Goal: Task Accomplishment & Management: Use online tool/utility

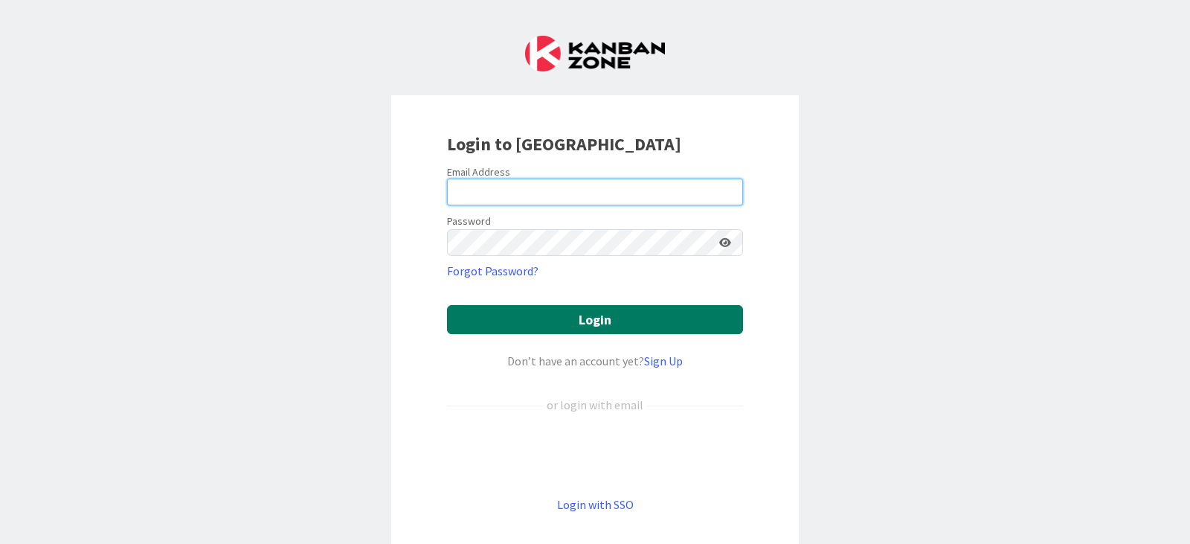
type input "[PERSON_NAME][EMAIL_ADDRESS][PERSON_NAME][DOMAIN_NAME]"
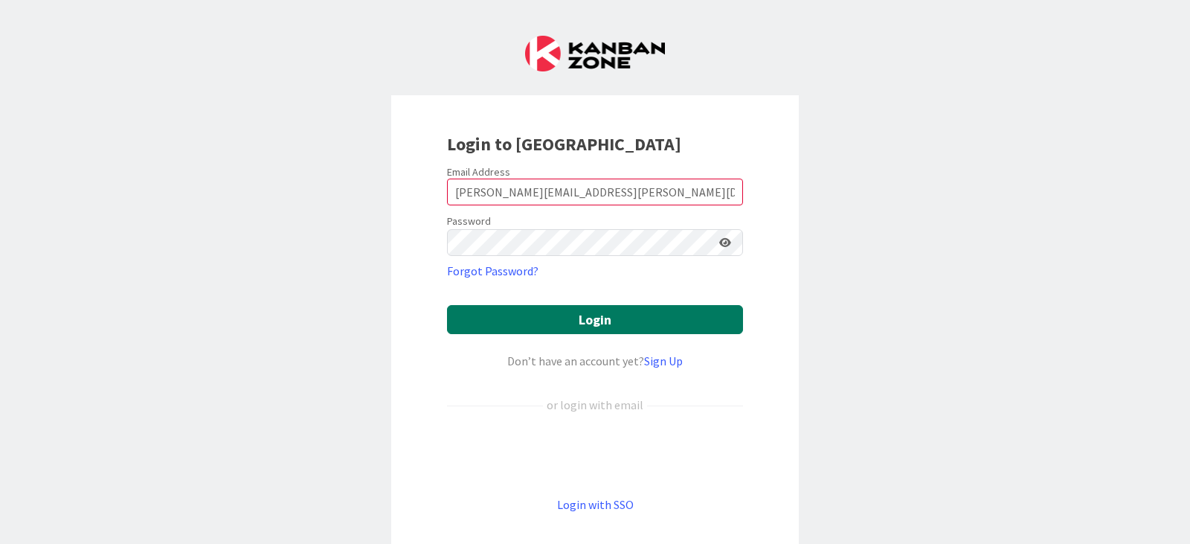
click at [576, 326] on button "Login" at bounding box center [595, 319] width 296 height 29
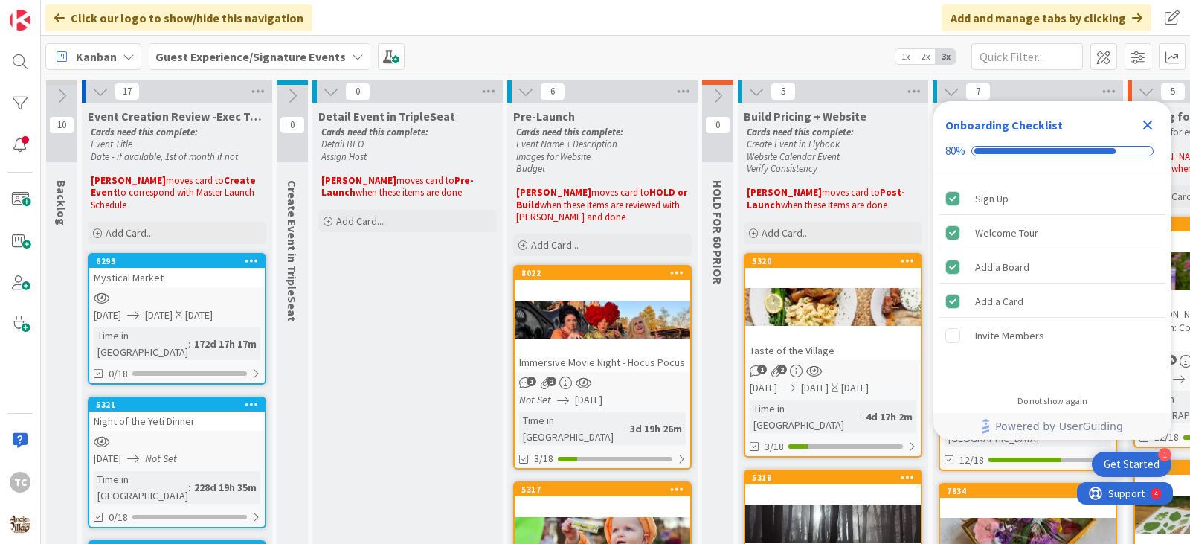
click at [200, 53] on b "Guest Experience/Signature Events" at bounding box center [250, 56] width 190 height 15
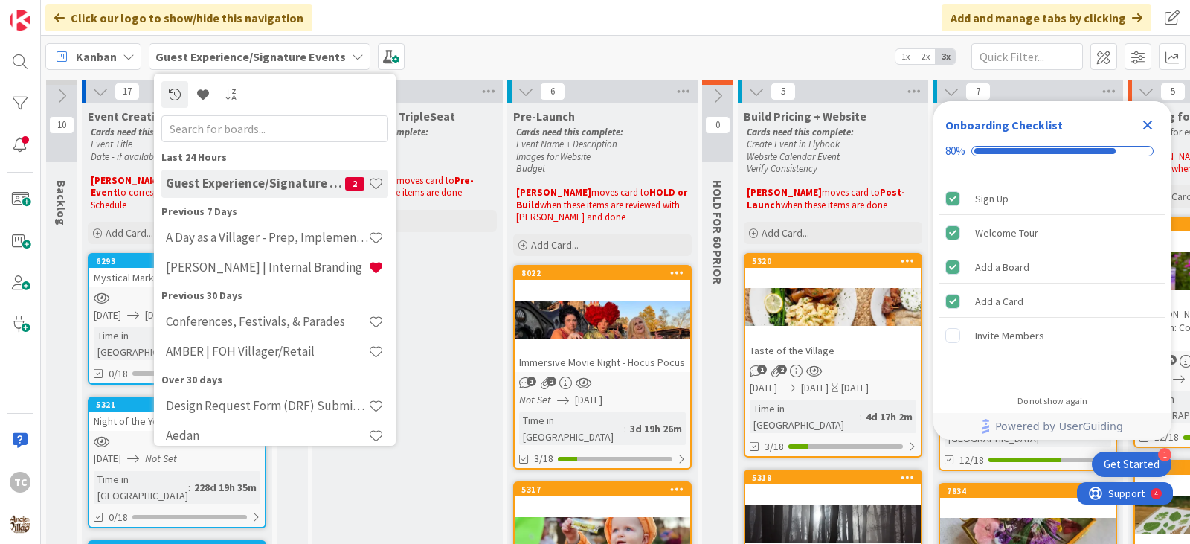
click at [283, 188] on h4 "Guest Experience/Signature Events" at bounding box center [255, 183] width 179 height 15
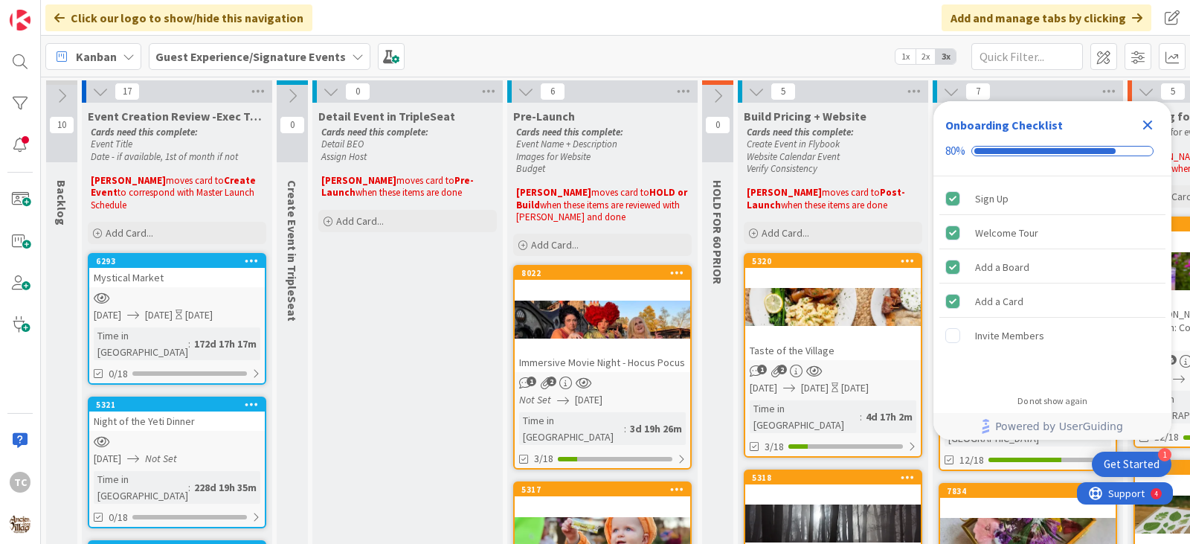
click at [1151, 123] on icon "Close Checklist" at bounding box center [1148, 125] width 10 height 10
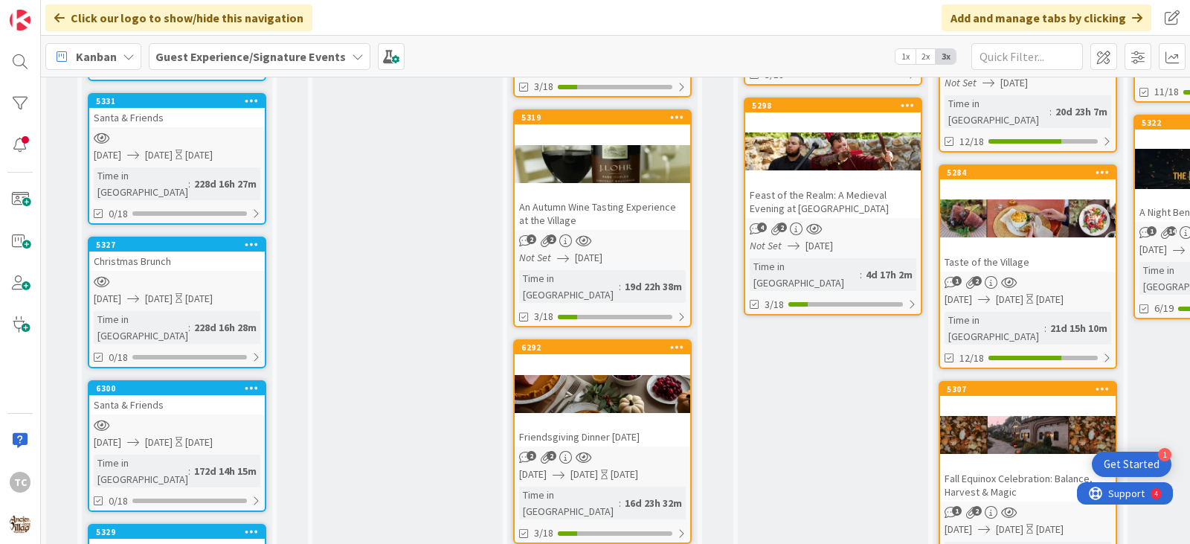
scroll to position [1041, 0]
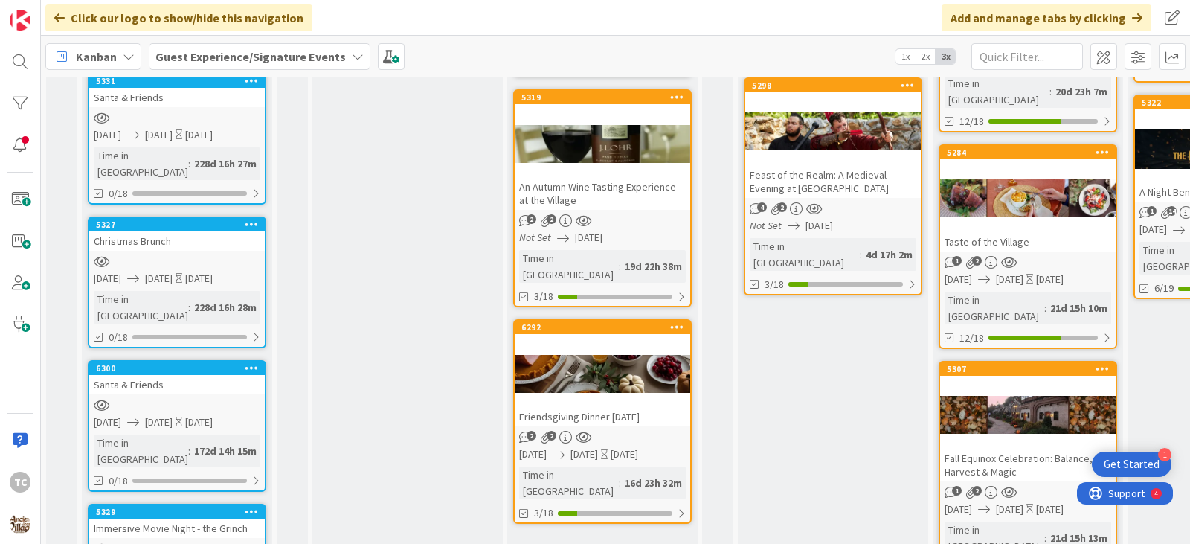
click at [620, 348] on link "6292 Friendsgiving Dinner [DATE] 2 2 [DATE] [DATE] [DATE] Time in [GEOGRAPHIC_D…" at bounding box center [602, 421] width 179 height 205
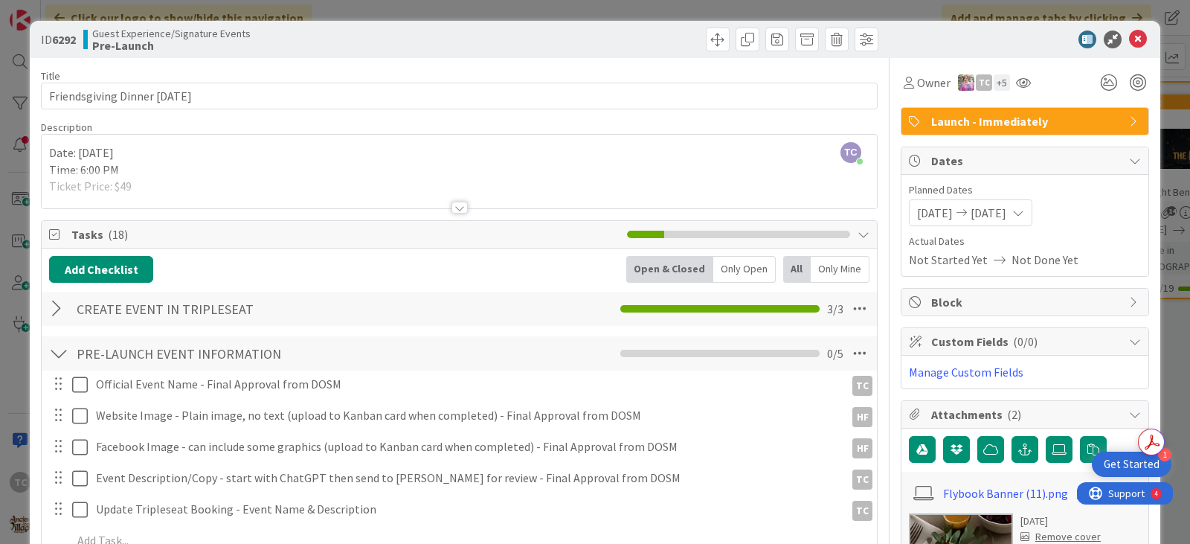
click at [621, 8] on div "ID 6292 Guest Experience/Signature Events Pre-Launch Title 29 / 128 Friendsgivi…" at bounding box center [595, 272] width 1190 height 544
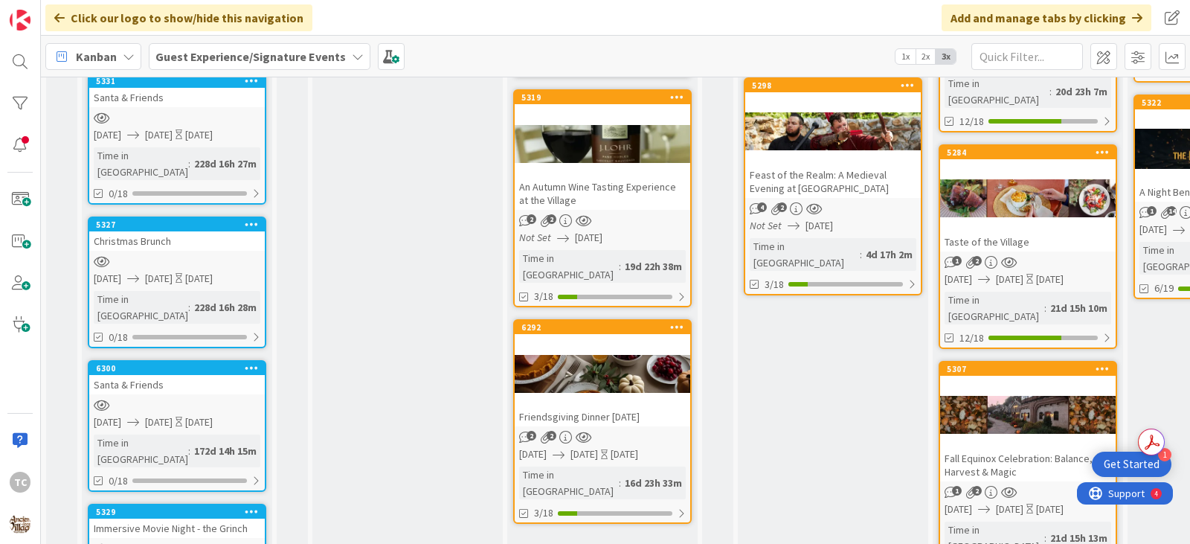
click at [579, 177] on div "An Autumn Wine Tasting Experience at the Village" at bounding box center [603, 193] width 176 height 33
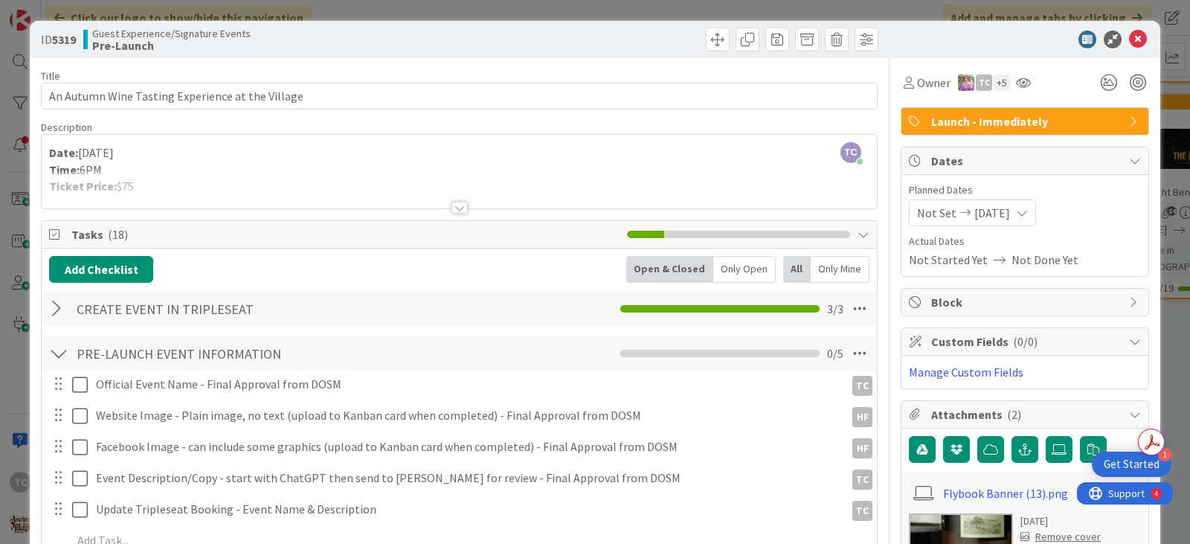
click at [641, 14] on div "ID 5319 Guest Experience/Signature Events Pre-Launch Title 48 / 128 An Autumn W…" at bounding box center [595, 272] width 1190 height 544
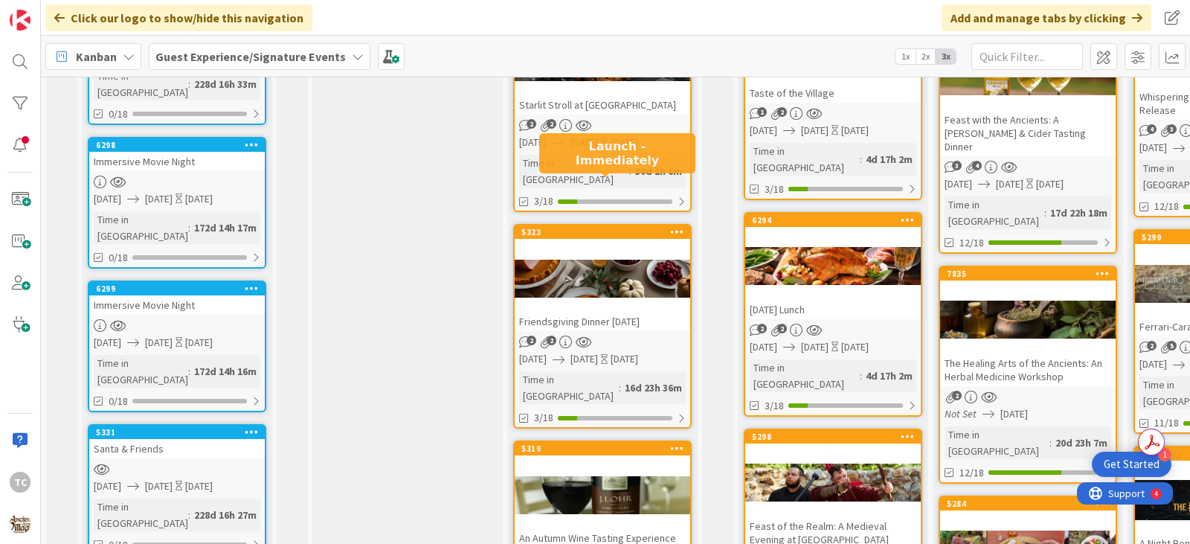
click at [595, 227] on div "5323" at bounding box center [605, 232] width 169 height 10
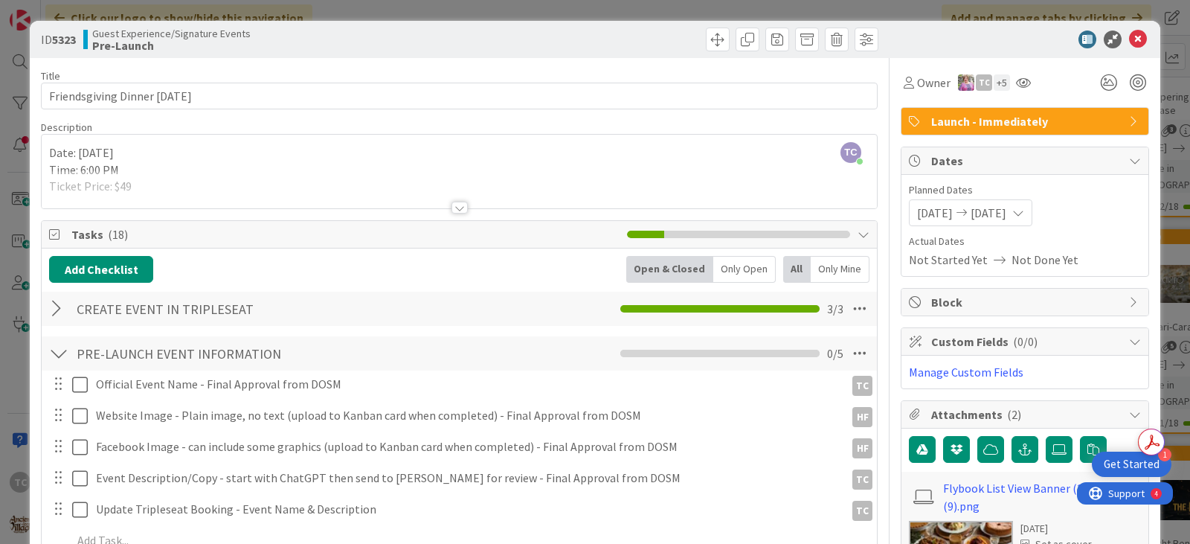
click at [605, 18] on div "ID 5323 Guest Experience/Signature Events Pre-Launch Title 29 / 128 Friendsgivi…" at bounding box center [595, 272] width 1190 height 544
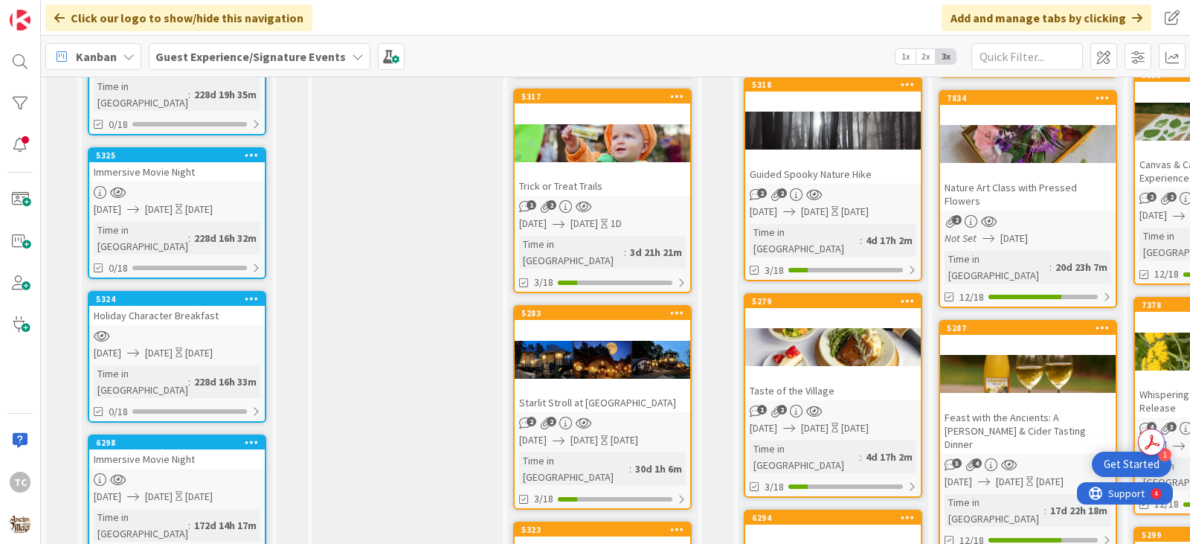
click at [626, 359] on div at bounding box center [603, 359] width 176 height 67
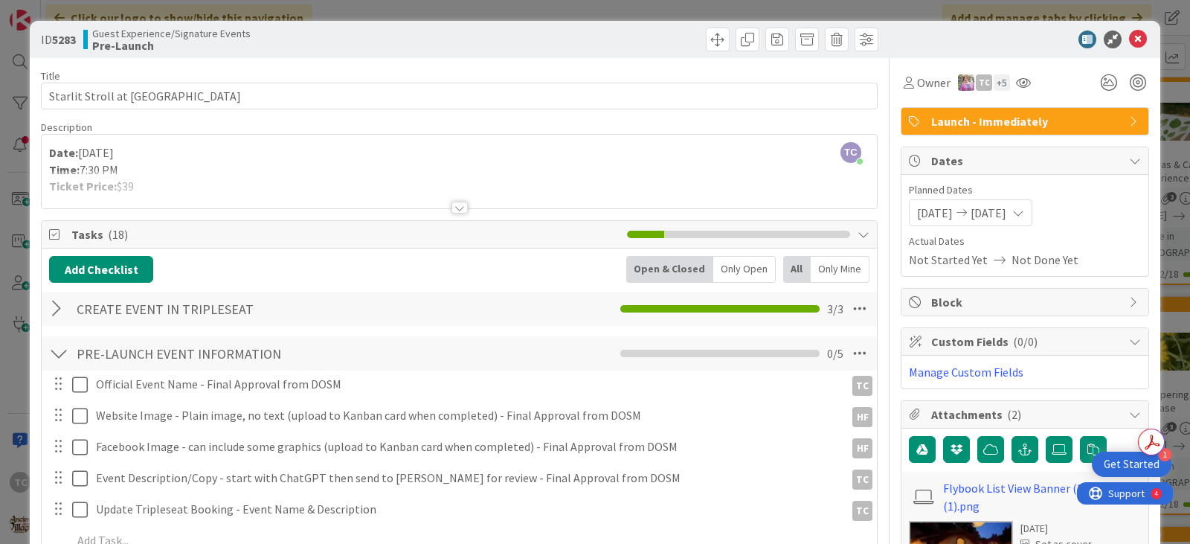
click at [559, 5] on div "ID 5283 Guest Experience/Signature Events Pre-Launch Title 38 / 128 Starlit Str…" at bounding box center [595, 272] width 1190 height 544
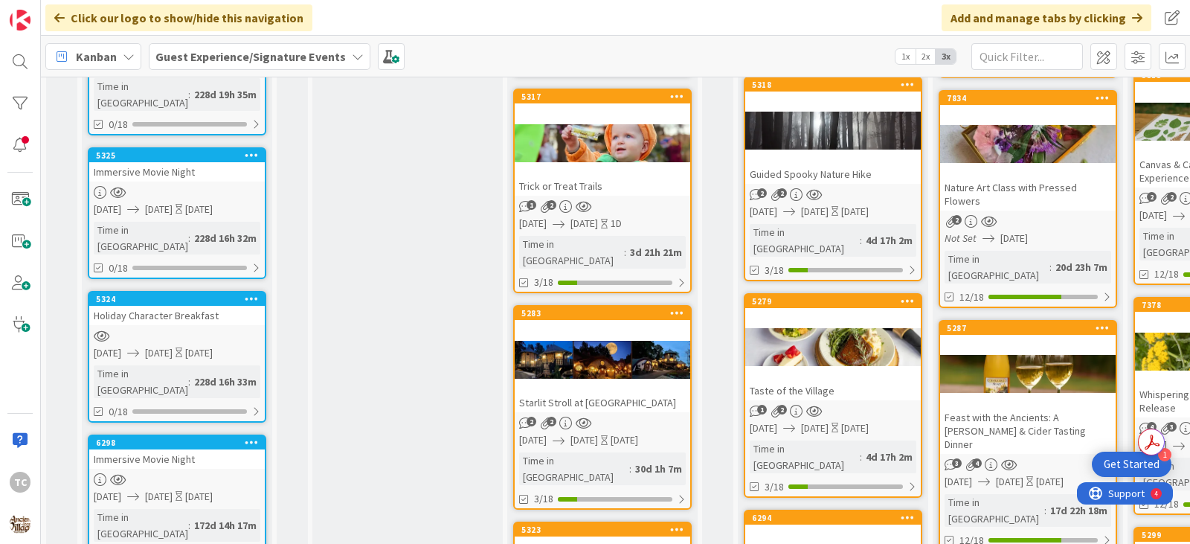
click at [632, 155] on div at bounding box center [603, 142] width 176 height 67
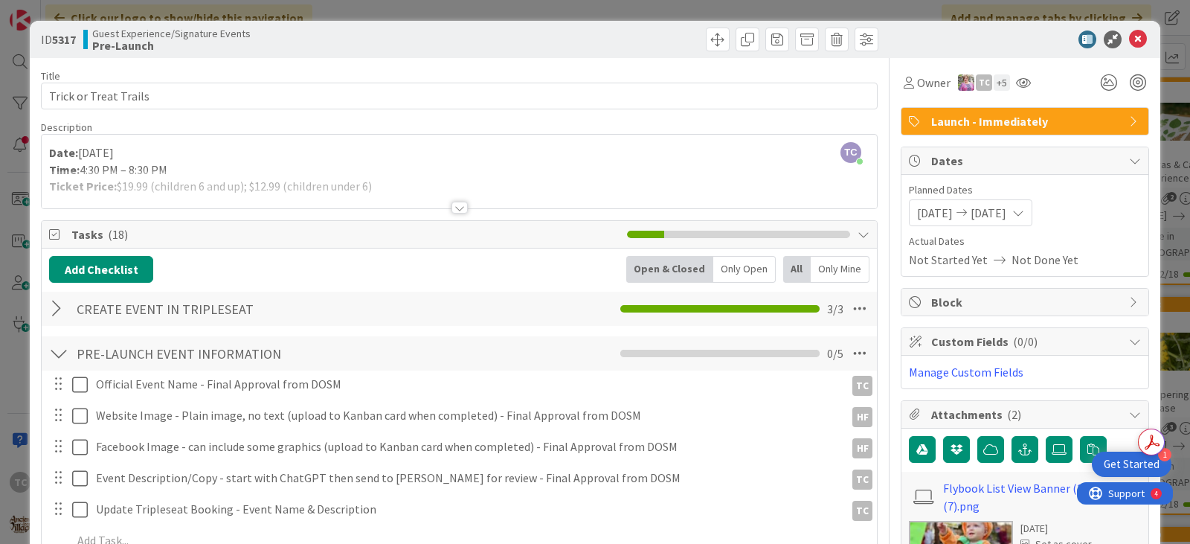
click at [452, 208] on div at bounding box center [459, 208] width 16 height 12
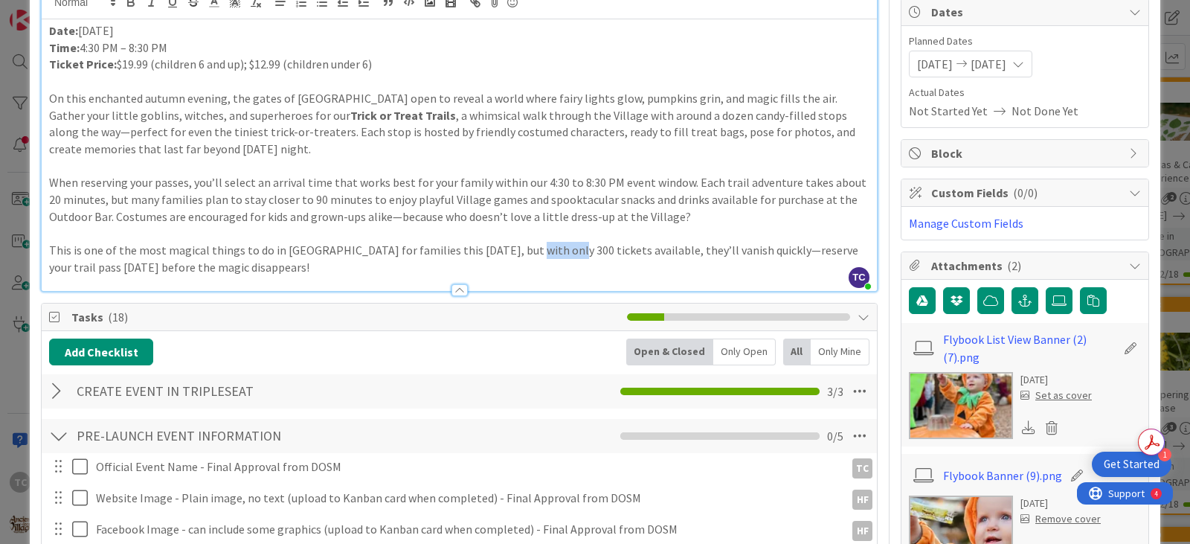
drag, startPoint x: 505, startPoint y: 251, endPoint x: 546, endPoint y: 256, distance: 41.1
click at [546, 256] on p "This is one of the most magical things to do in [GEOGRAPHIC_DATA] for families …" at bounding box center [459, 258] width 820 height 33
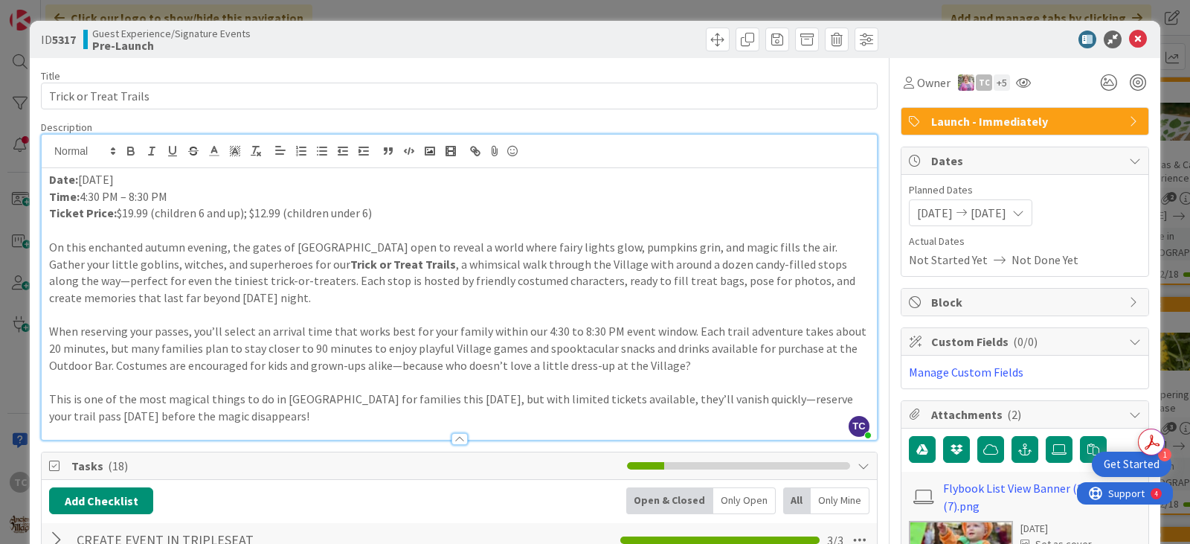
click at [530, 7] on div "ID 5317 Guest Experience/Signature Events Pre-Launch Title 22 / 128 Trick or Tr…" at bounding box center [595, 272] width 1190 height 544
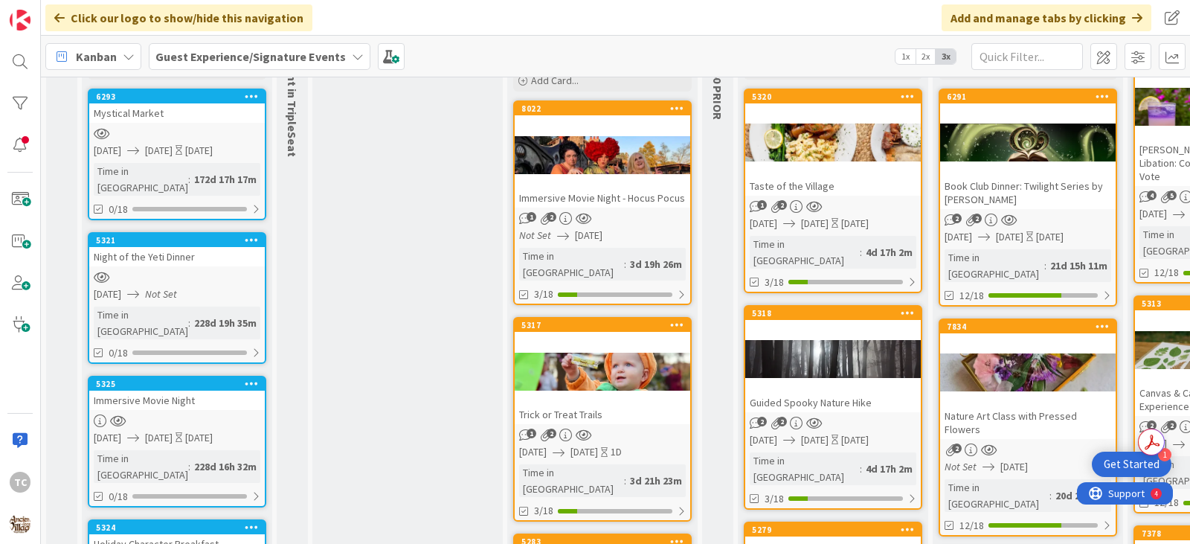
click at [649, 188] on div "8022 Immersive Movie Night - Hocus Pocus" at bounding box center [603, 155] width 176 height 106
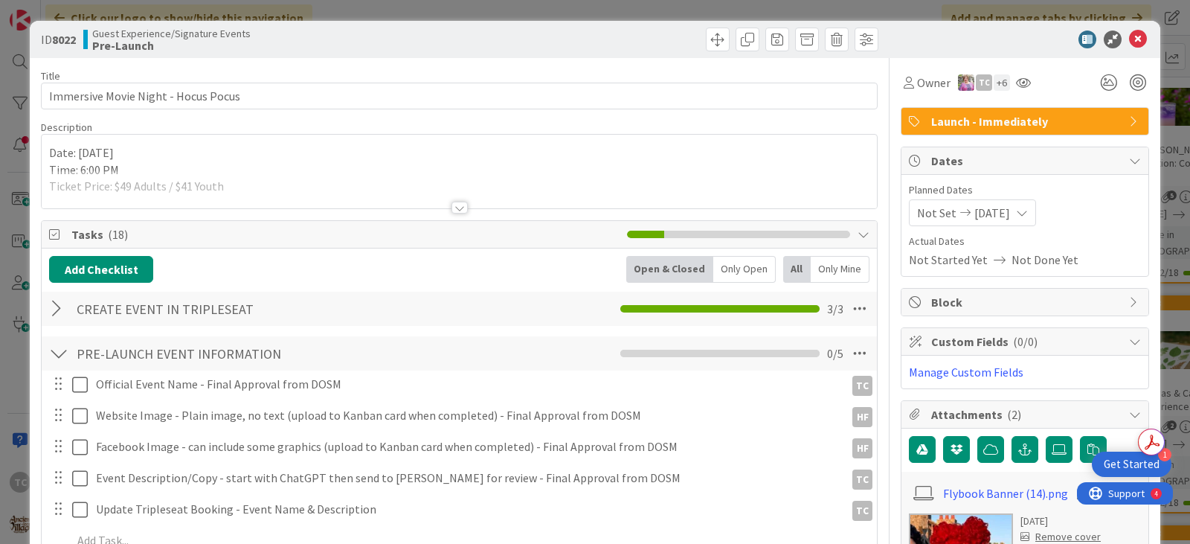
click at [451, 208] on div at bounding box center [459, 208] width 16 height 12
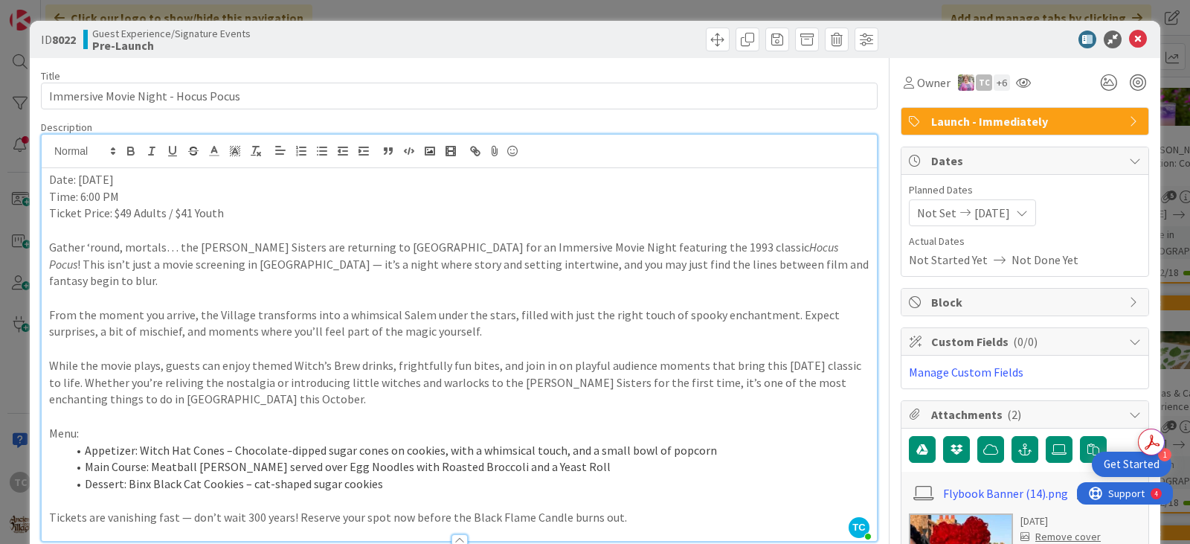
click at [599, 13] on div "ID 8022 Guest Experience/Signature Events Pre-Launch Title 37 / 128 Immersive M…" at bounding box center [595, 272] width 1190 height 544
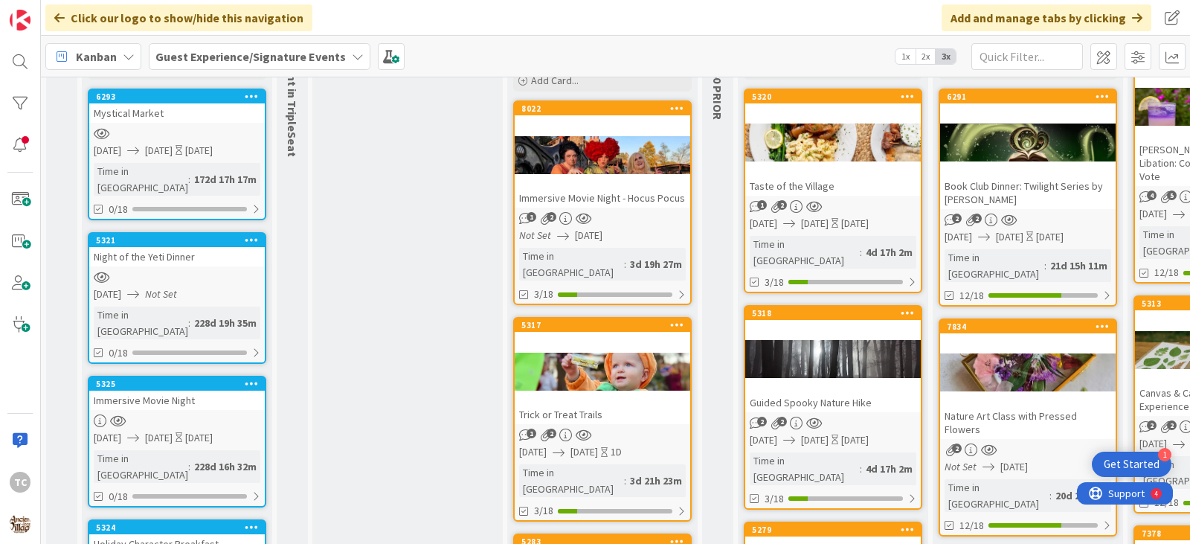
click at [283, 66] on div "Guest Experience/Signature Events" at bounding box center [260, 56] width 222 height 27
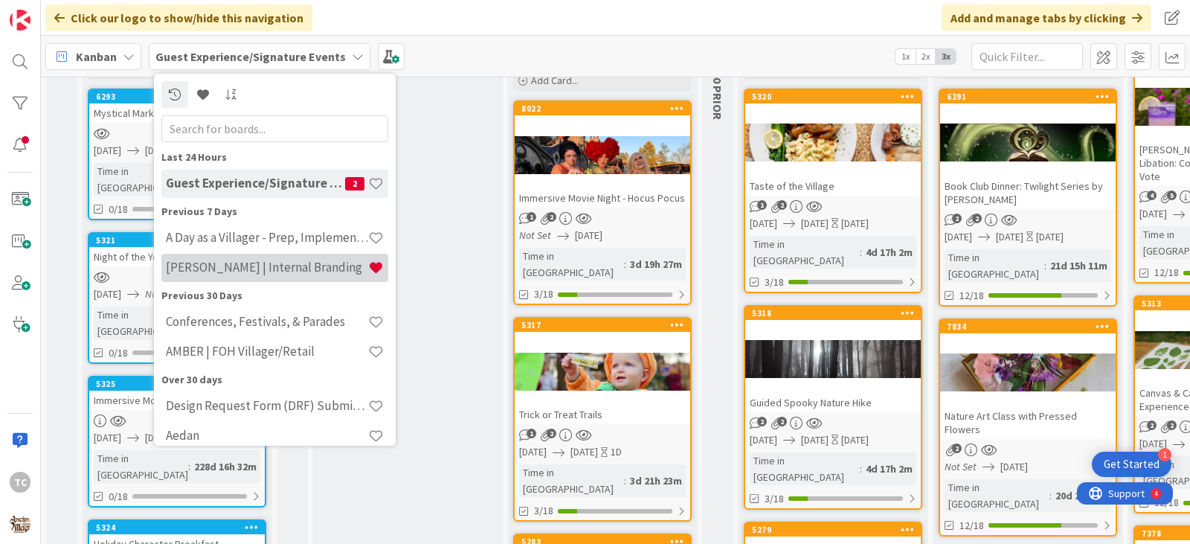
click at [271, 269] on h4 "[PERSON_NAME] | Internal Branding" at bounding box center [267, 267] width 202 height 15
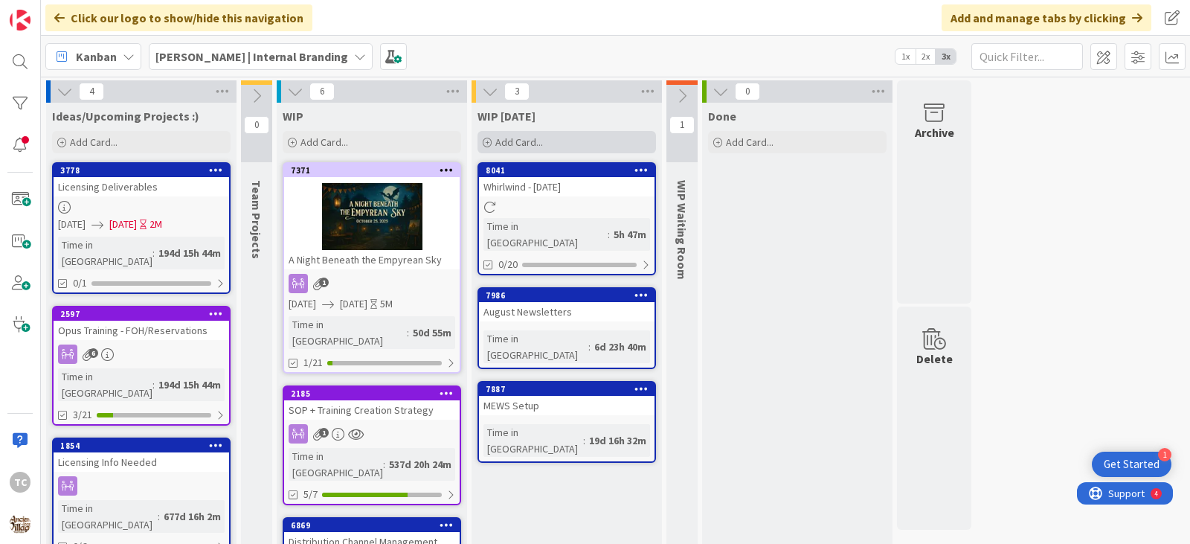
click at [565, 138] on div "Add Card..." at bounding box center [566, 142] width 179 height 22
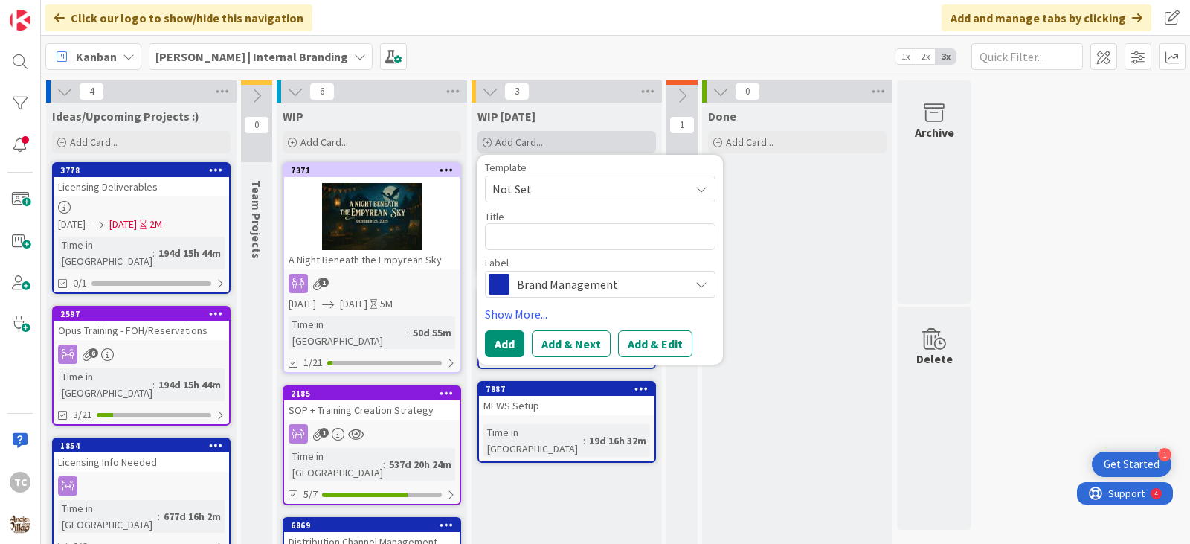
type textarea "x"
type textarea "O"
type textarea "x"
type textarea "Oc"
type textarea "x"
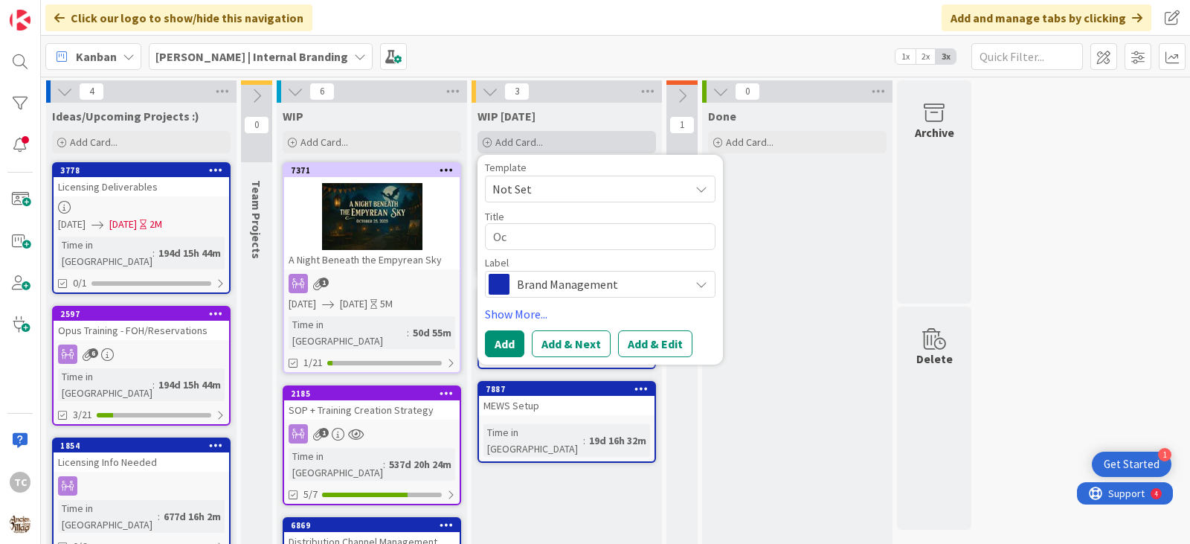
type textarea "Oct"
type textarea "x"
type textarea "Octo"
type textarea "x"
type textarea "Octob"
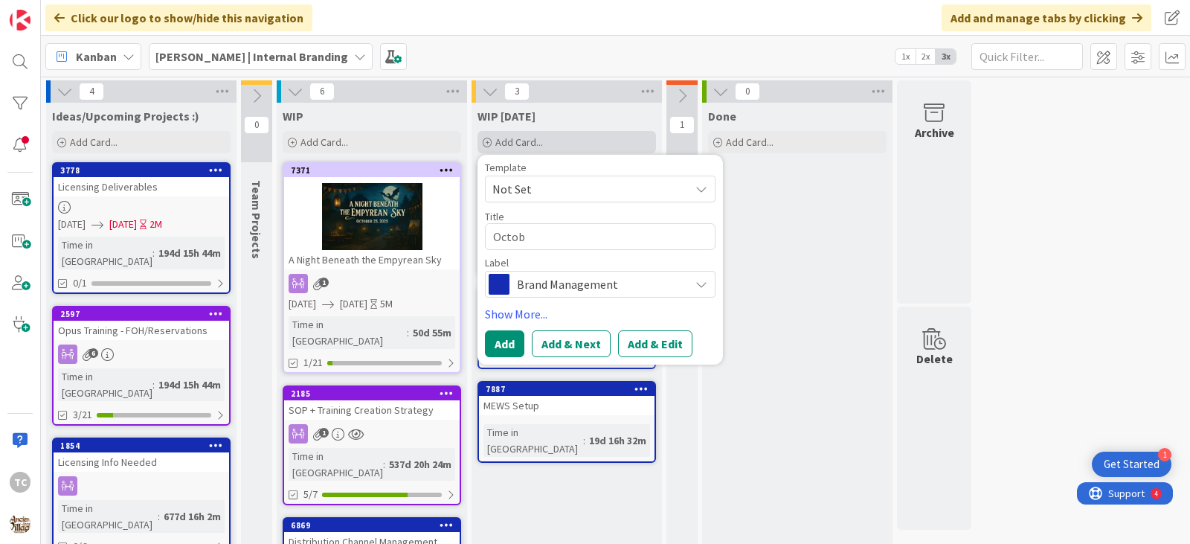
type textarea "x"
type textarea "Octobe"
type textarea "x"
type textarea "October"
type textarea "x"
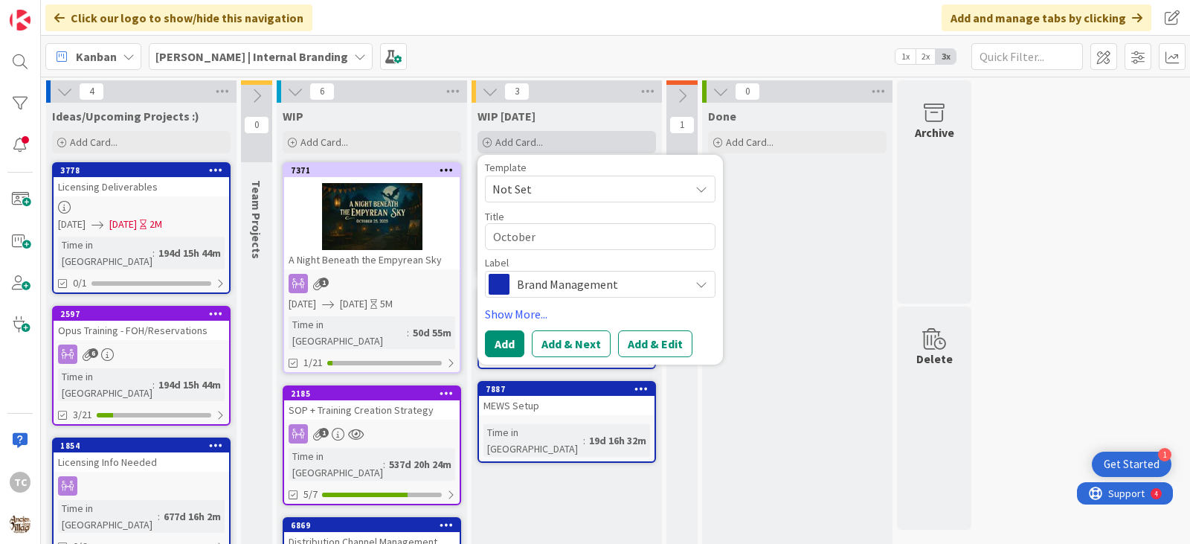
type textarea "October/"
type textarea "x"
type textarea "October/N"
type textarea "x"
type textarea "October/No"
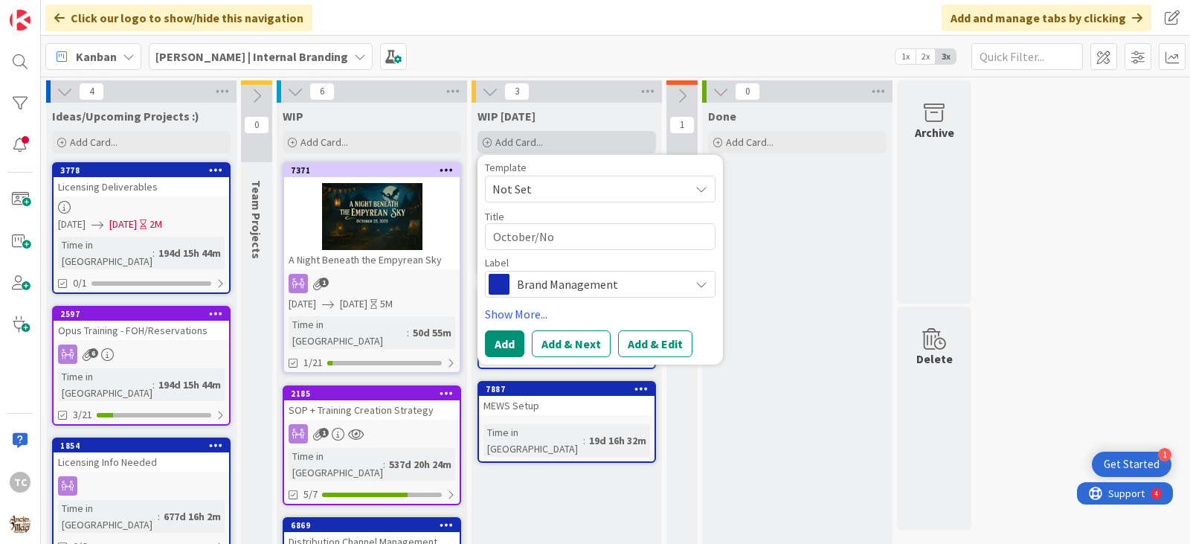
type textarea "x"
type textarea "October/Nov"
type textarea "x"
type textarea "October/Nove"
type textarea "x"
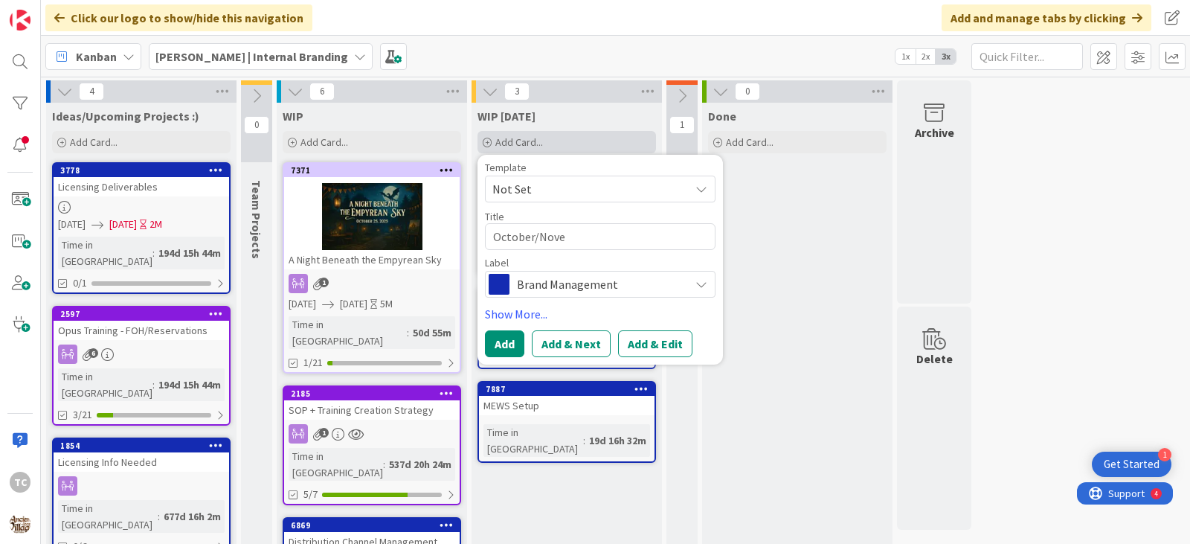
type textarea "October/Novem"
type textarea "x"
type textarea "October/Novemb"
type textarea "x"
type textarea "October/Novembe"
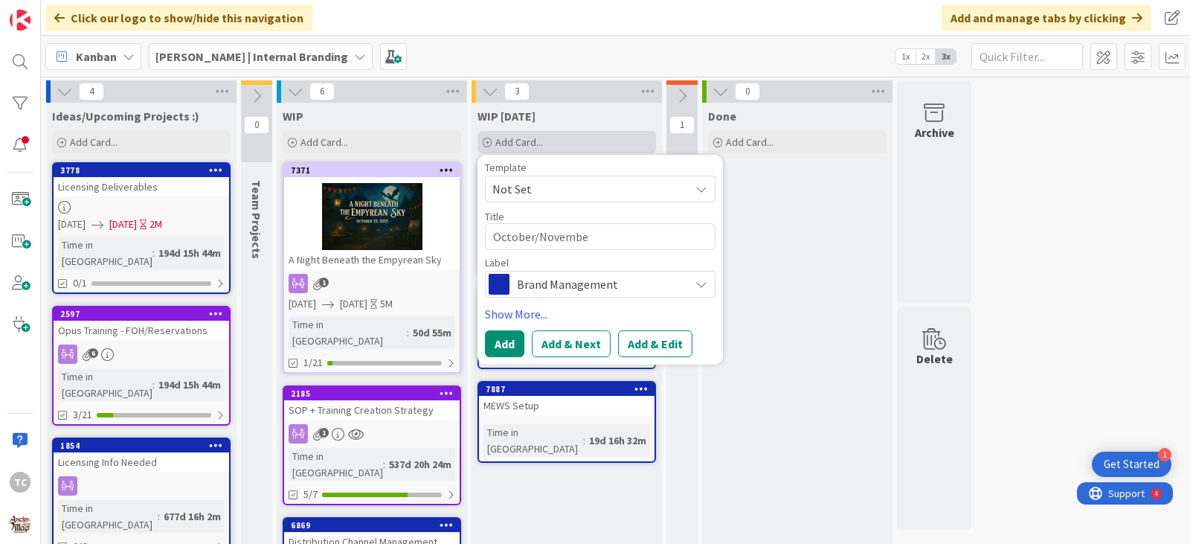
type textarea "x"
type textarea "October/November"
type textarea "x"
type textarea "October/November"
type textarea "x"
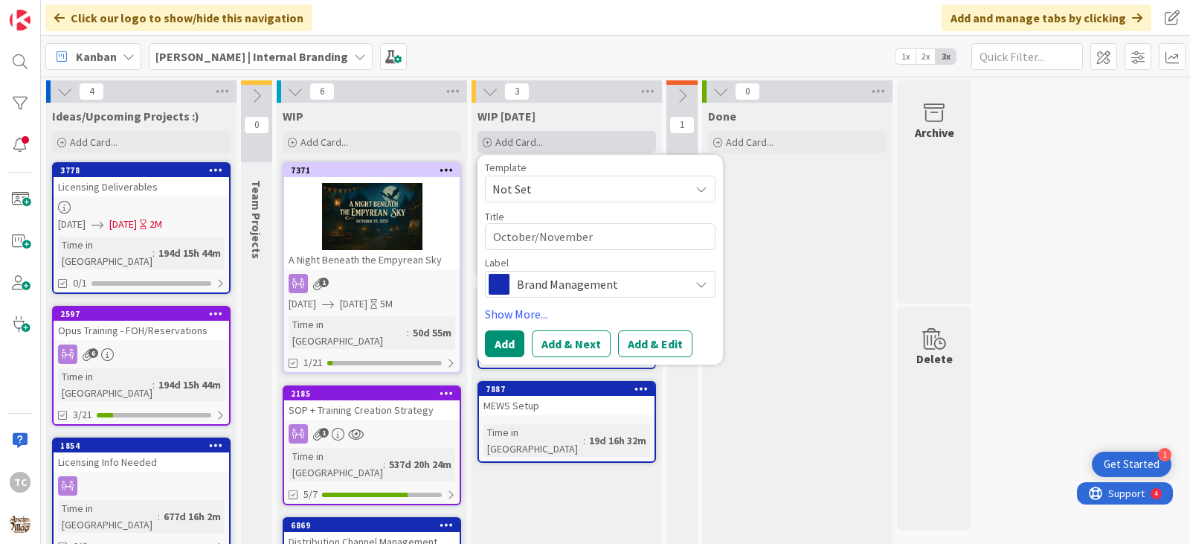
type textarea "October/November e"
type textarea "x"
type textarea "October/November ev"
type textarea "x"
type textarea "October/November eve"
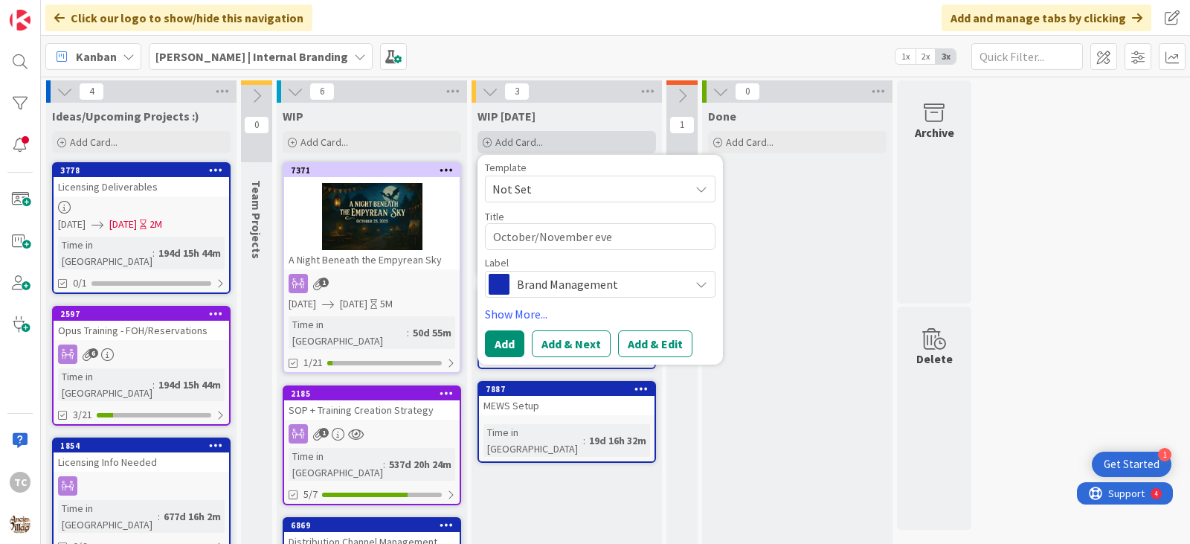
type textarea "x"
type textarea "October/November even"
type textarea "x"
type textarea "October/November event"
type textarea "x"
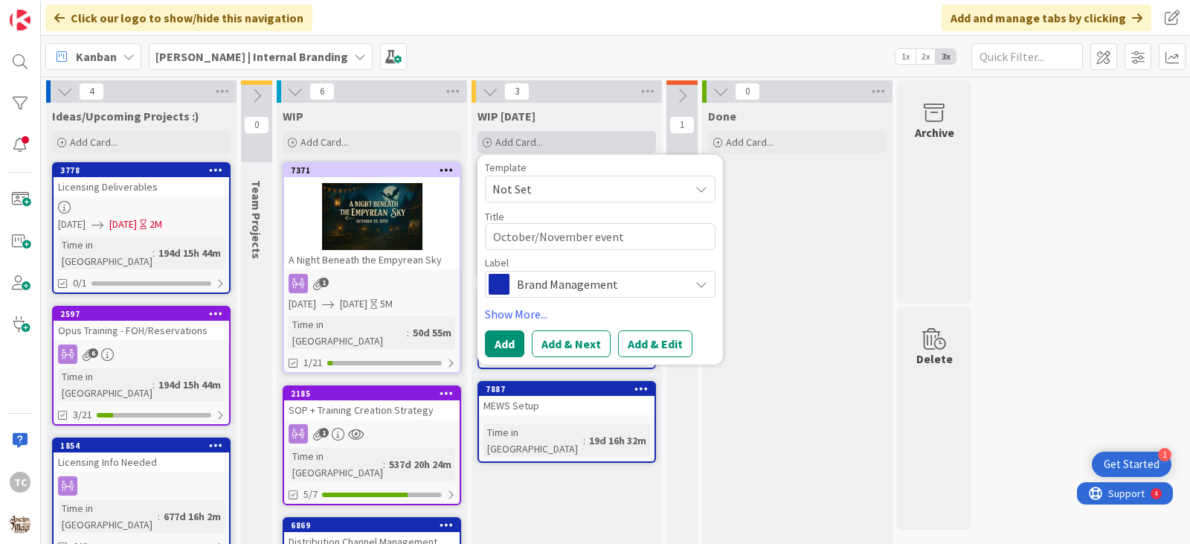
type textarea "October/November events"
type textarea "x"
type textarea "October/November eventss"
type textarea "x"
type textarea "October/November events"
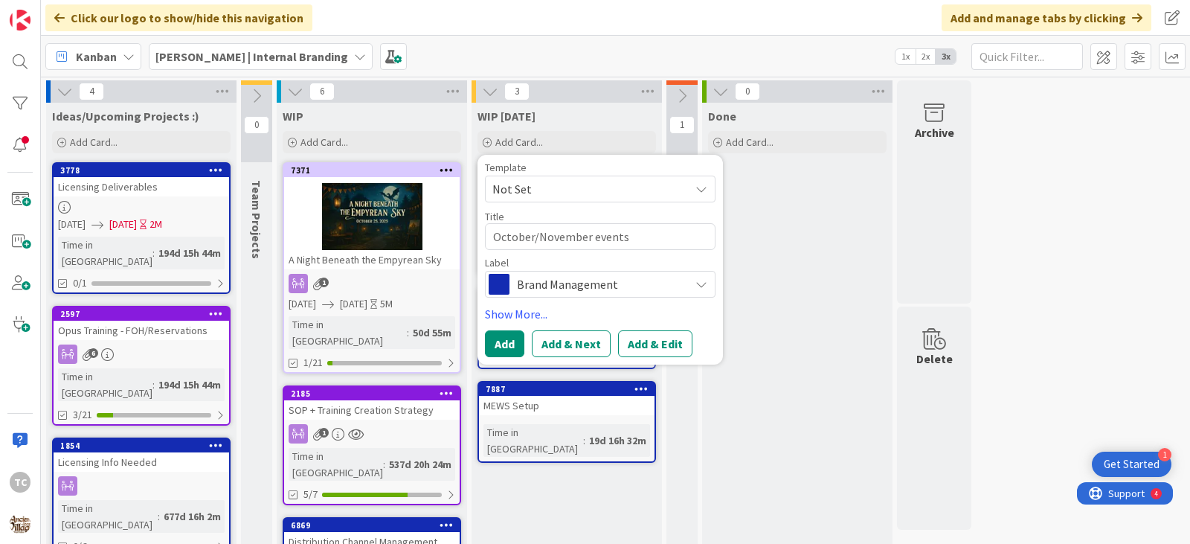
click at [492, 238] on textarea "October/November events" at bounding box center [600, 236] width 231 height 27
type textarea "x"
type textarea "LOctober/November events"
type textarea "x"
type textarea "LaOctober/November events"
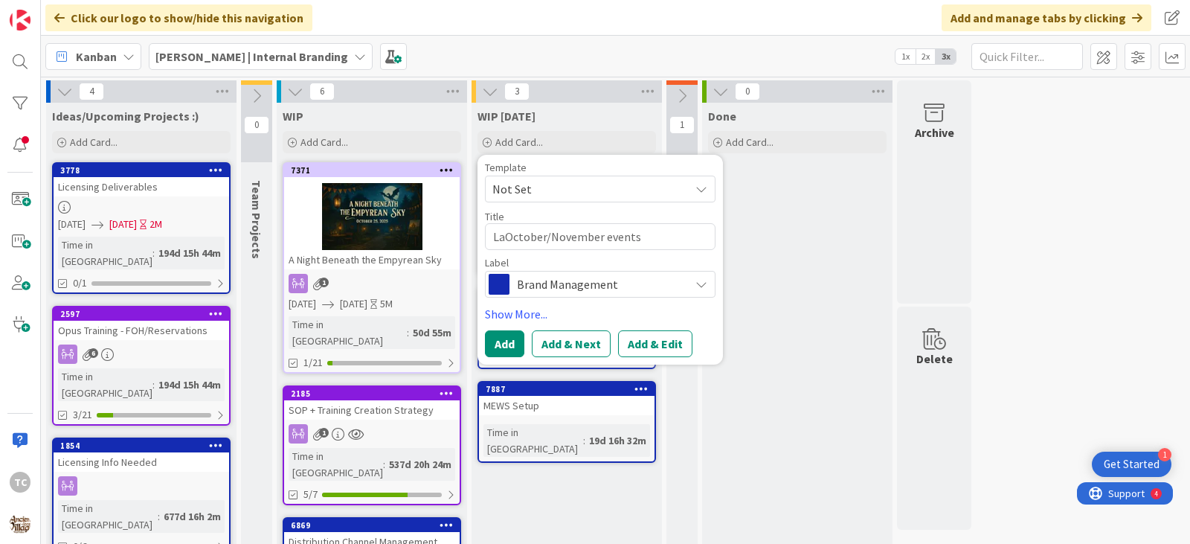
type textarea "x"
type textarea "LauOctober/November events"
type textarea "x"
type textarea "LaunOctober/November events"
type textarea "x"
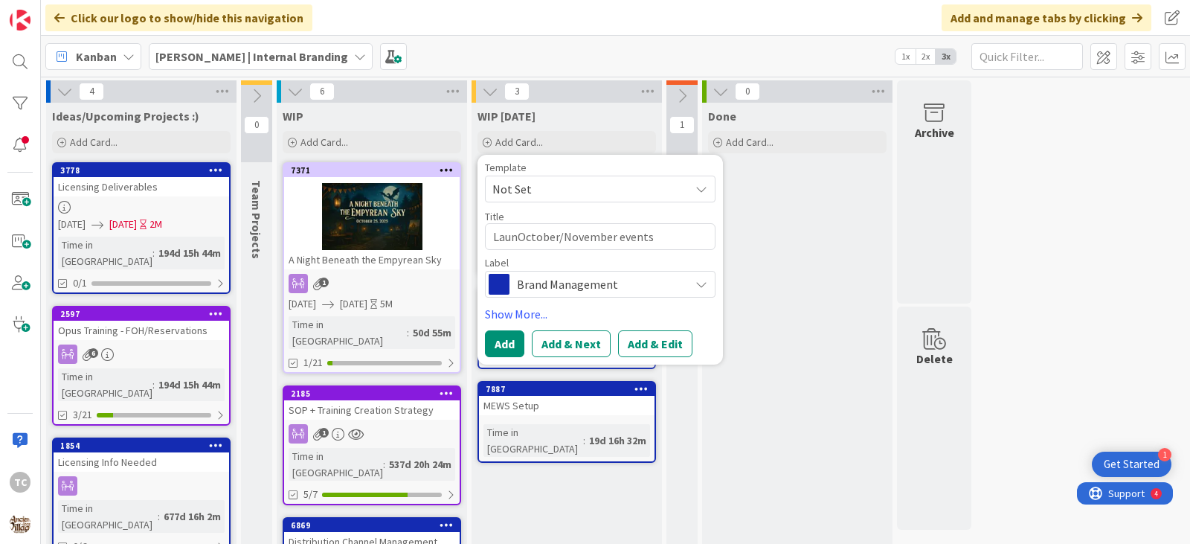
type textarea "LauncOctober/November events"
type textarea "x"
type textarea "LaunchOctober/November events"
type textarea "x"
type textarea "Launch October/November events"
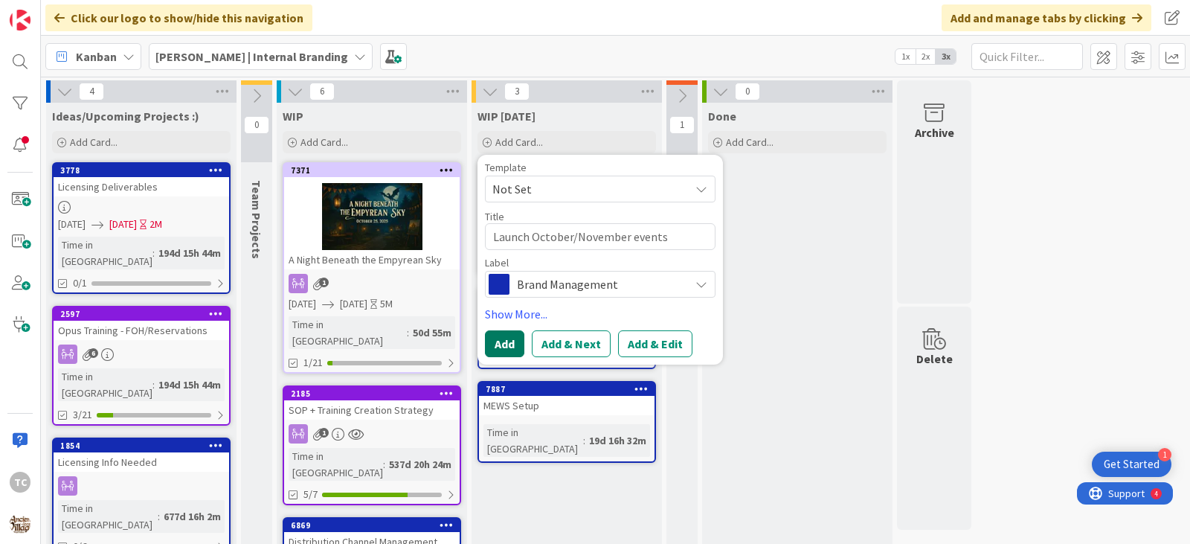
click at [498, 347] on button "Add" at bounding box center [504, 343] width 39 height 27
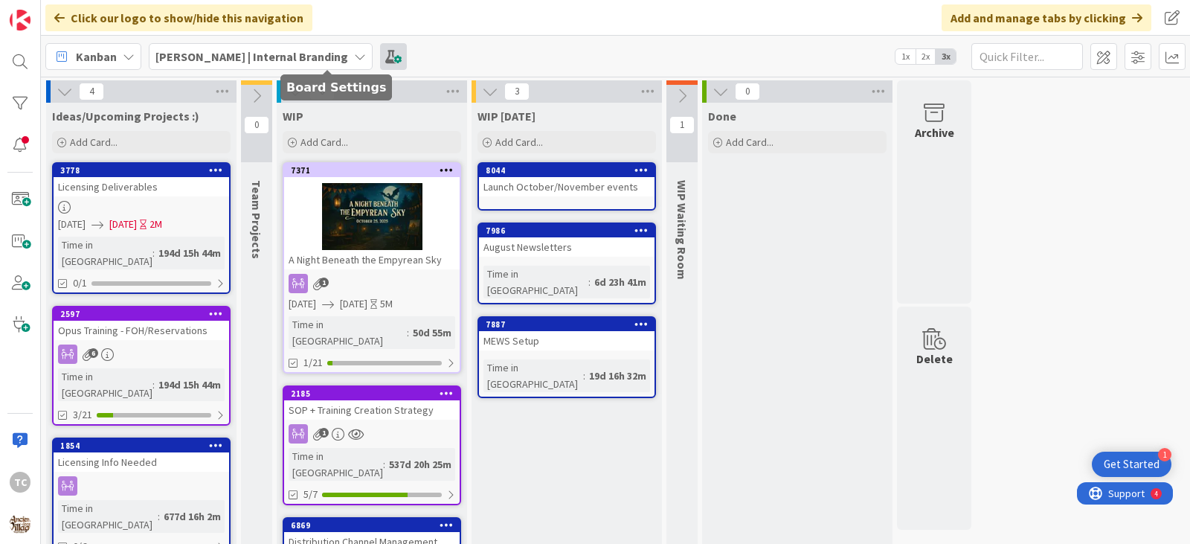
click at [380, 60] on span at bounding box center [393, 56] width 27 height 27
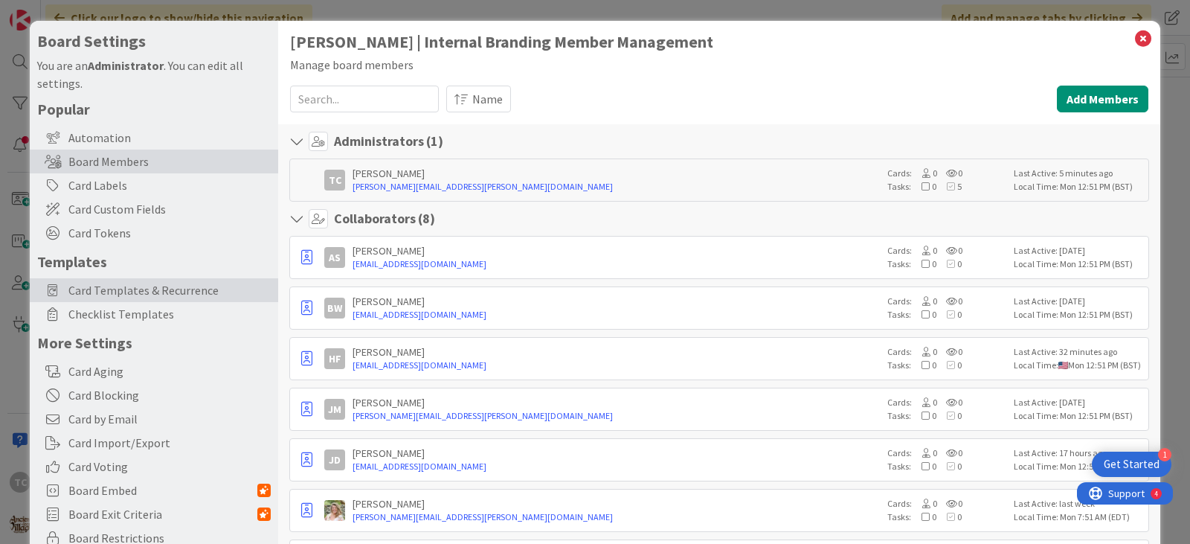
click at [150, 285] on span "Card Templates & Recurrence" at bounding box center [169, 290] width 202 height 18
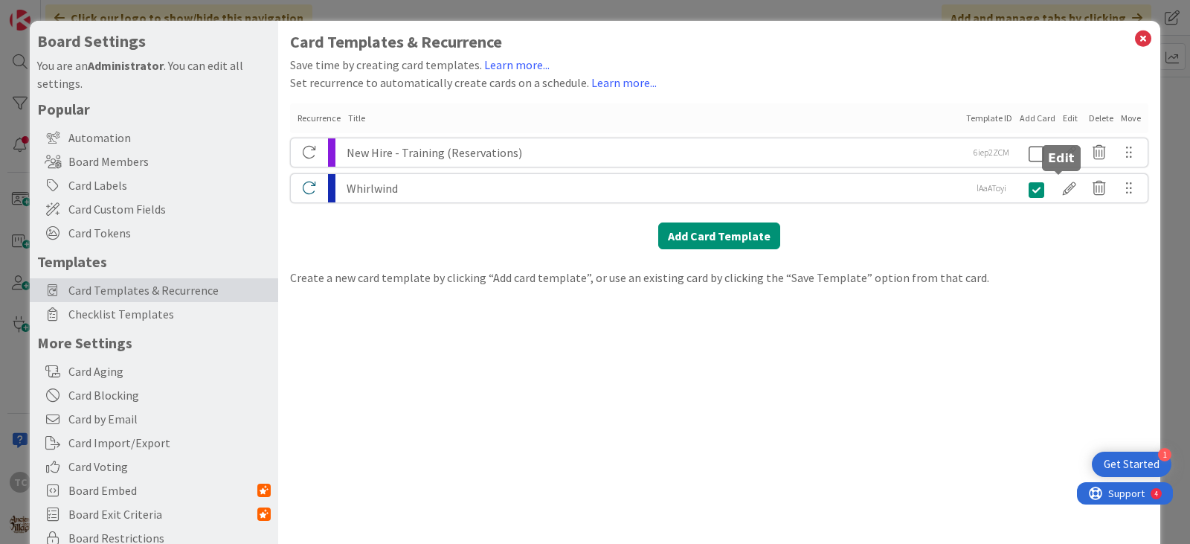
click at [1056, 190] on div at bounding box center [1070, 188] width 30 height 25
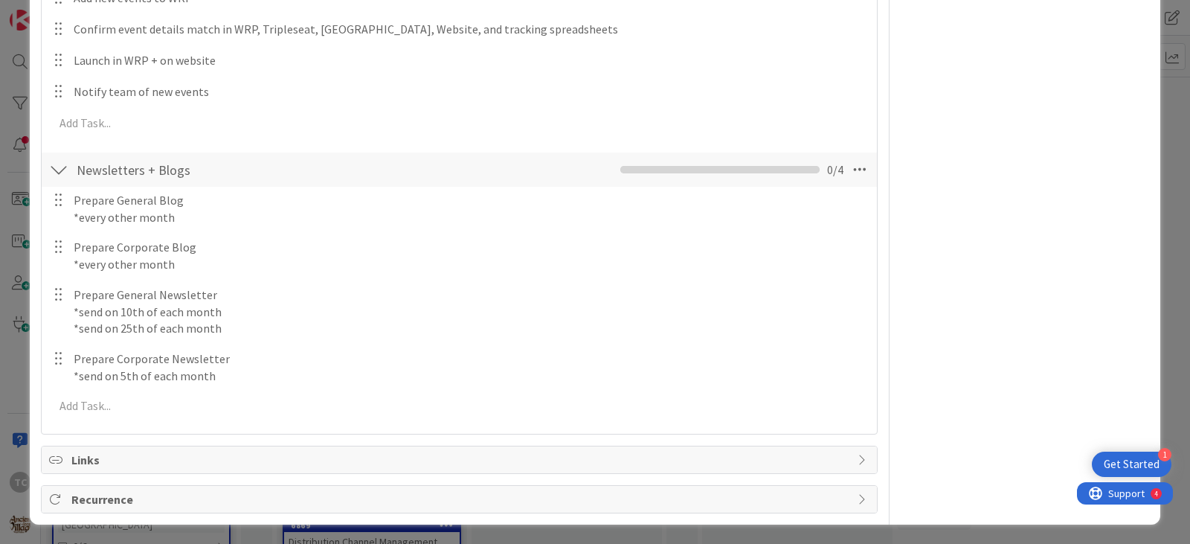
scroll to position [913, 0]
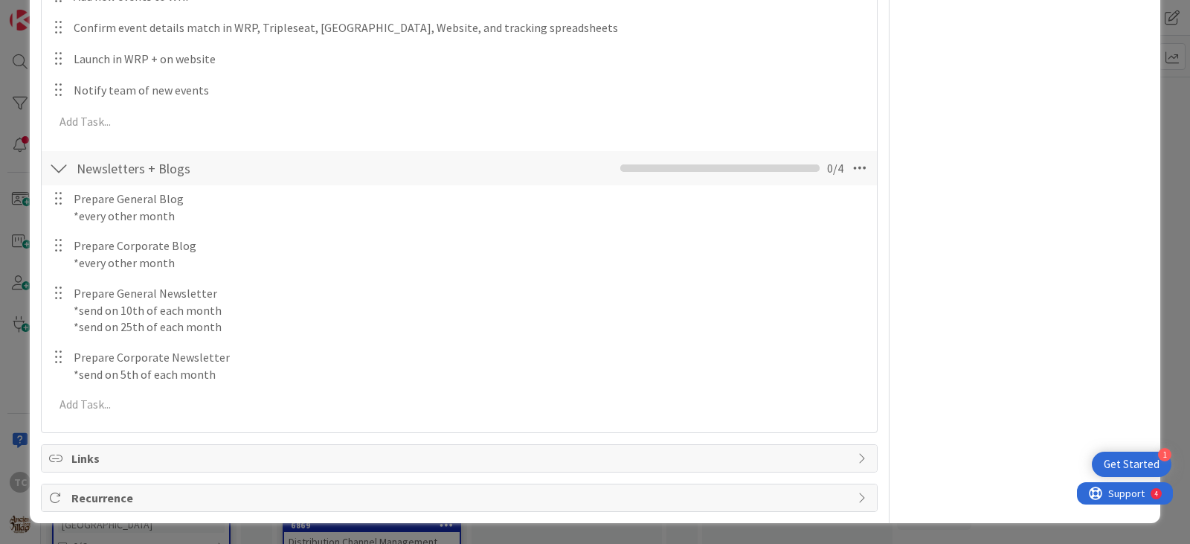
click at [205, 502] on span "Recurrence" at bounding box center [460, 498] width 779 height 18
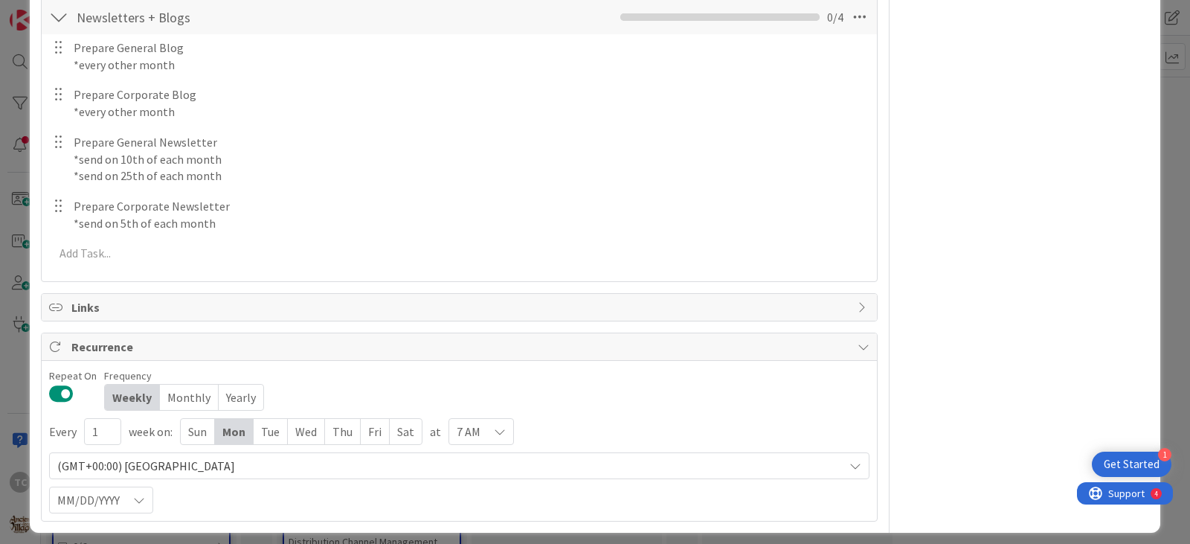
scroll to position [1074, 0]
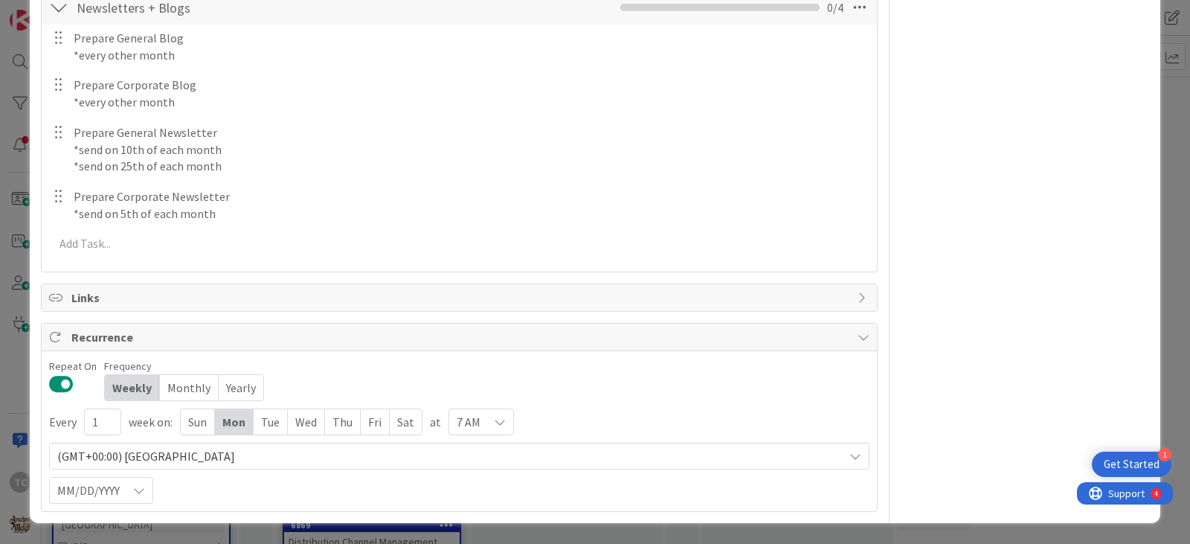
click at [60, 382] on button at bounding box center [61, 383] width 25 height 19
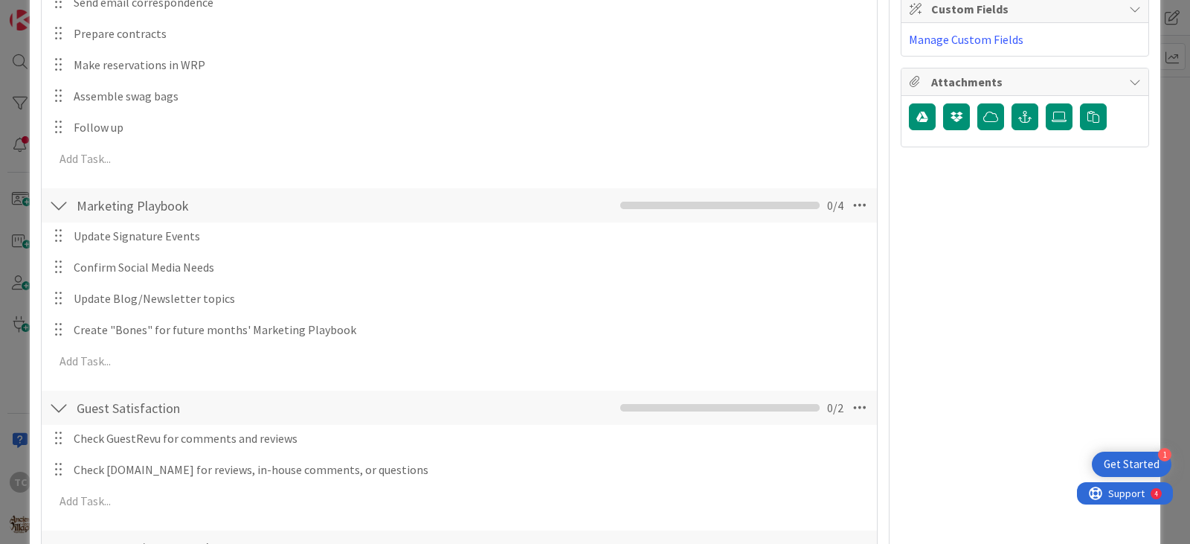
scroll to position [0, 0]
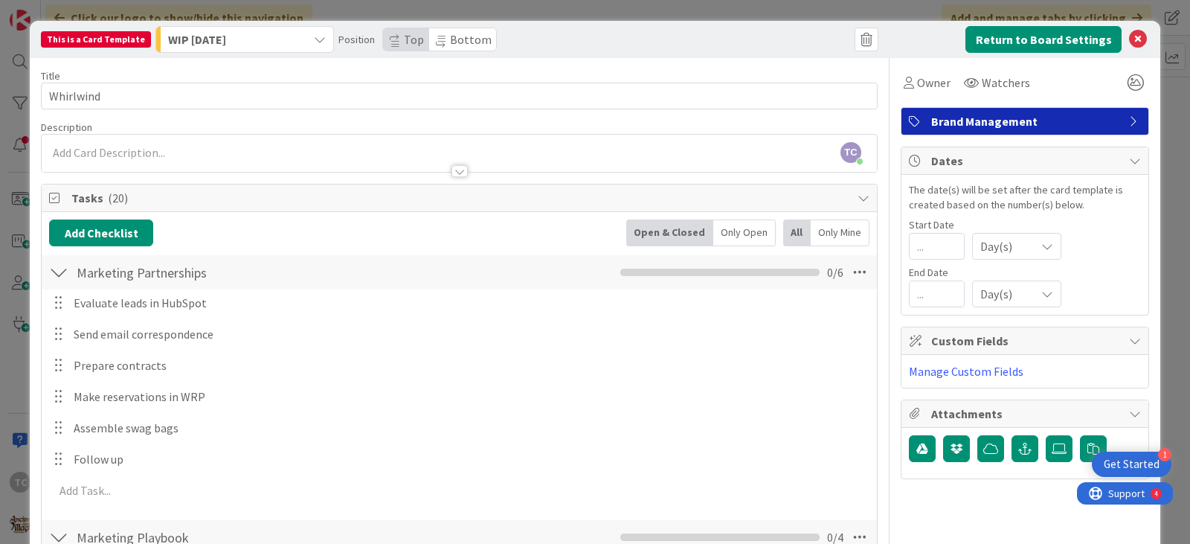
click at [684, 8] on div "This is a Card Template WIP [DATE] Position Top Bottom Return to Board Settings…" at bounding box center [595, 272] width 1190 height 544
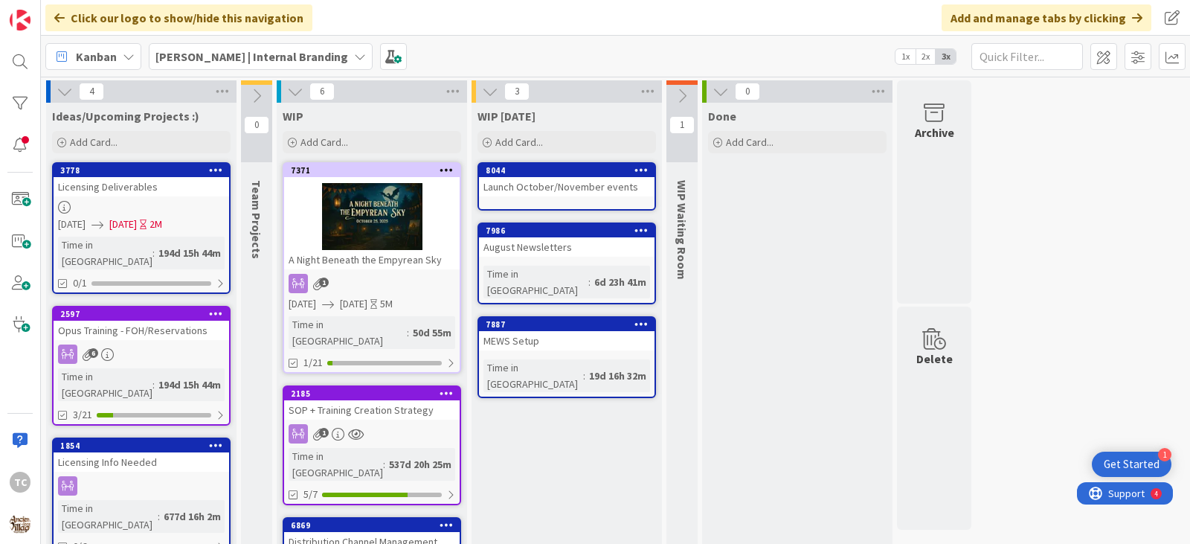
click at [237, 61] on b "[PERSON_NAME] | Internal Branding" at bounding box center [251, 56] width 193 height 15
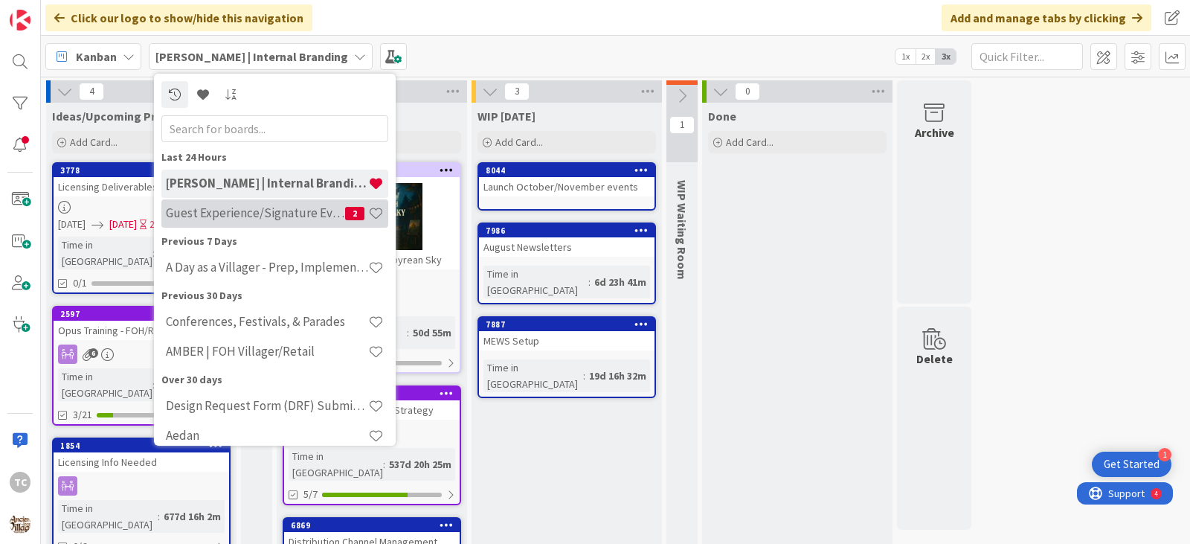
click at [221, 213] on h4 "Guest Experience/Signature Events" at bounding box center [255, 212] width 179 height 15
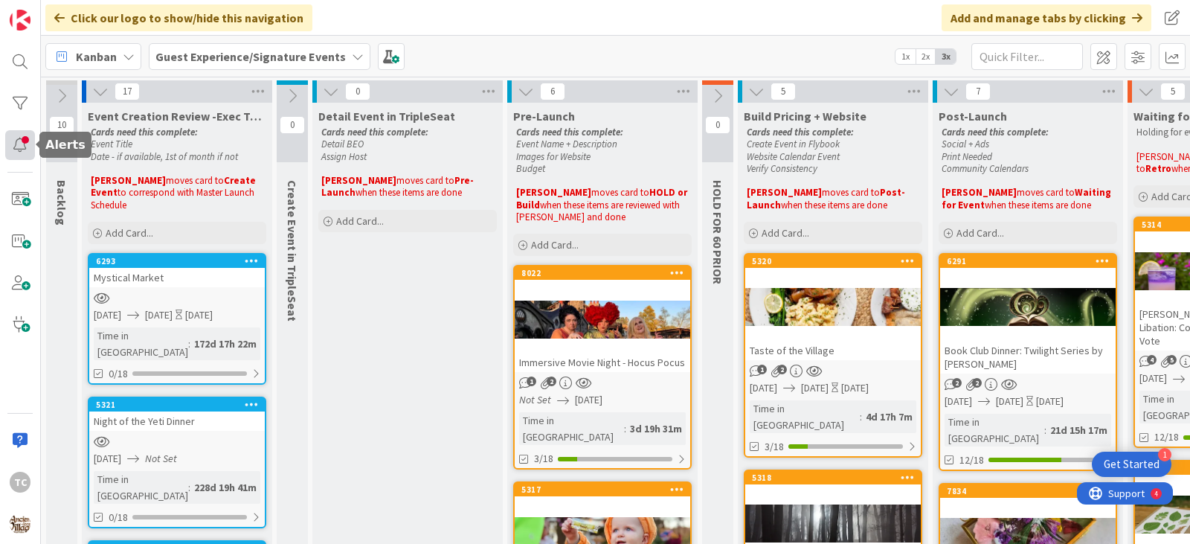
click at [11, 146] on div at bounding box center [20, 145] width 30 height 30
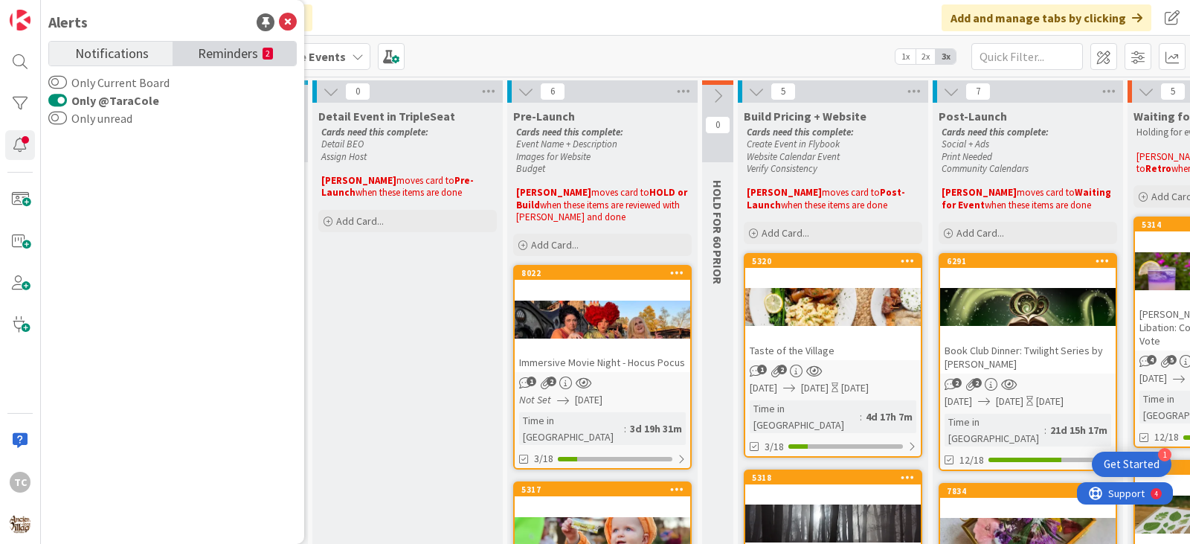
click at [239, 56] on span "Reminders" at bounding box center [228, 52] width 60 height 21
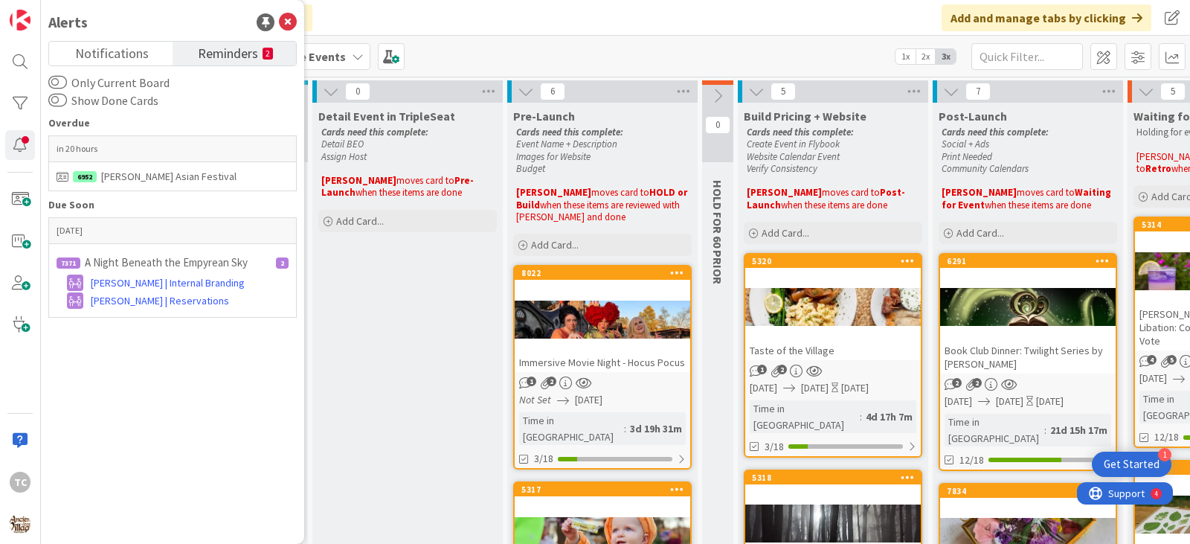
click at [602, 43] on div "Kanban Guest Experience/Signature Events 1x 2x 3x" at bounding box center [615, 56] width 1149 height 41
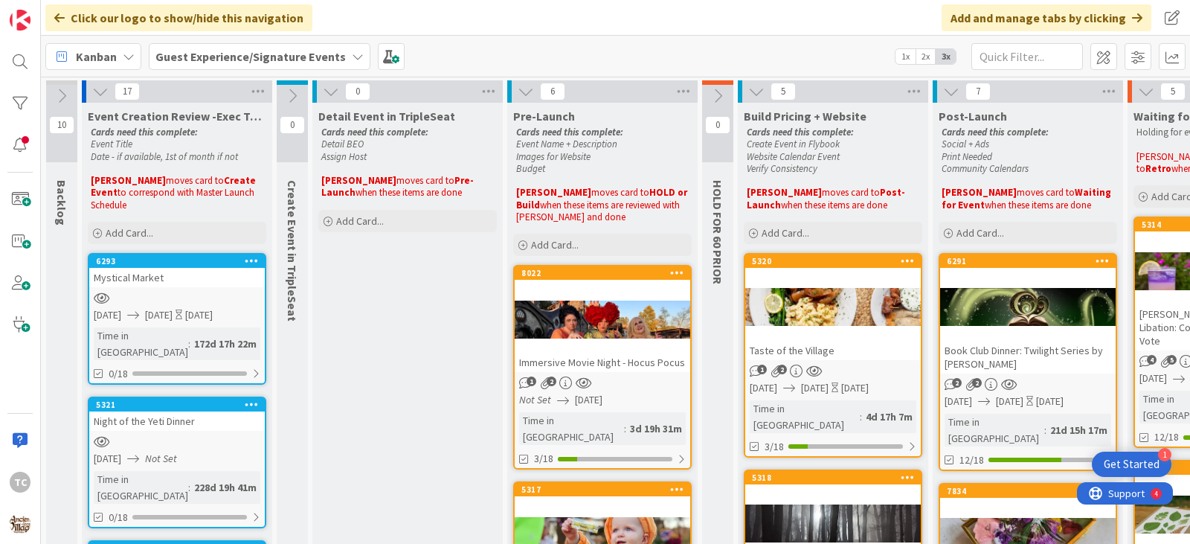
click at [270, 53] on b "Guest Experience/Signature Events" at bounding box center [250, 56] width 190 height 15
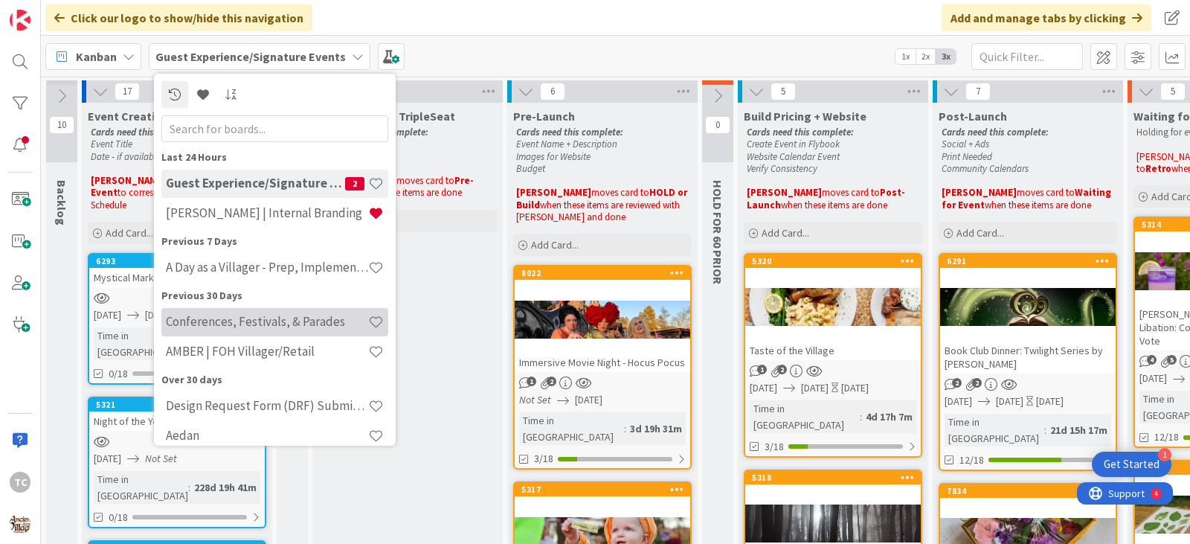
click at [284, 324] on h4 "Conferences, Festivals, & Parades" at bounding box center [267, 321] width 202 height 15
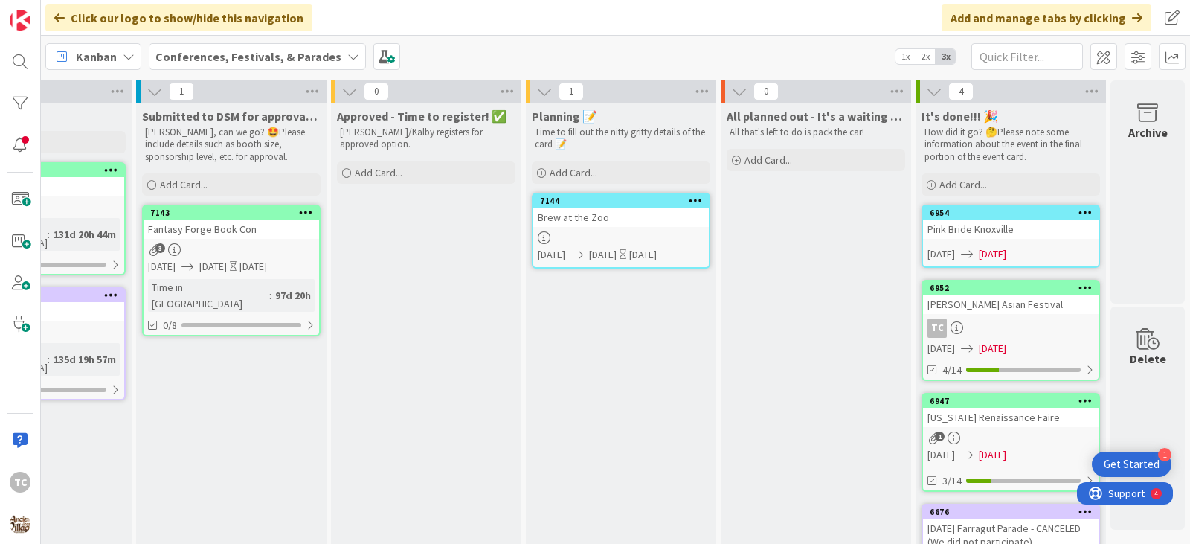
scroll to position [0, 116]
click at [1082, 88] on icon at bounding box center [1091, 91] width 19 height 22
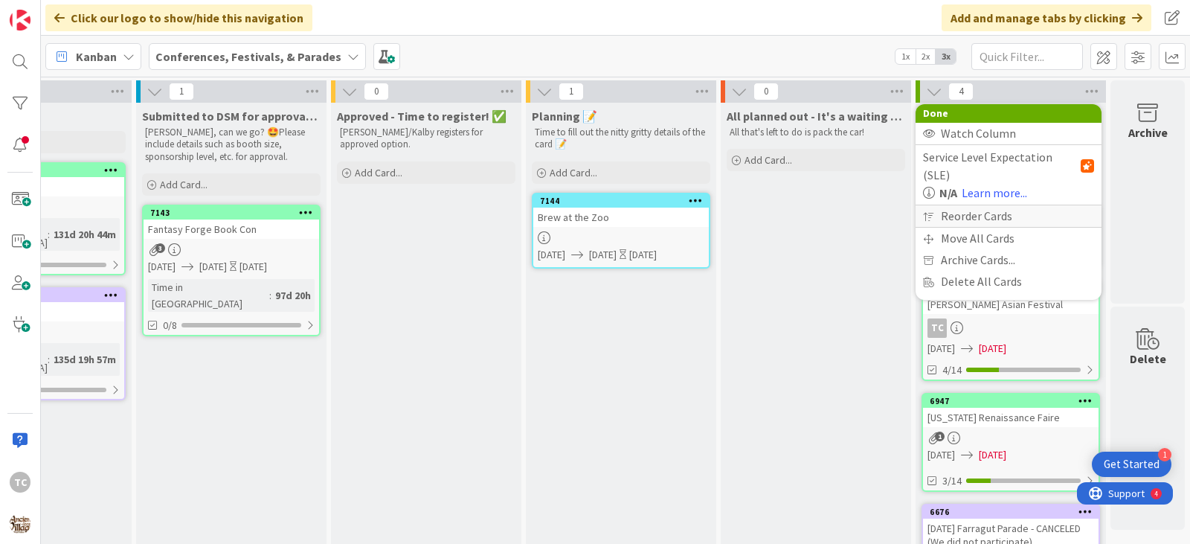
click at [963, 205] on div "Reorder Cards" at bounding box center [1009, 216] width 186 height 22
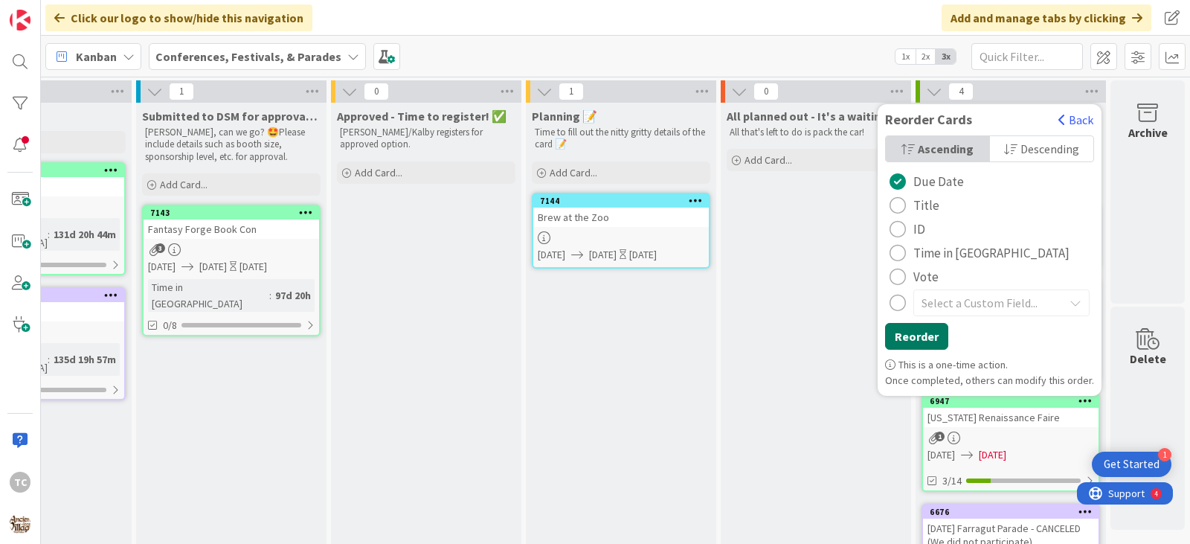
click at [891, 334] on button "Reorder" at bounding box center [916, 336] width 63 height 27
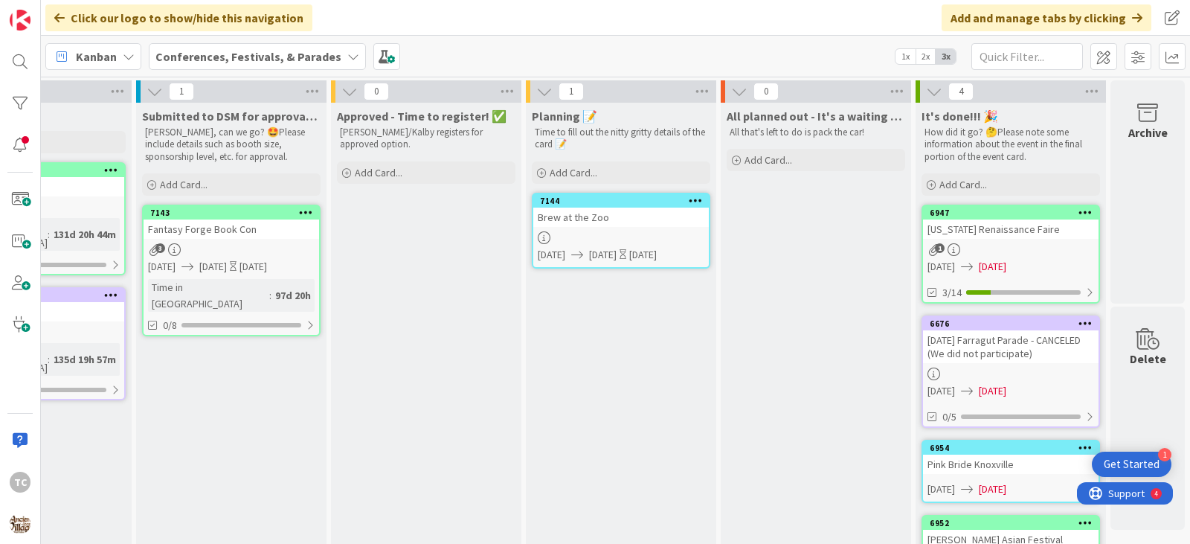
scroll to position [0, 0]
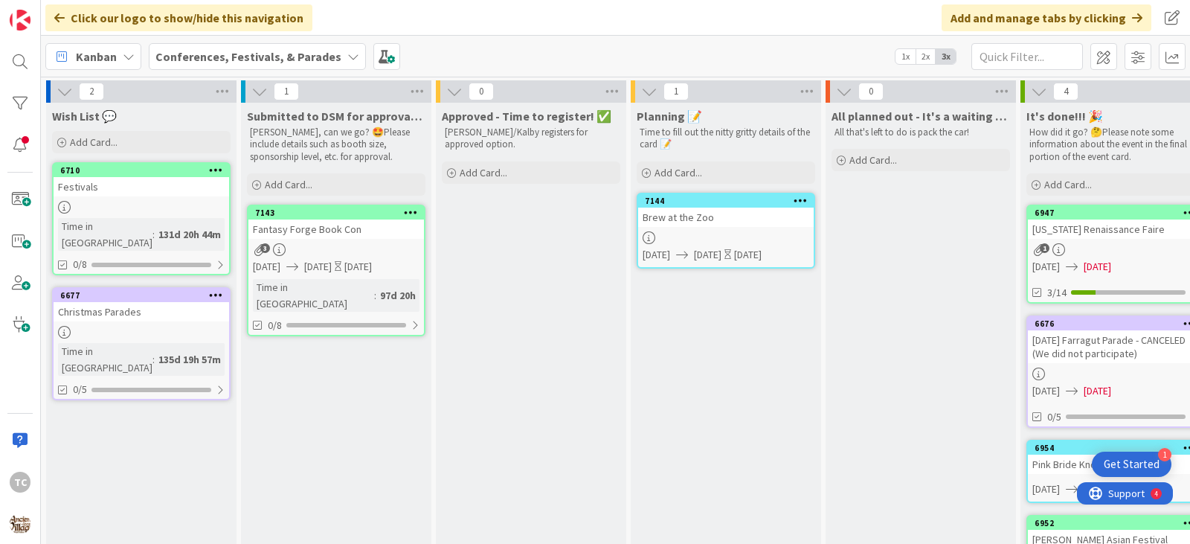
click at [126, 302] on div "Christmas Parades" at bounding box center [142, 311] width 176 height 19
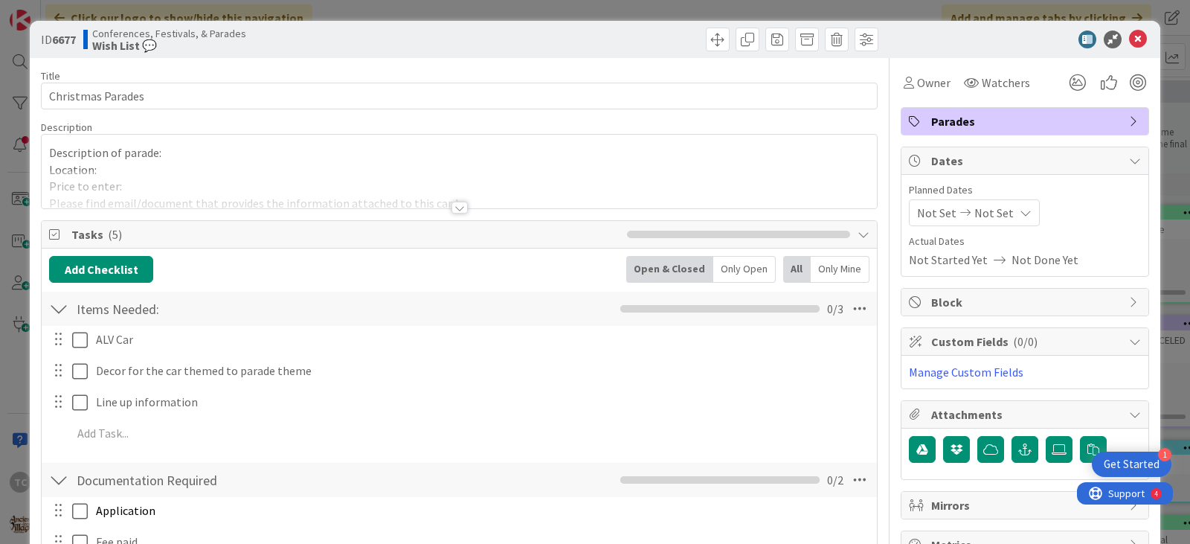
click at [454, 208] on div at bounding box center [459, 208] width 16 height 12
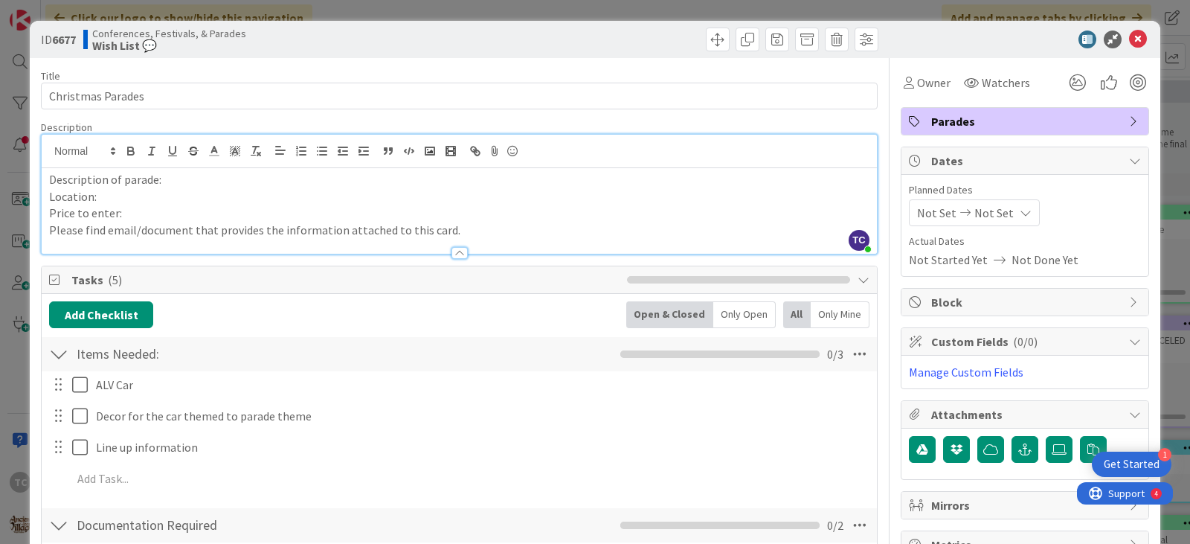
click at [955, 7] on div "ID 6677 Conferences, Festivals, & Parades Wish List 💬 Title 17 / 128 Christmas …" at bounding box center [595, 272] width 1190 height 544
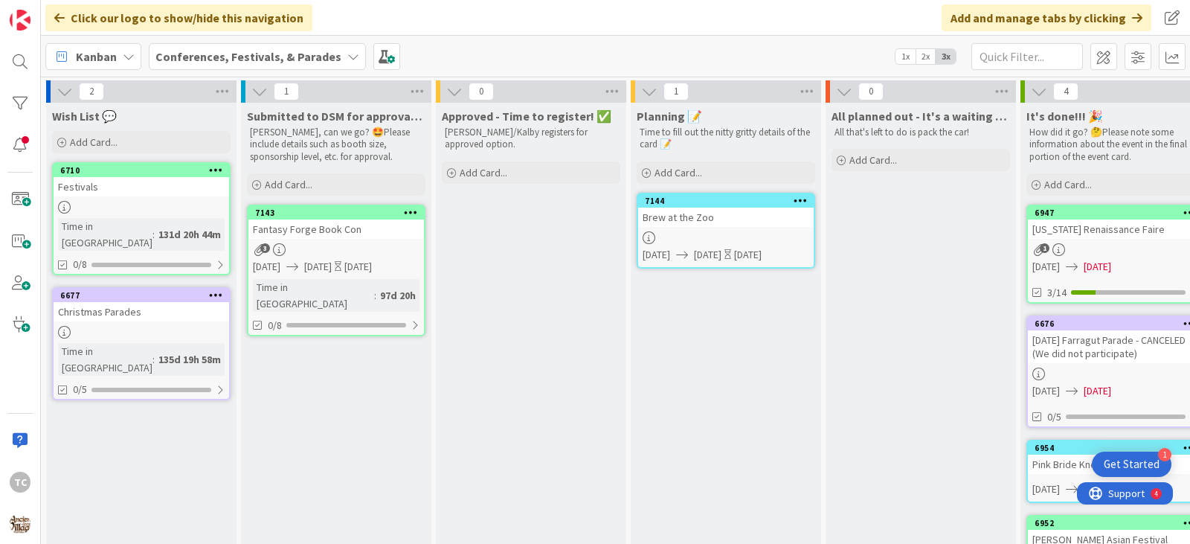
click at [338, 229] on div "Fantasy Forge Book Con" at bounding box center [336, 228] width 176 height 19
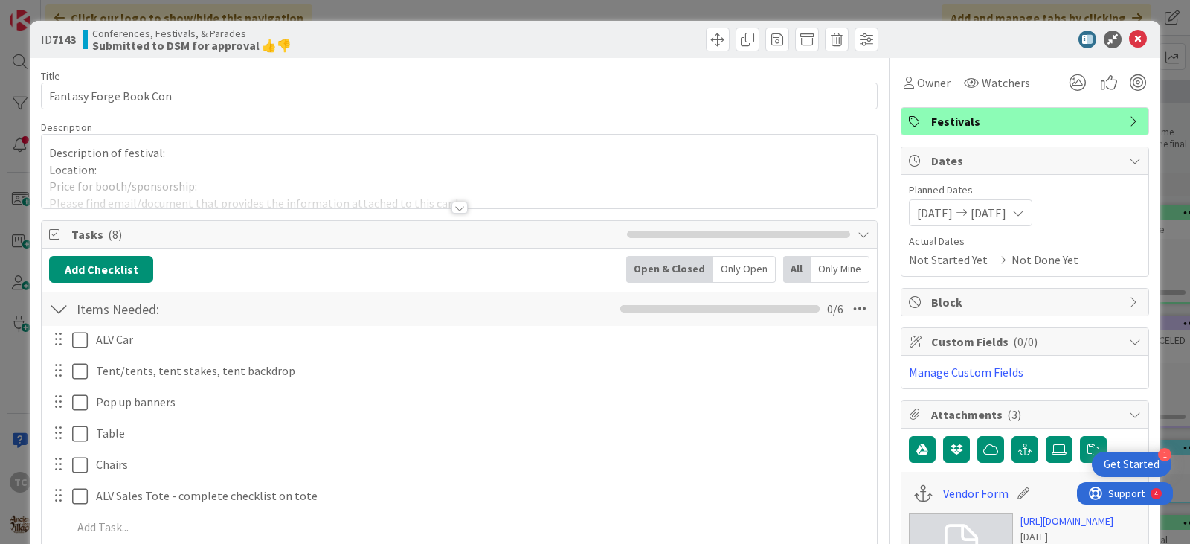
click at [451, 208] on div at bounding box center [459, 208] width 16 height 12
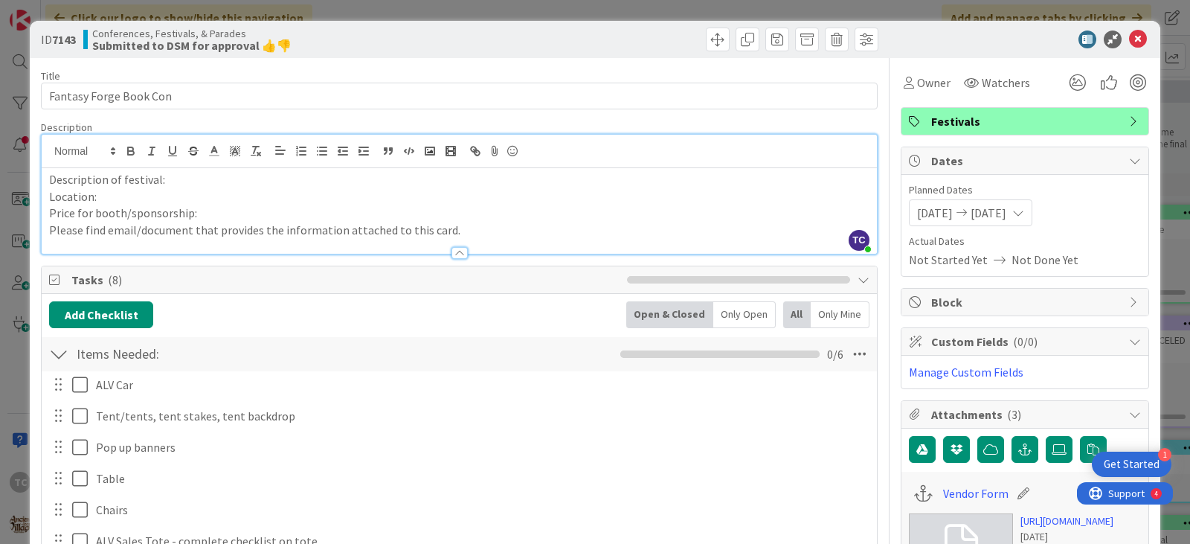
click at [718, 12] on div "ID 7143 Conferences, Festivals, & Parades Submitted to DSM for approval 👍👎 Titl…" at bounding box center [595, 272] width 1190 height 544
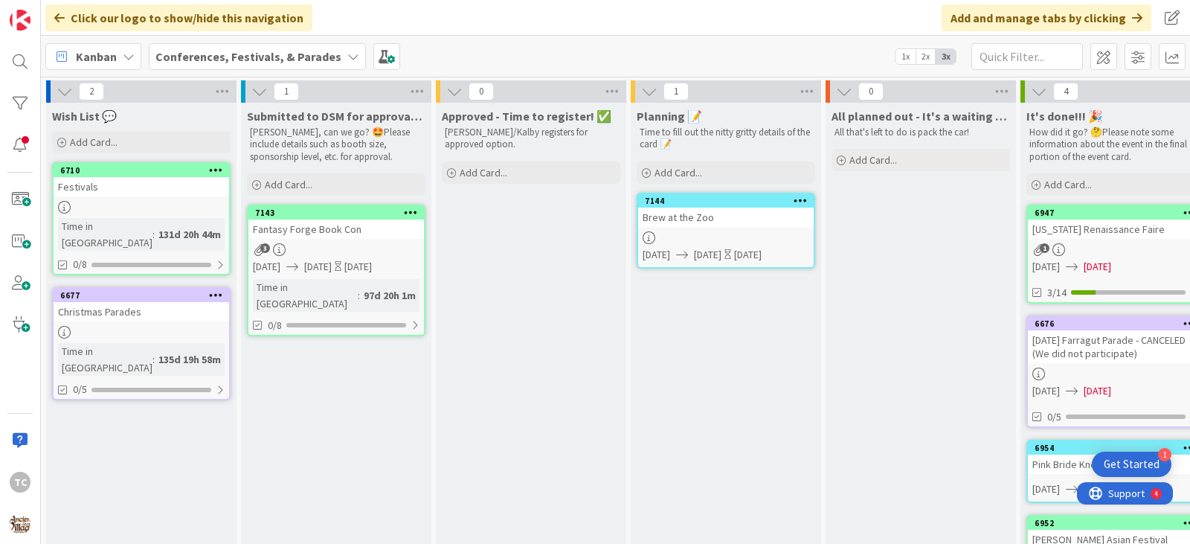
click at [291, 60] on b "Conferences, Festivals, & Parades" at bounding box center [248, 56] width 186 height 15
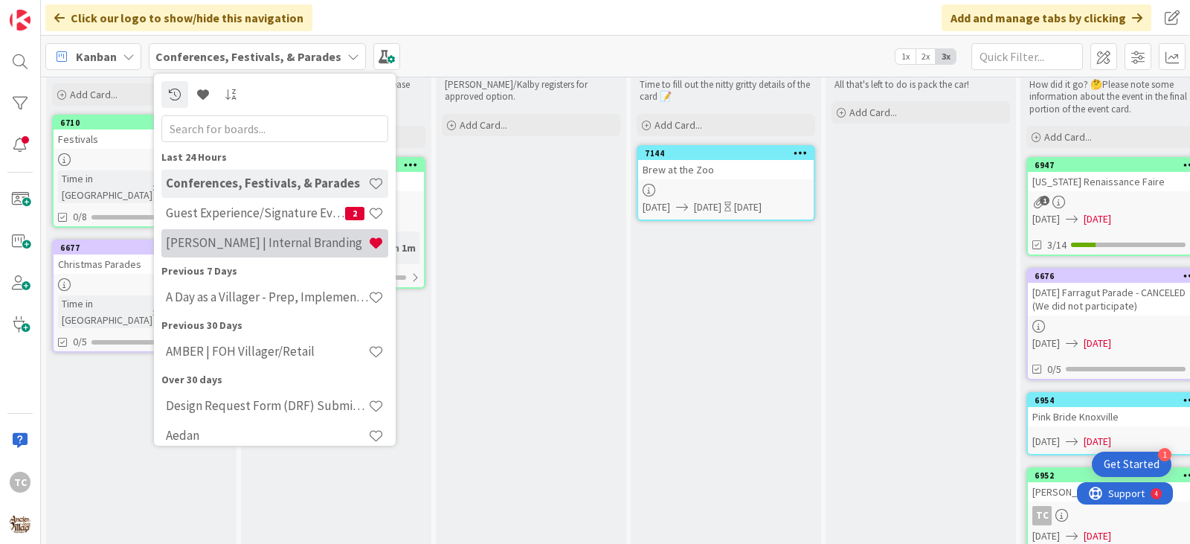
scroll to position [74, 0]
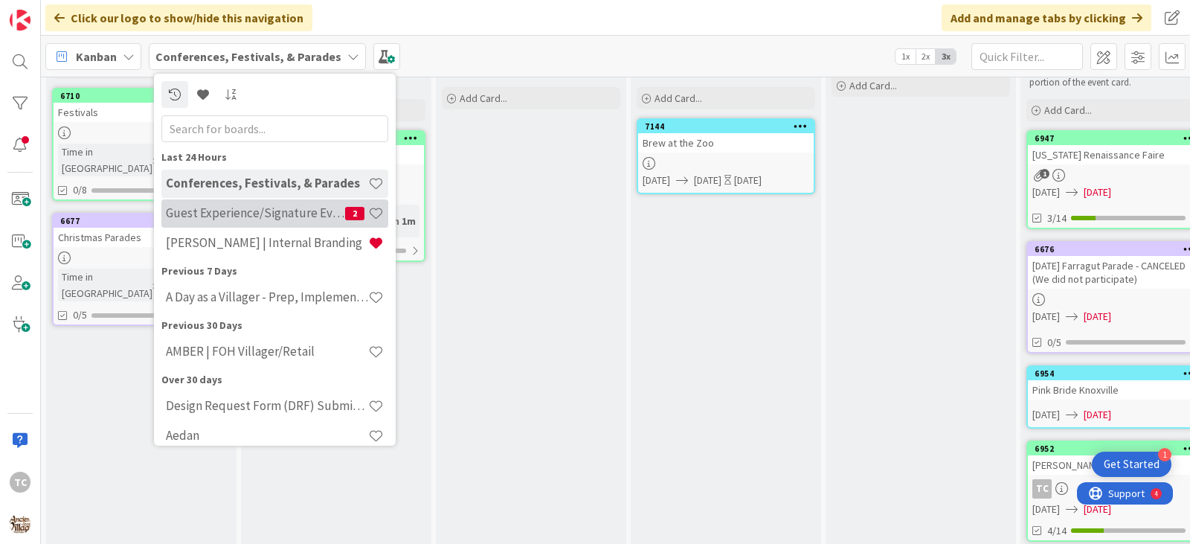
click at [208, 213] on h4 "Guest Experience/Signature Events" at bounding box center [255, 212] width 179 height 15
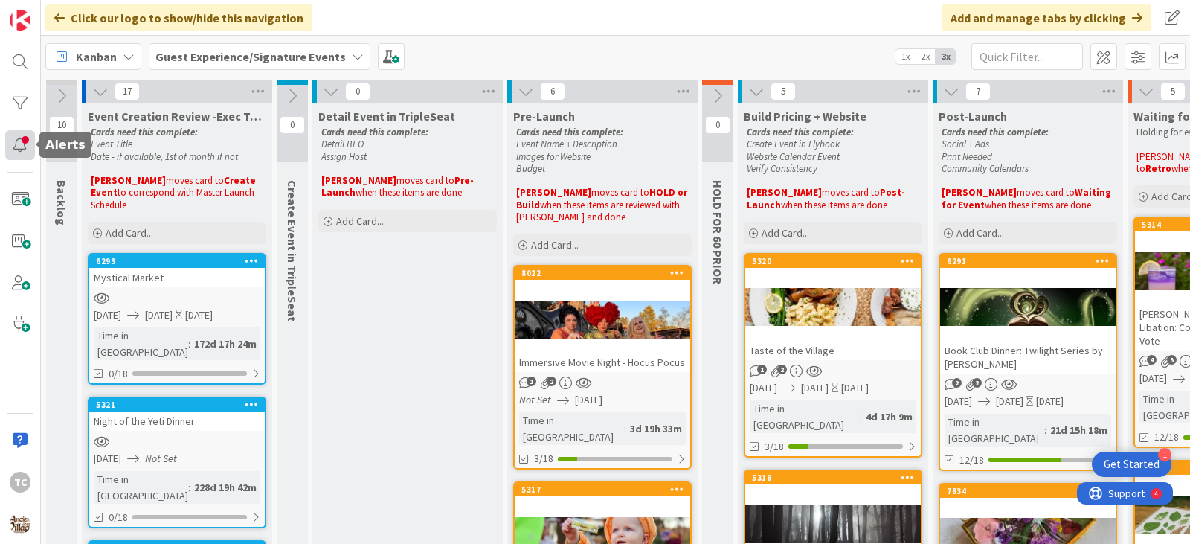
click at [28, 152] on div at bounding box center [20, 145] width 30 height 30
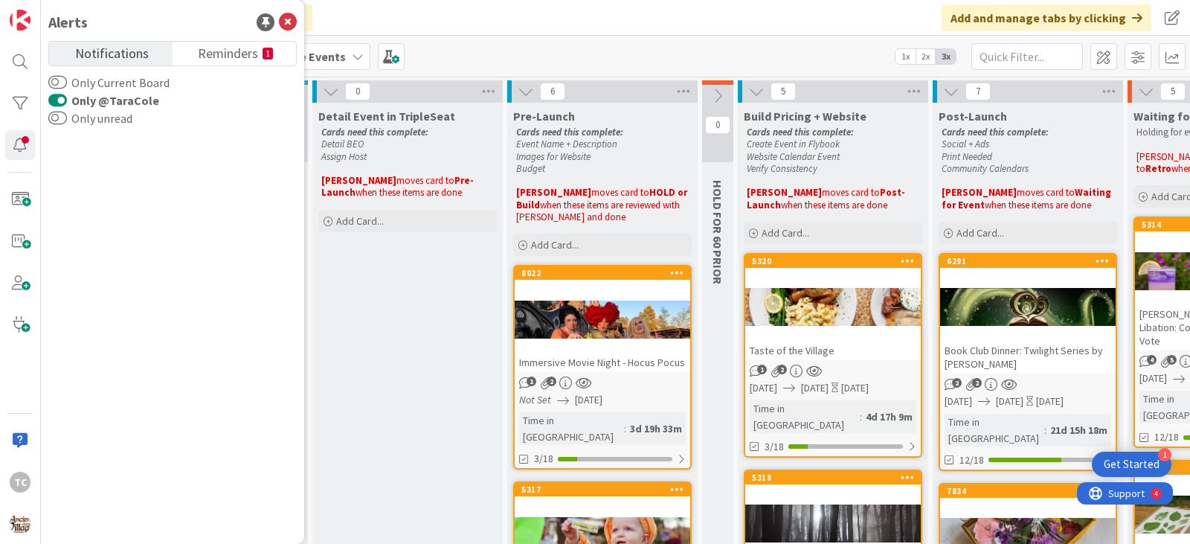
click at [61, 98] on button "Only @TaraCole" at bounding box center [57, 100] width 19 height 15
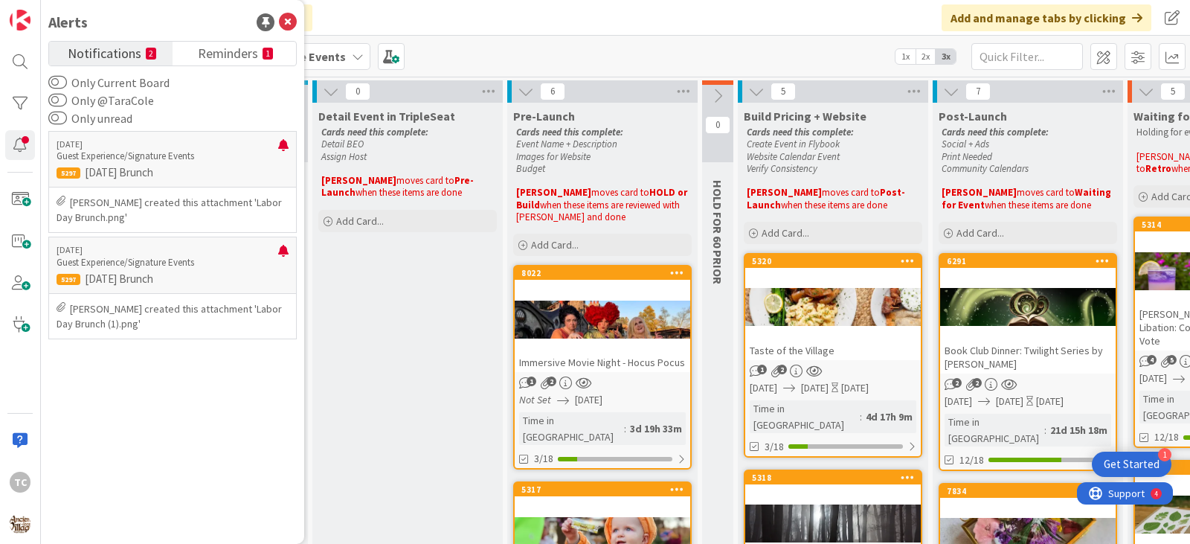
click at [373, 19] on div "Click our logo to show/hide this navigation Add and manage tabs by clicking" at bounding box center [615, 18] width 1149 height 36
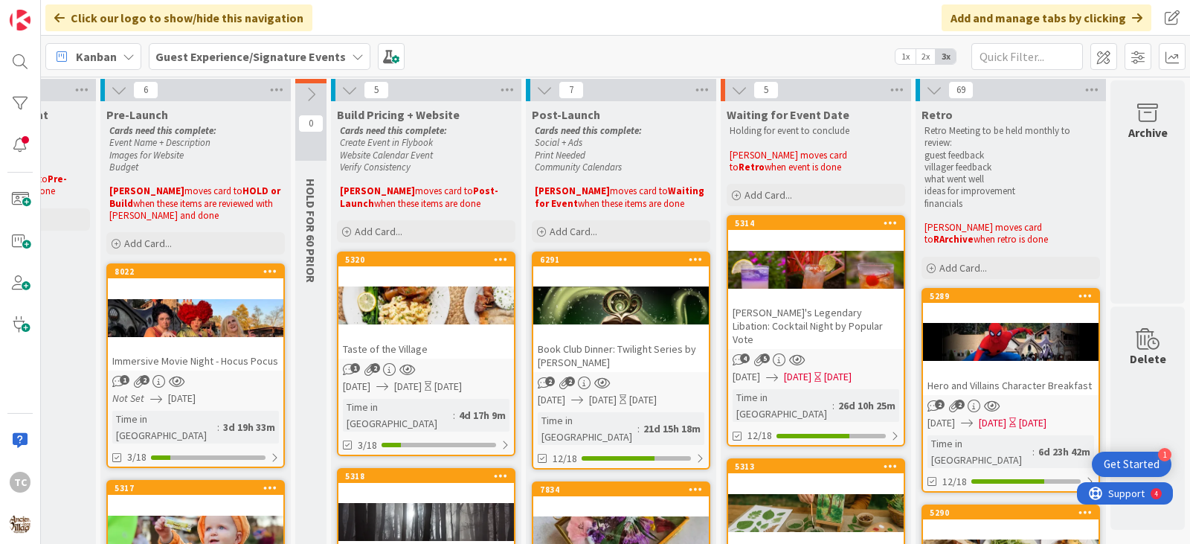
scroll to position [0, 418]
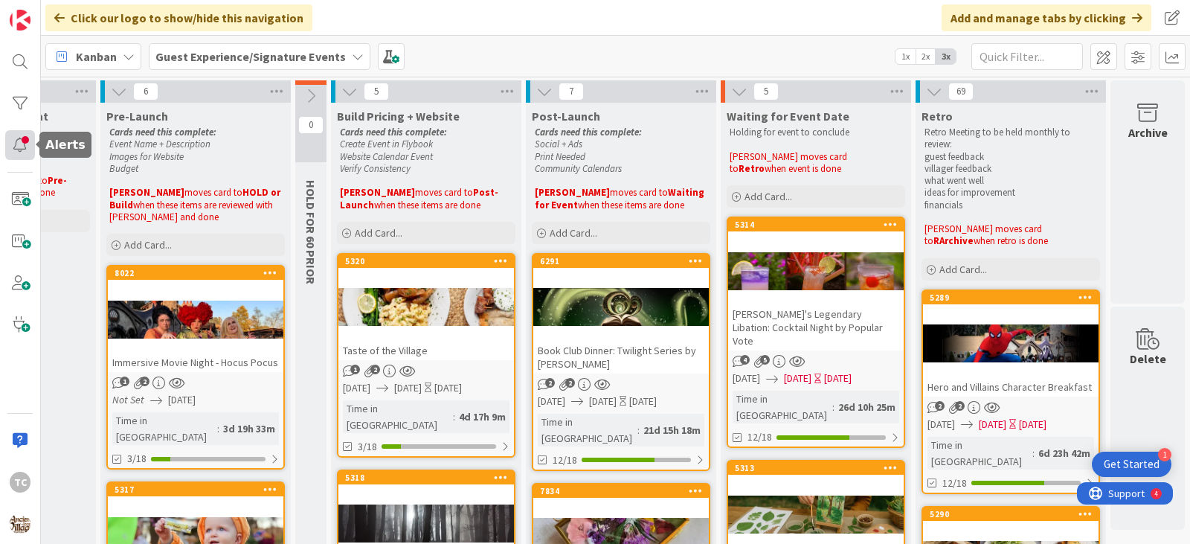
click at [25, 138] on div at bounding box center [20, 145] width 30 height 30
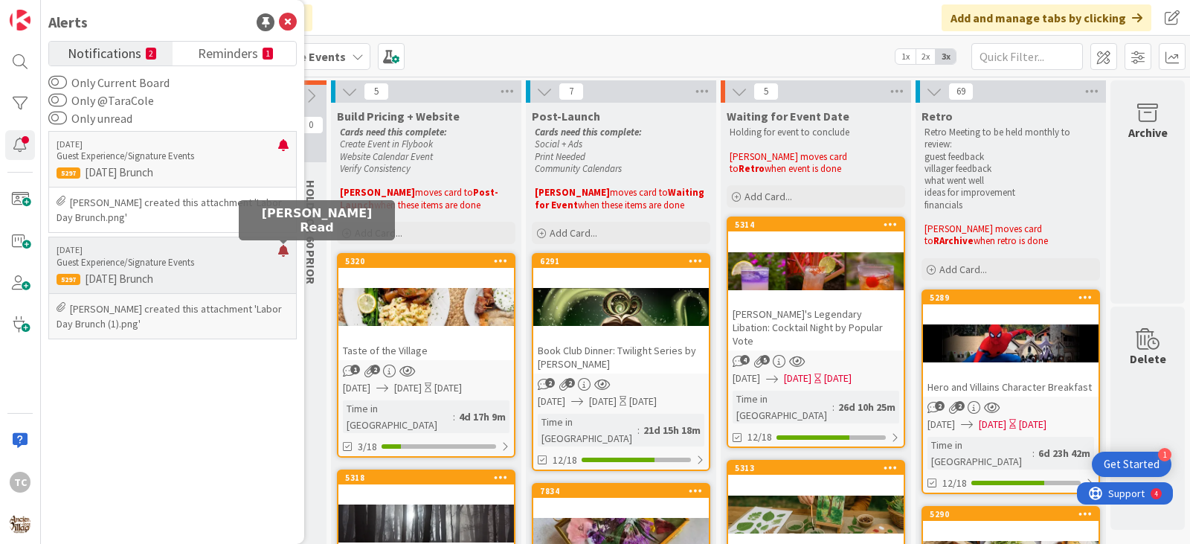
click at [284, 250] on div at bounding box center [283, 257] width 10 height 24
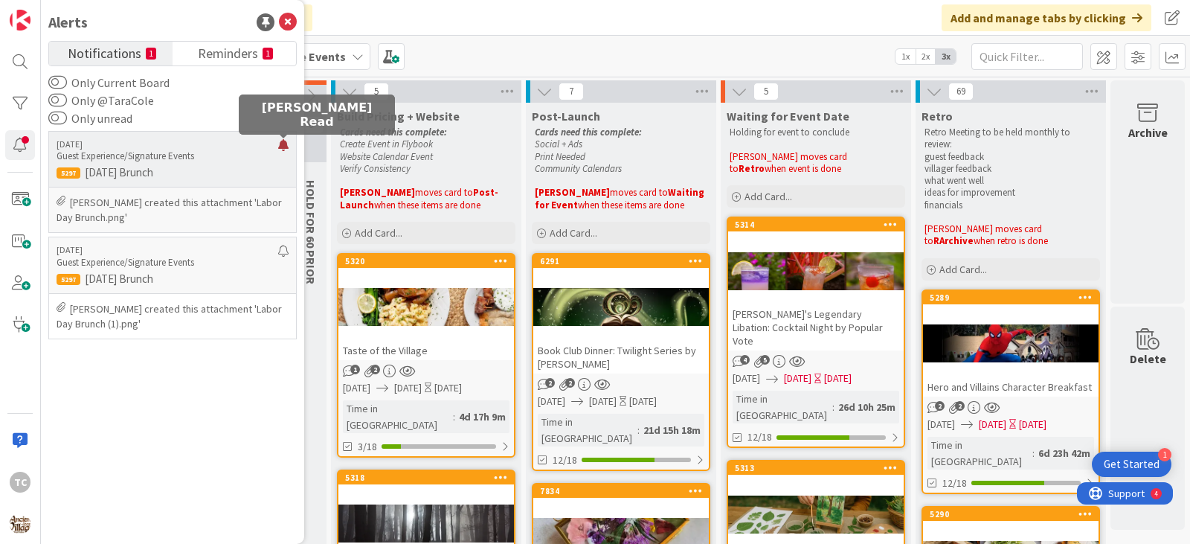
click at [280, 143] on div at bounding box center [283, 151] width 10 height 24
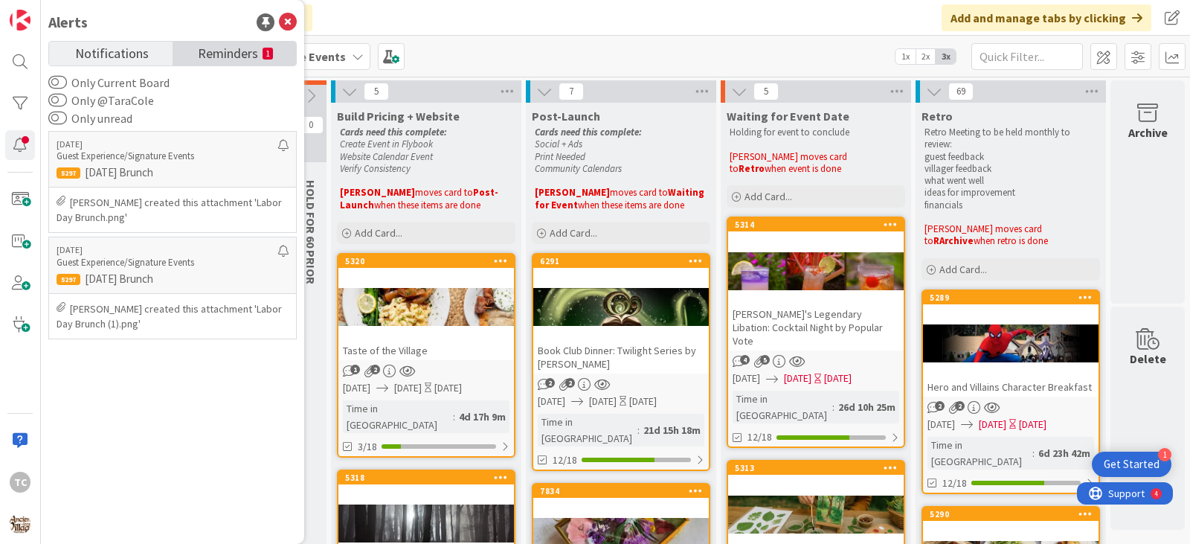
click at [235, 50] on span "Reminders" at bounding box center [228, 52] width 60 height 21
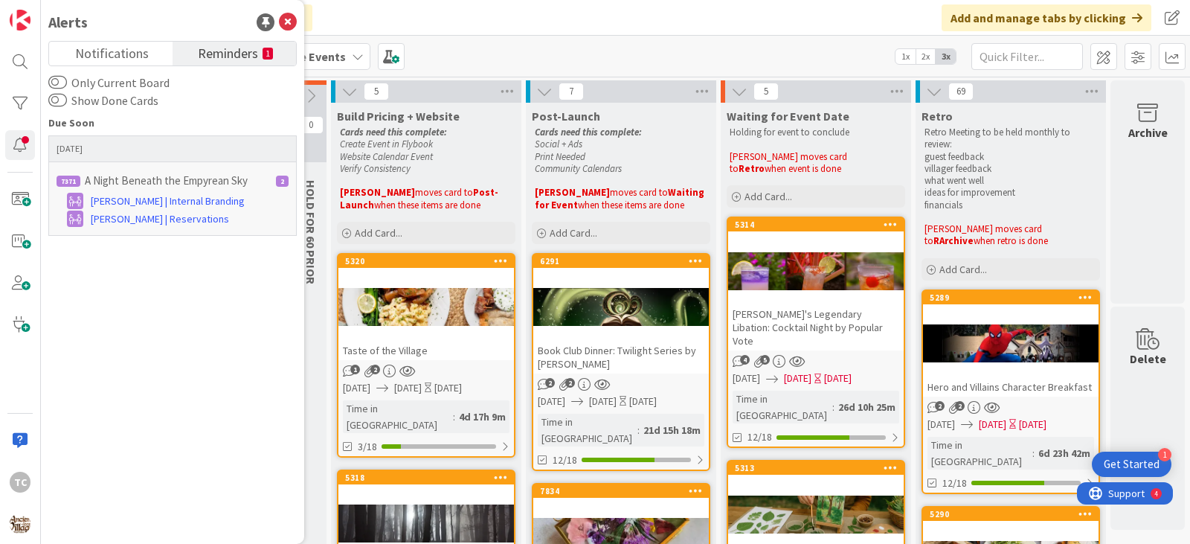
click at [280, 179] on div "2" at bounding box center [282, 181] width 13 height 11
click at [253, 51] on span "Reminders" at bounding box center [228, 52] width 60 height 21
click at [62, 78] on button "Only Current Board" at bounding box center [57, 82] width 19 height 15
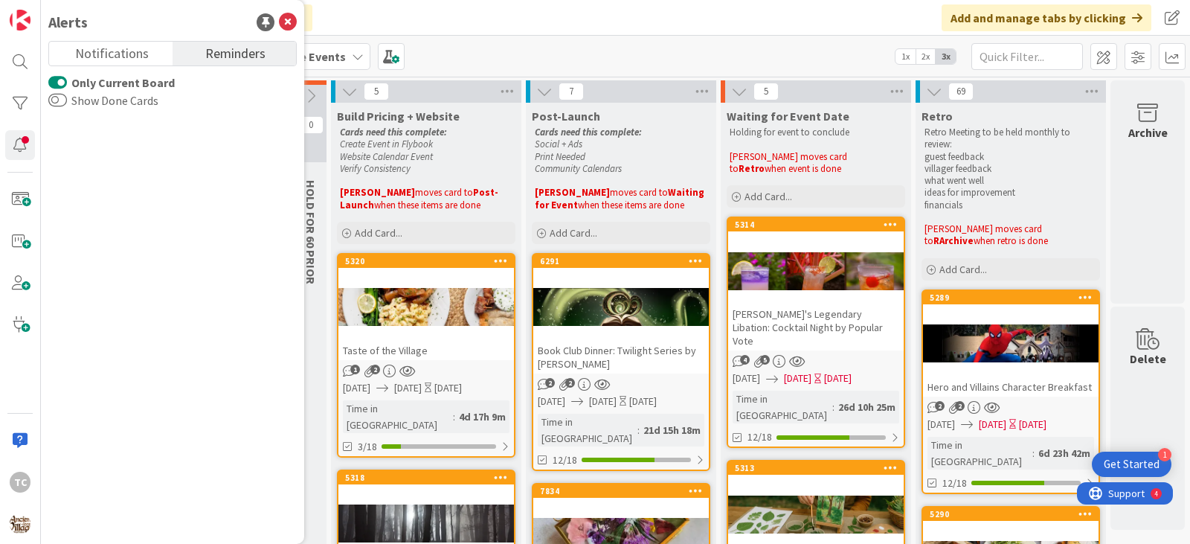
click at [62, 78] on button "Only Current Board" at bounding box center [57, 82] width 19 height 15
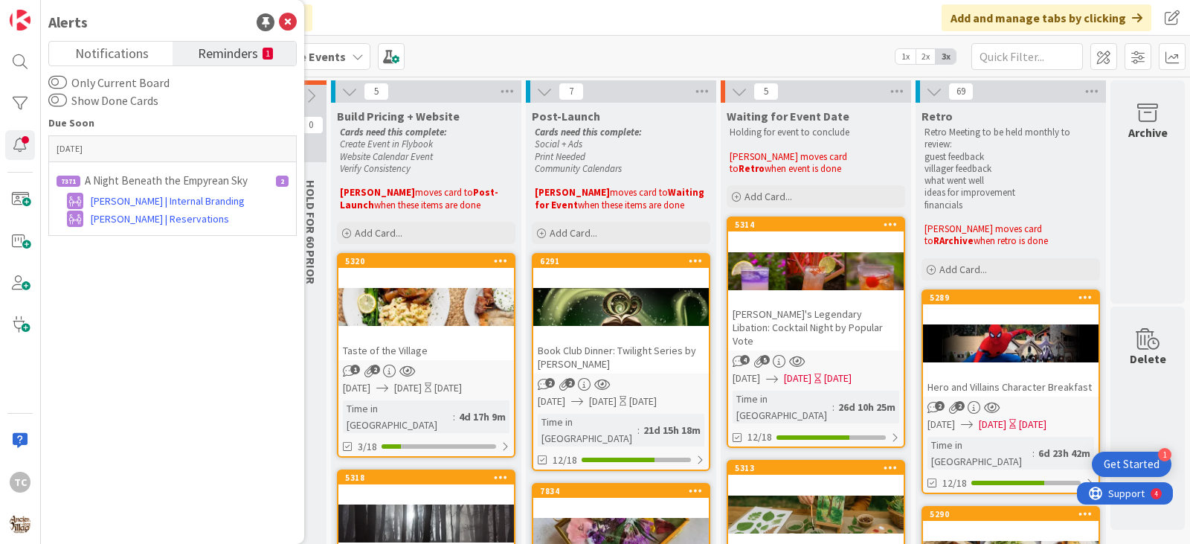
click at [312, 66] on div "Guest Experience/Signature Events" at bounding box center [260, 56] width 222 height 27
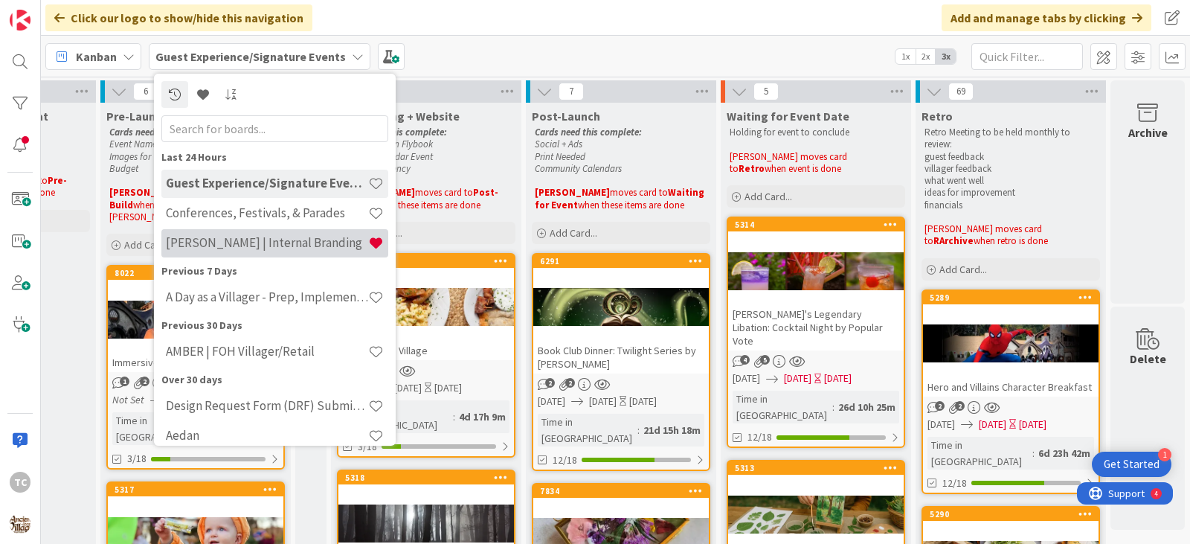
click at [228, 247] on h4 "[PERSON_NAME] | Internal Branding" at bounding box center [267, 242] width 202 height 15
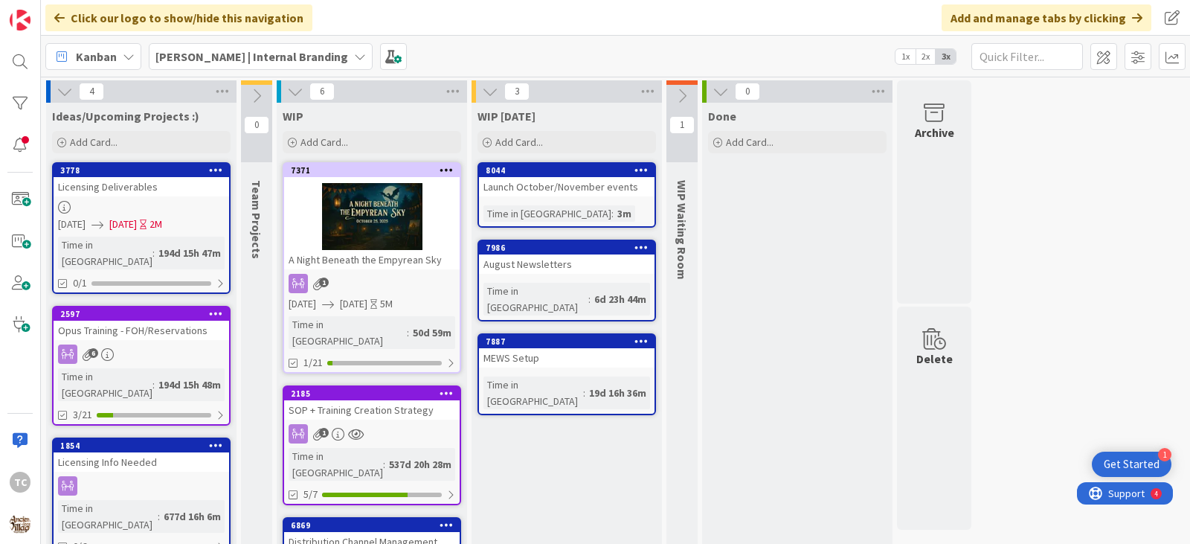
click at [409, 286] on div "1" at bounding box center [372, 283] width 176 height 19
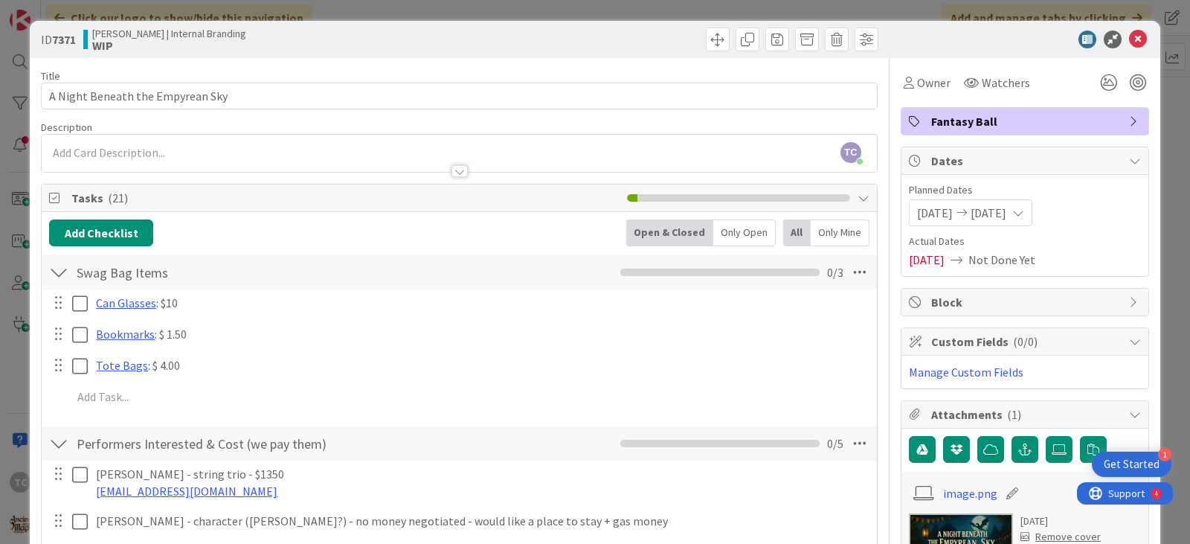
click at [509, 8] on div "ID 7371 [PERSON_NAME] | Internal Branding WIP Title 32 / 128 A Night Beneath th…" at bounding box center [595, 272] width 1190 height 544
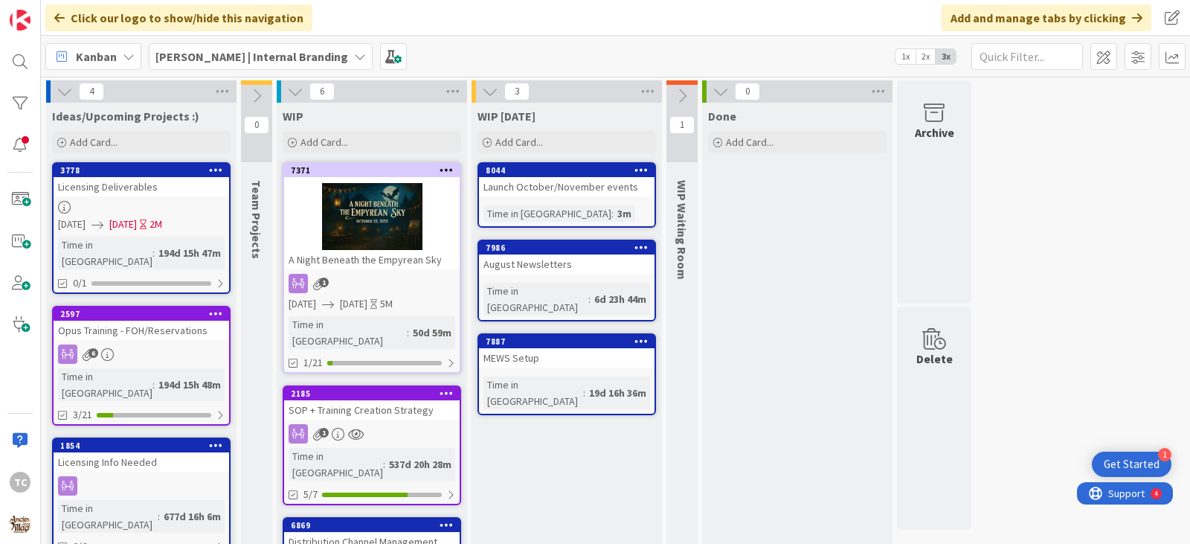
click at [195, 45] on div "[PERSON_NAME] | Internal Branding" at bounding box center [261, 56] width 224 height 27
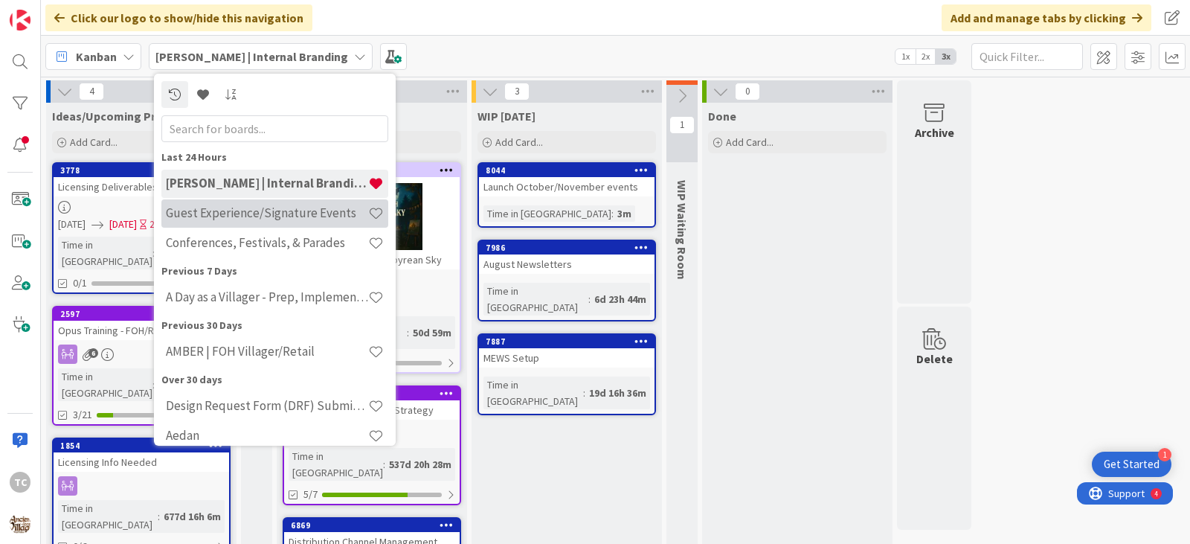
click at [272, 204] on div "Guest Experience/Signature Events" at bounding box center [274, 213] width 227 height 28
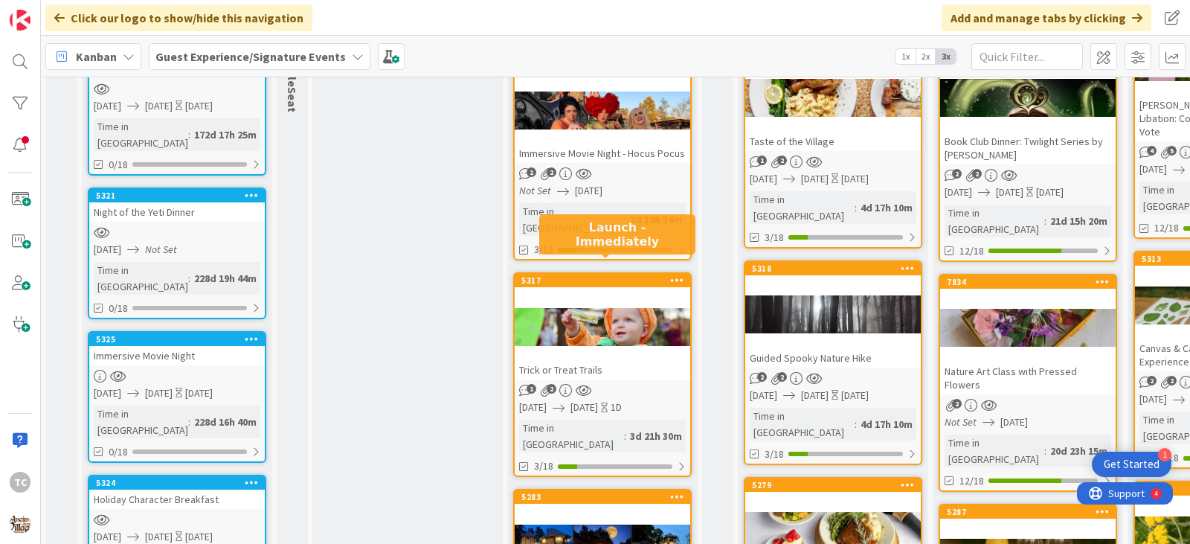
scroll to position [298, 0]
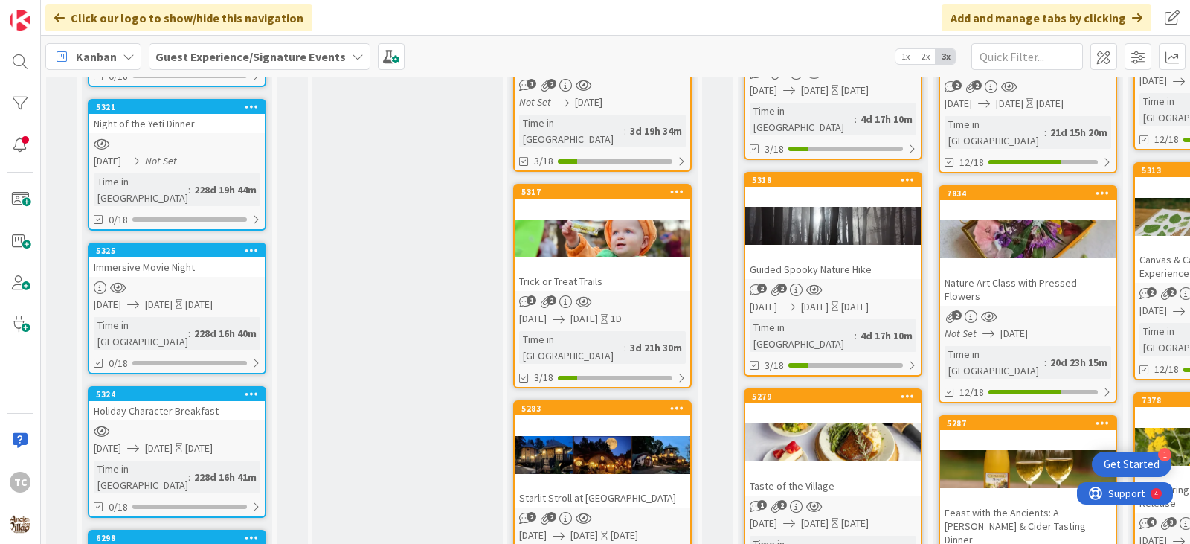
click at [622, 271] on div "Trick or Treat Trails" at bounding box center [603, 280] width 176 height 19
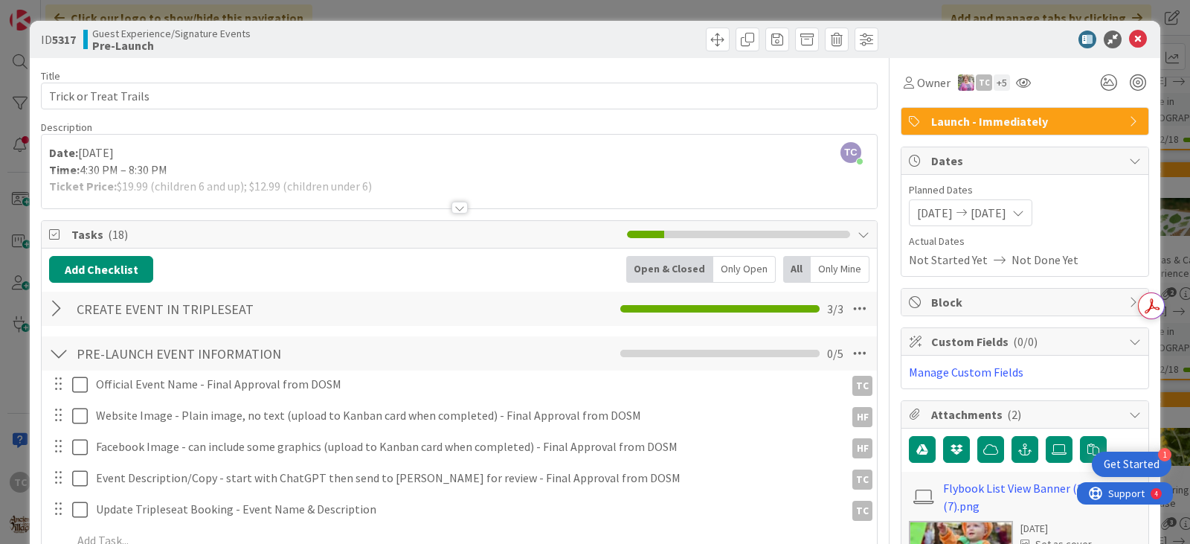
click at [576, 13] on div "ID 5317 Guest Experience/Signature Events Pre-Launch Title 22 / 128 Trick or Tr…" at bounding box center [595, 272] width 1190 height 544
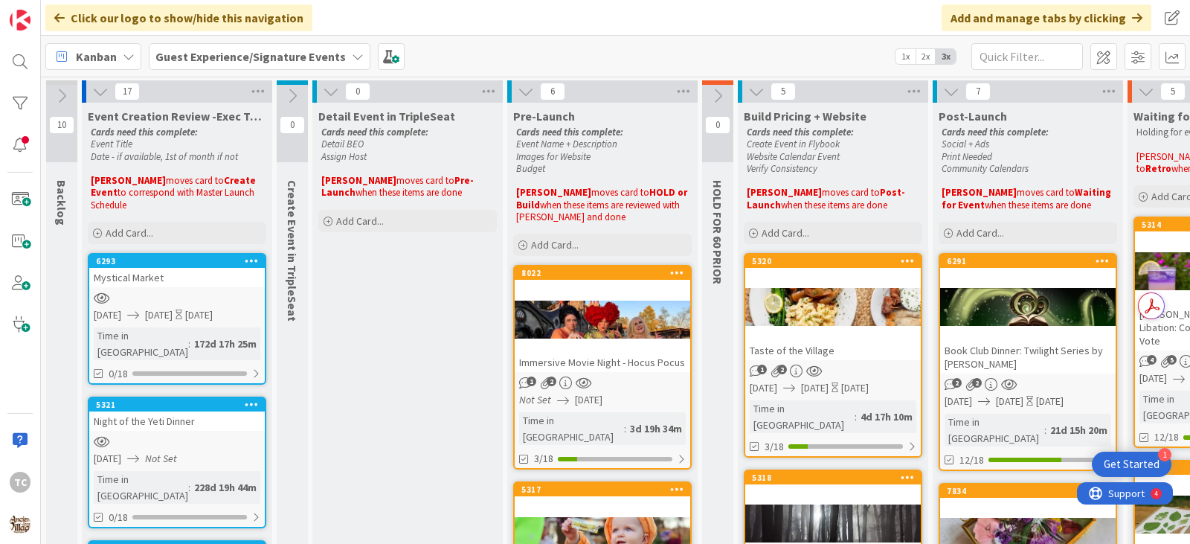
click at [643, 285] on div "8022 Immersive Movie Night - Hocus Pocus" at bounding box center [603, 319] width 176 height 106
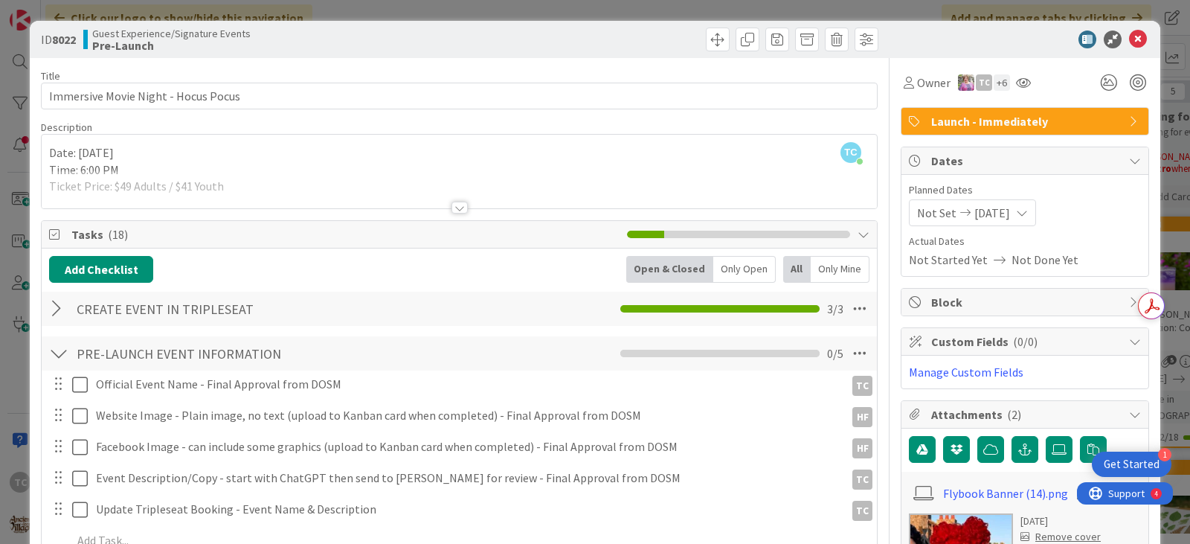
click at [515, 14] on div "ID 8022 Guest Experience/Signature Events Pre-Launch Title 37 / 128 Immersive M…" at bounding box center [595, 272] width 1190 height 544
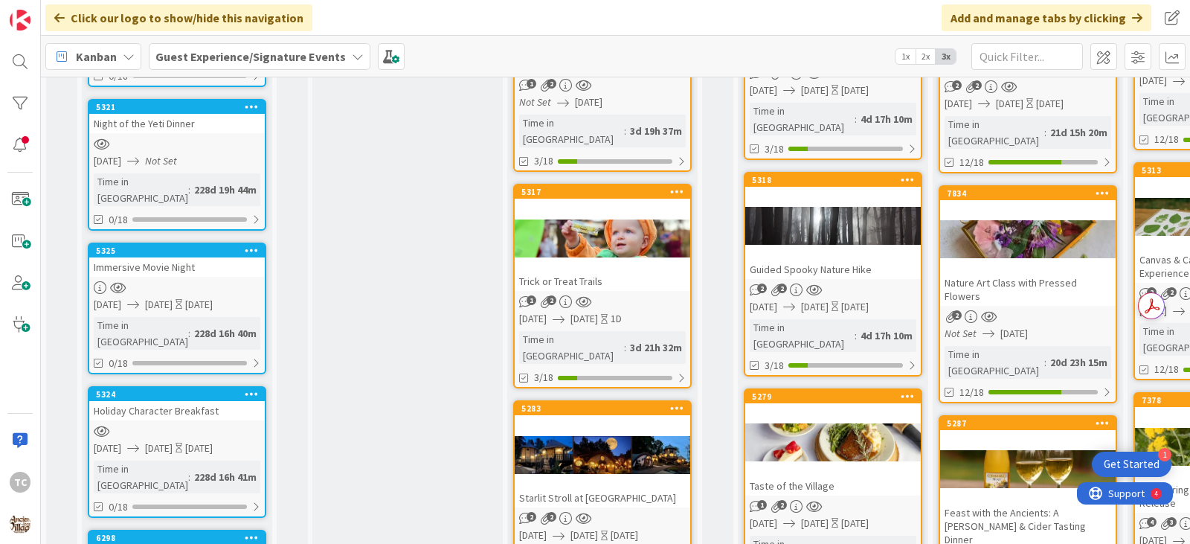
click at [608, 271] on div "Trick or Treat Trails" at bounding box center [603, 280] width 176 height 19
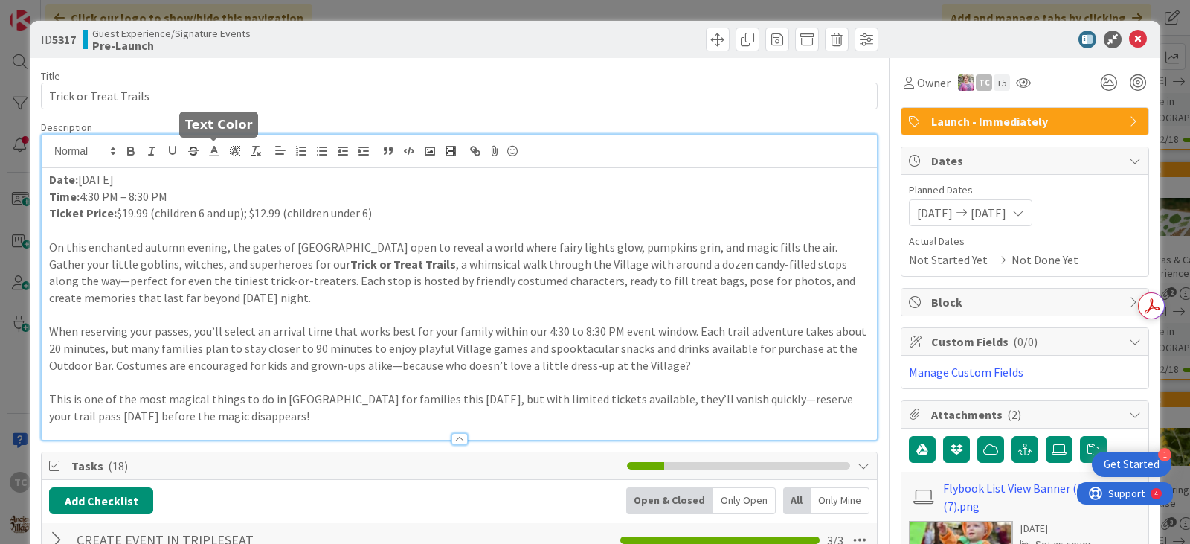
click at [213, 154] on div "Date: [DATE] Time: 4:30 PM – 8:30 PM Ticket Price: $19.99 (children 6 and up); …" at bounding box center [459, 287] width 835 height 305
click at [376, 13] on div "ID 5317 Guest Experience/Signature Events Pre-Launch Title 22 / 128 Trick or Tr…" at bounding box center [595, 272] width 1190 height 544
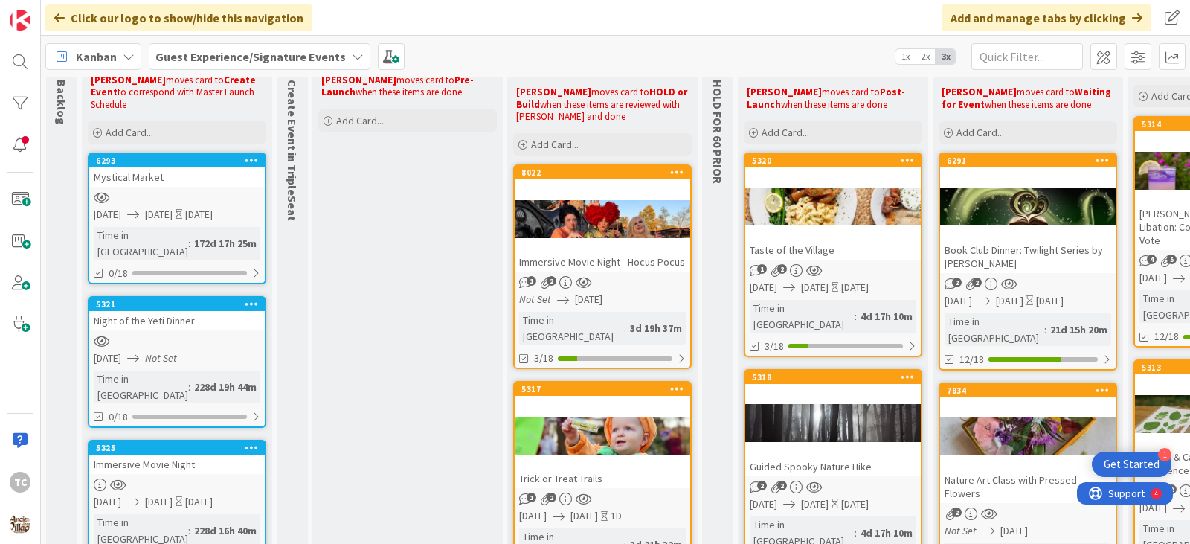
scroll to position [74, 0]
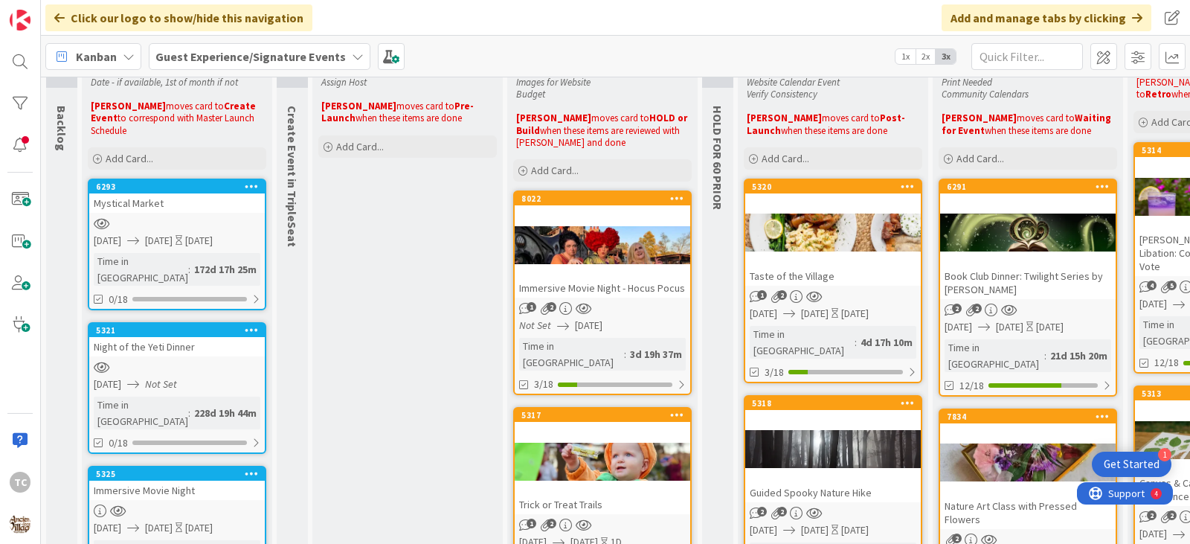
click at [594, 428] on div at bounding box center [603, 461] width 176 height 67
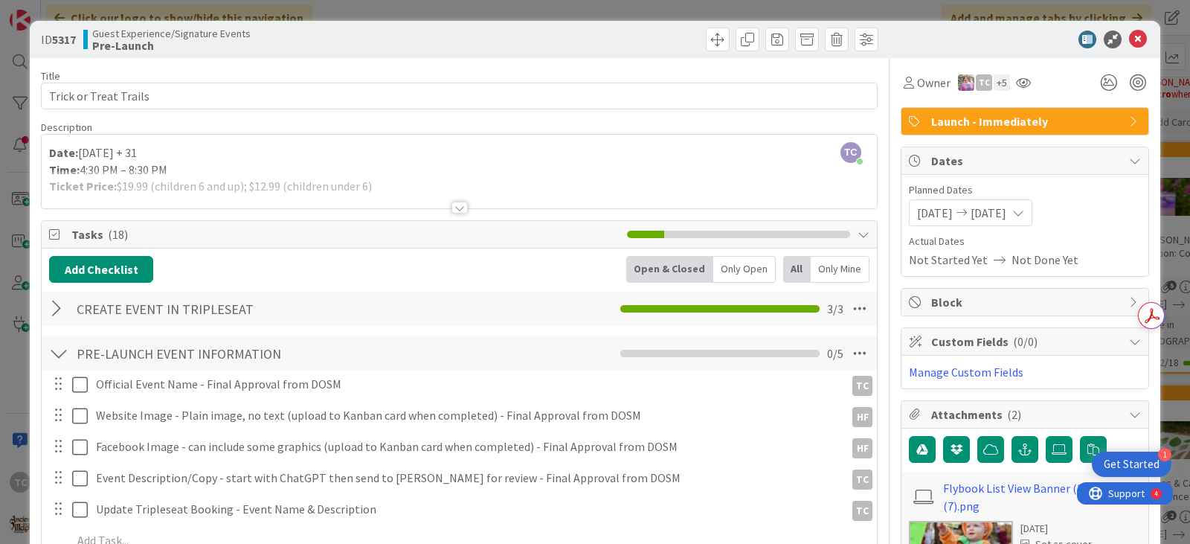
click at [614, 13] on div "ID 5317 Guest Experience/Signature Events Pre-Launch Title 22 / 128 Trick or Tr…" at bounding box center [595, 272] width 1190 height 544
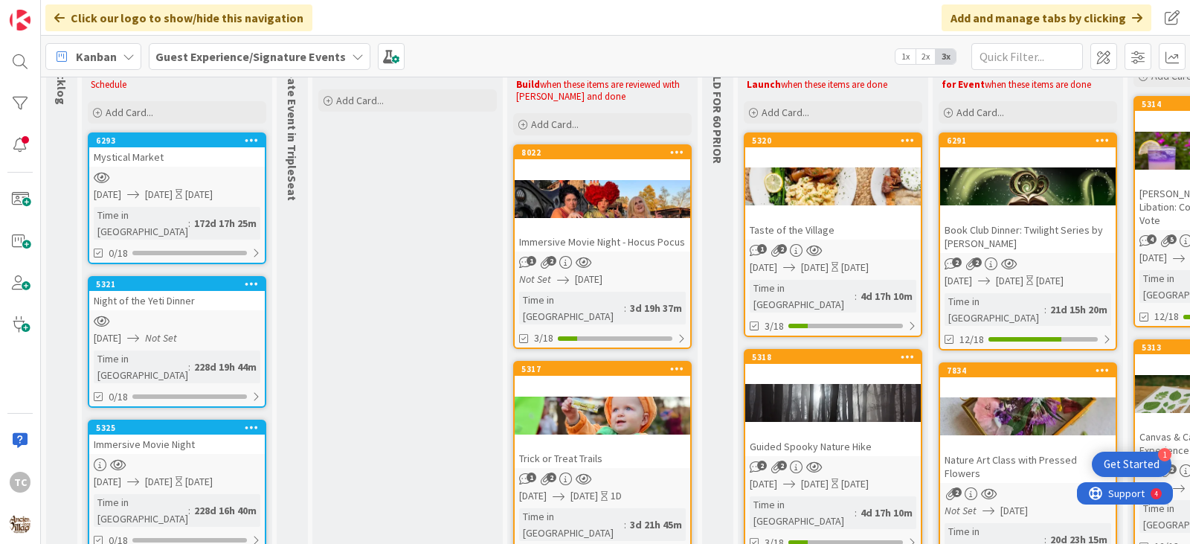
click at [216, 60] on b "Guest Experience/Signature Events" at bounding box center [250, 56] width 190 height 15
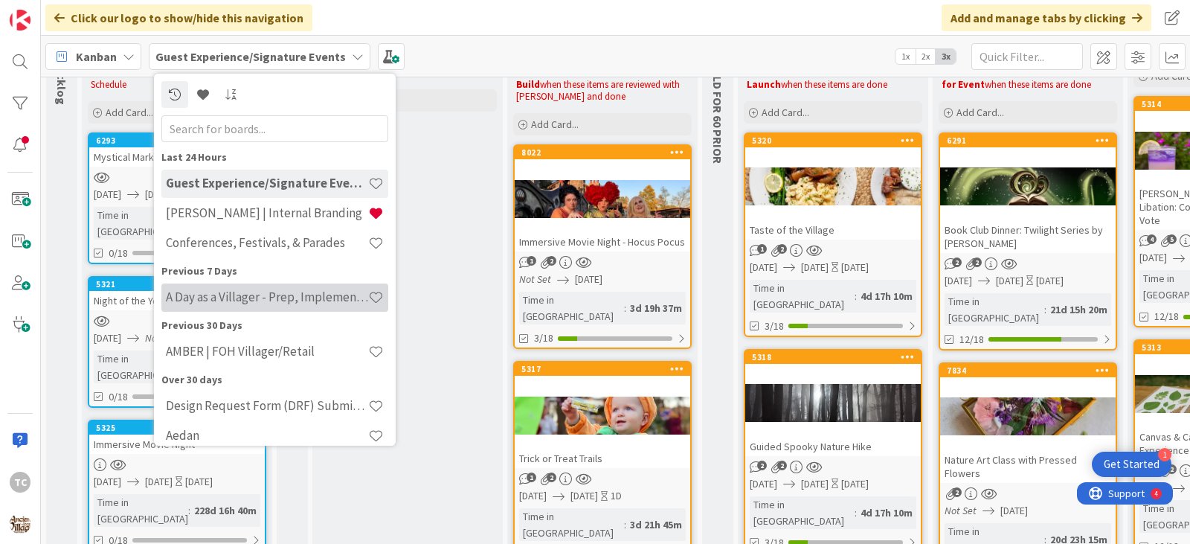
click at [232, 297] on h4 "A Day as a Villager - Prep, Implement and Execute" at bounding box center [267, 296] width 202 height 15
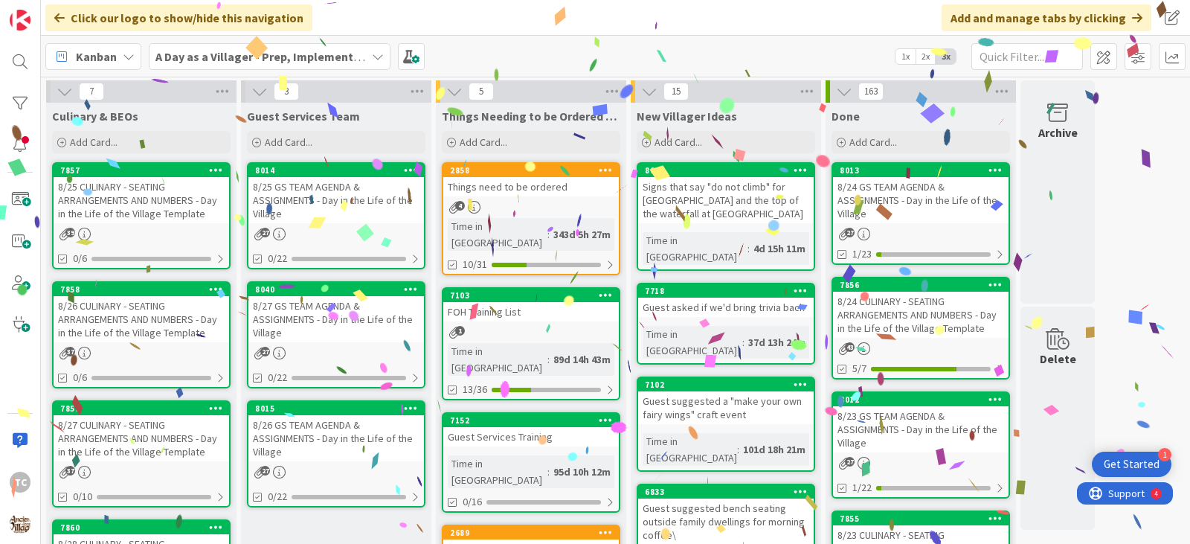
click at [134, 430] on div "8/27 CULINARY - SEATING ARRANGEMENTS AND NUMBERS - Day in the Life of the Villa…" at bounding box center [142, 438] width 176 height 46
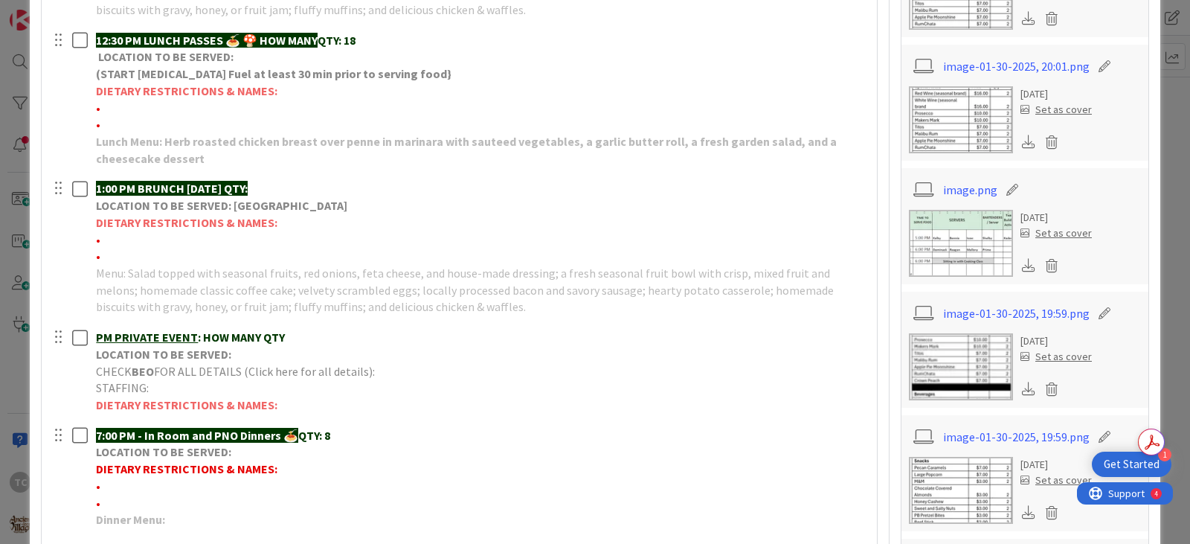
scroll to position [744, 0]
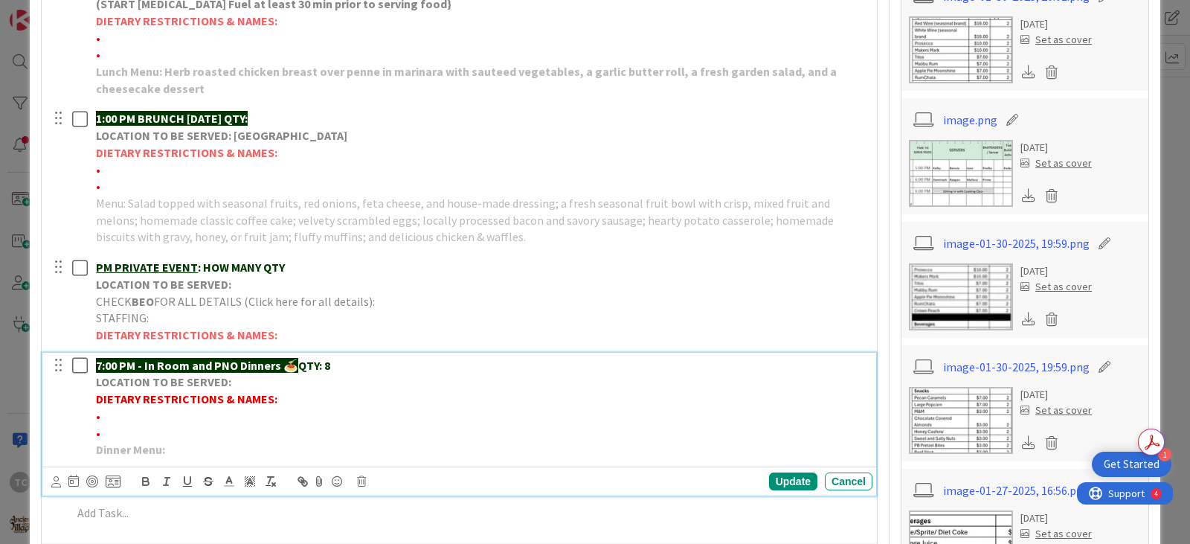
click at [118, 417] on p "•" at bounding box center [481, 416] width 771 height 17
click at [133, 417] on span "• Mittal (Influencer) -" at bounding box center [151, 415] width 111 height 15
click at [247, 414] on p "• Mittal OFH (Influencer) -" at bounding box center [481, 416] width 771 height 17
click at [779, 479] on div "Update" at bounding box center [793, 481] width 48 height 18
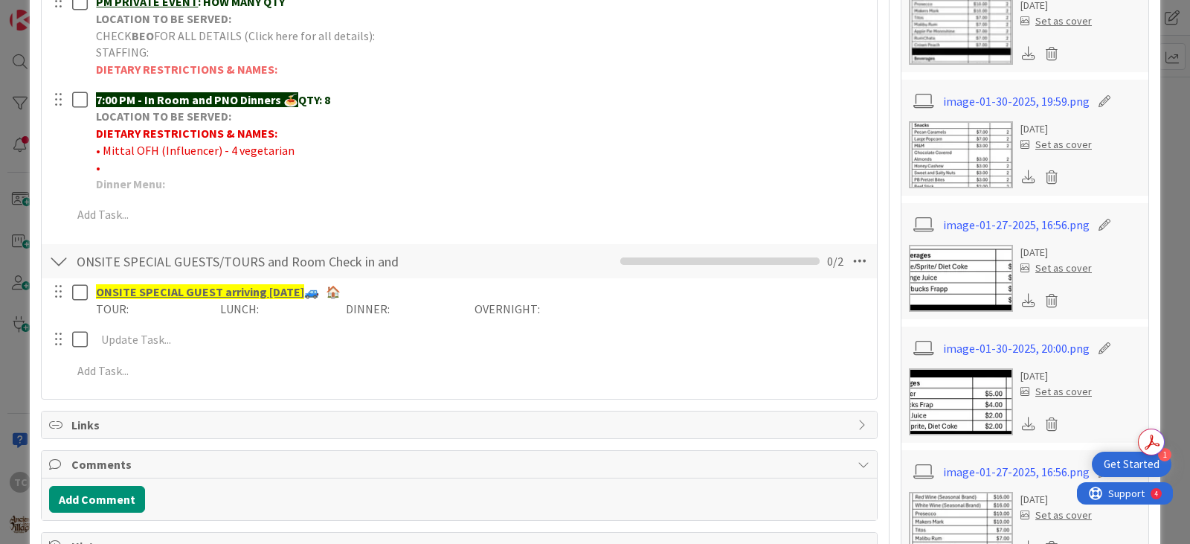
scroll to position [1041, 0]
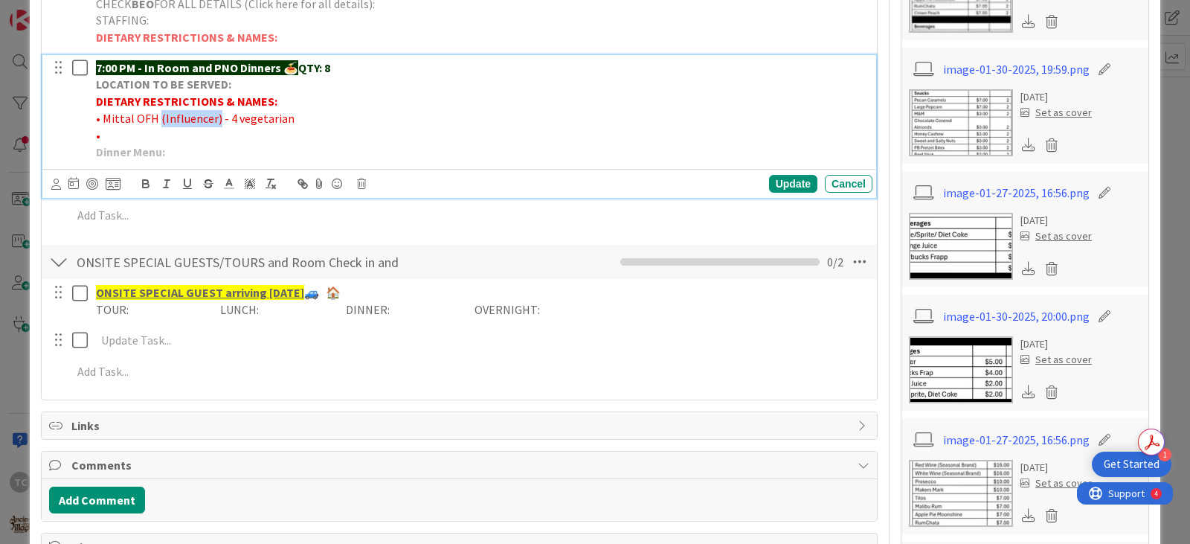
drag, startPoint x: 157, startPoint y: 121, endPoint x: 213, endPoint y: 122, distance: 56.5
click at [213, 122] on span "• Mittal OFH (Influencer) - 4 vegetarian" at bounding box center [195, 118] width 199 height 15
click at [234, 184] on icon at bounding box center [228, 183] width 13 height 13
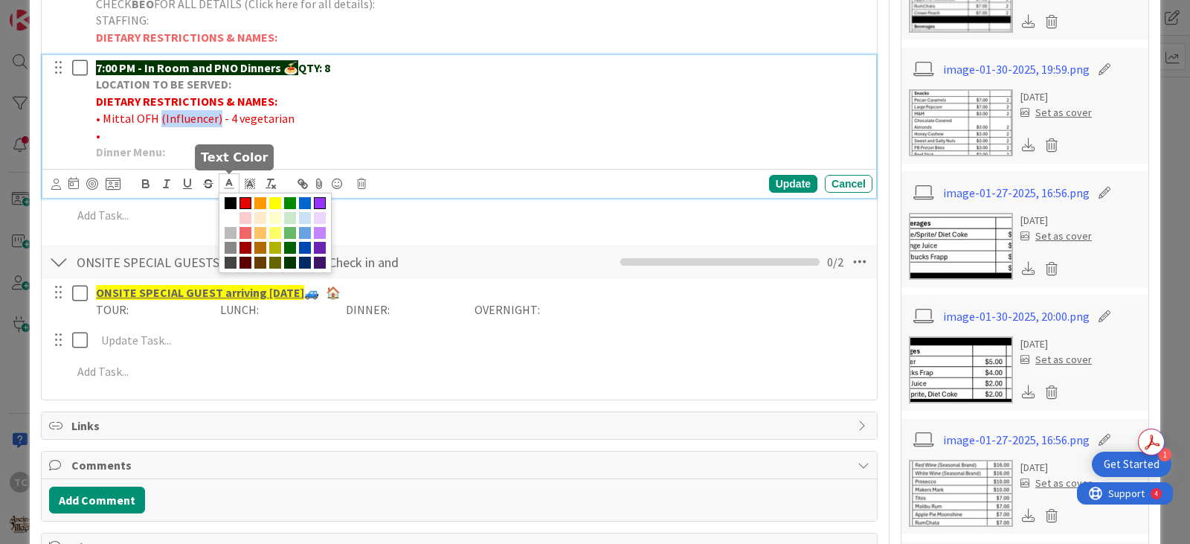
click at [316, 201] on span at bounding box center [320, 203] width 12 height 12
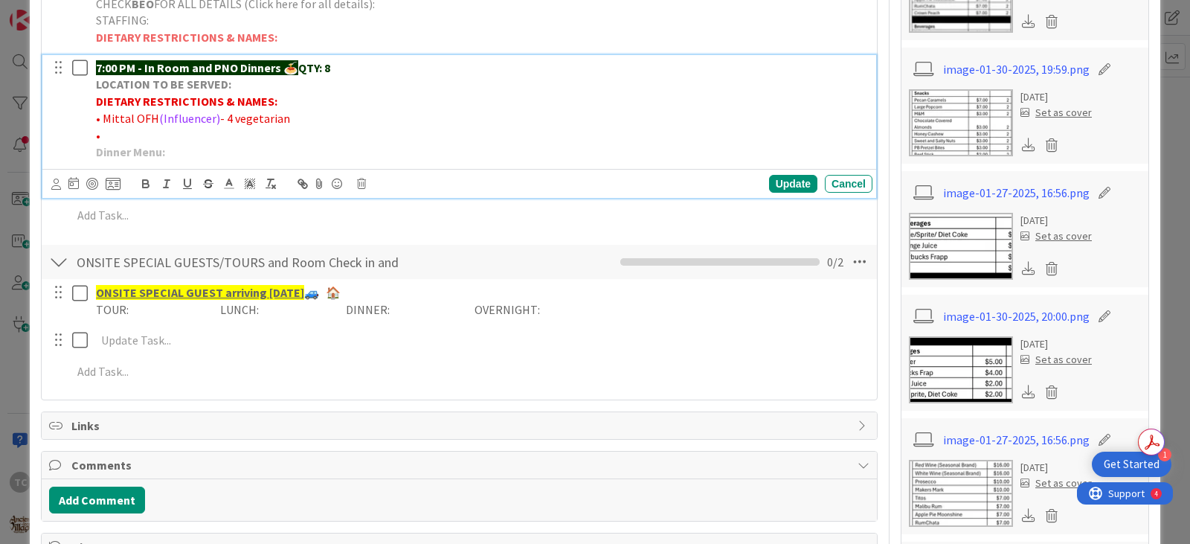
click at [371, 120] on p "• Mittal OFH (Influencer) - 4 vegetarian" at bounding box center [481, 118] width 771 height 17
click at [788, 183] on div "Update" at bounding box center [793, 184] width 48 height 18
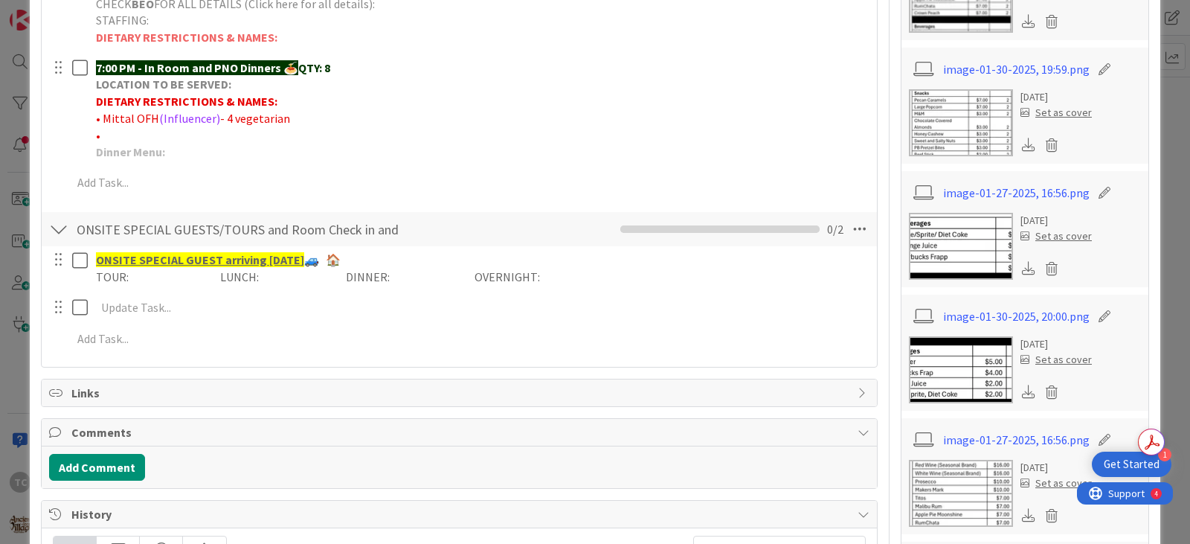
scroll to position [967, 0]
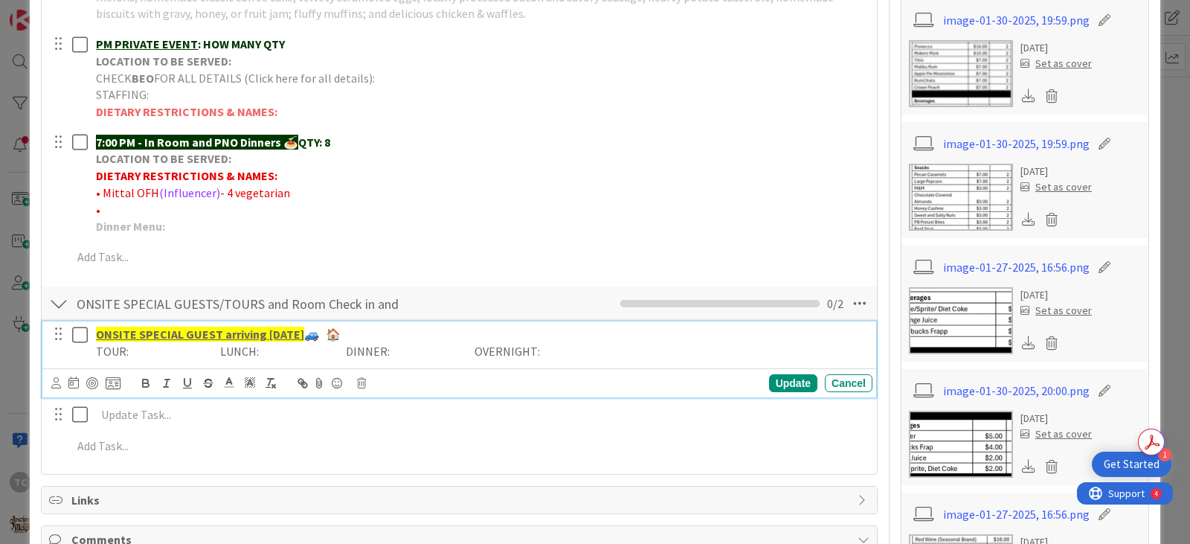
click at [435, 349] on p "TOUR: LUNCH: DINNER: OVERNIGHT:" at bounding box center [481, 351] width 771 height 17
click at [405, 350] on p "TOUR: LUNCH: DINNER: OVERNIGHT:" at bounding box center [481, 351] width 771 height 17
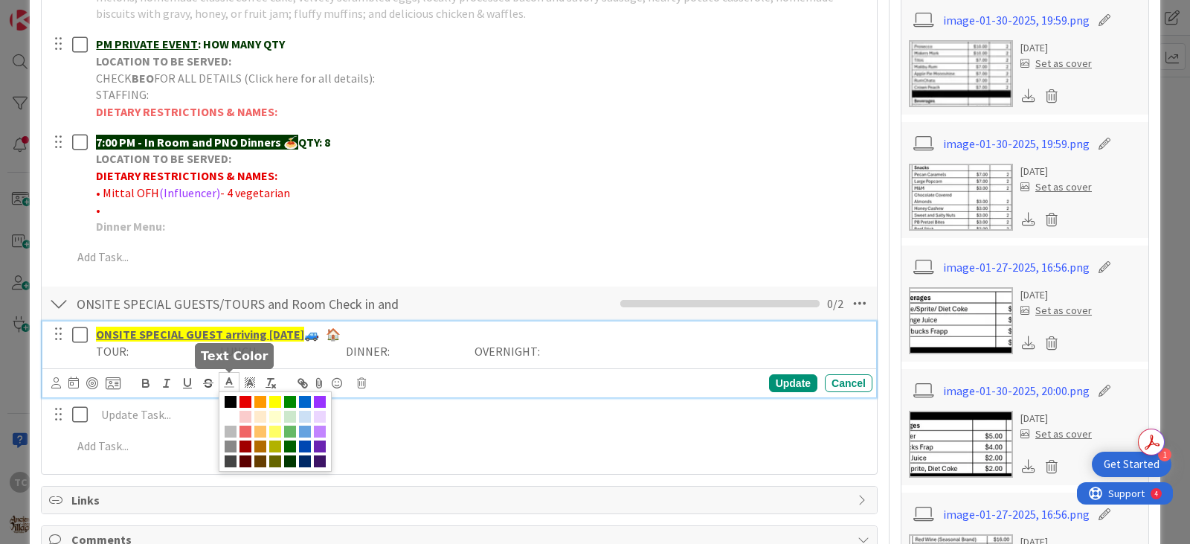
click at [230, 382] on line at bounding box center [229, 382] width 4 height 0
click at [318, 402] on span at bounding box center [320, 402] width 12 height 12
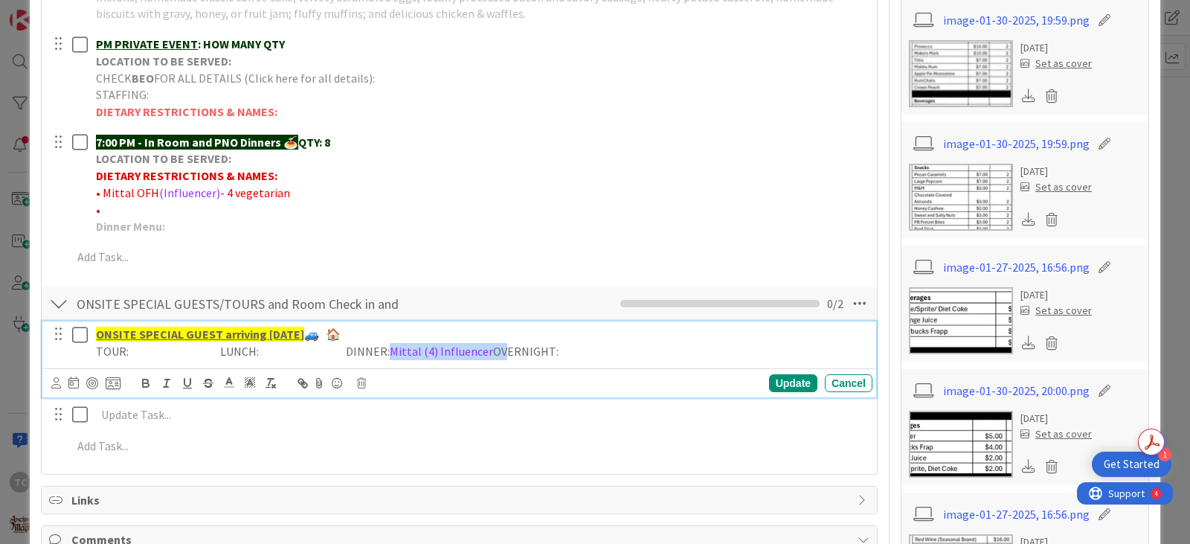
drag, startPoint x: 506, startPoint y: 350, endPoint x: 407, endPoint y: 356, distance: 99.9
click at [407, 356] on p "TOUR: LUNCH: DINNER: [PERSON_NAME] (4) Influencer OVERNIGHT:" at bounding box center [481, 351] width 771 height 17
copy p "TOUR: LUNCH: DINNER:"
click at [676, 353] on p "TOUR: LUNCH: DINNER: [PERSON_NAME] (4) Influencer OVERNIGHT:" at bounding box center [481, 351] width 771 height 17
click at [662, 353] on span "Mittal (4) Influencer" at bounding box center [610, 351] width 103 height 15
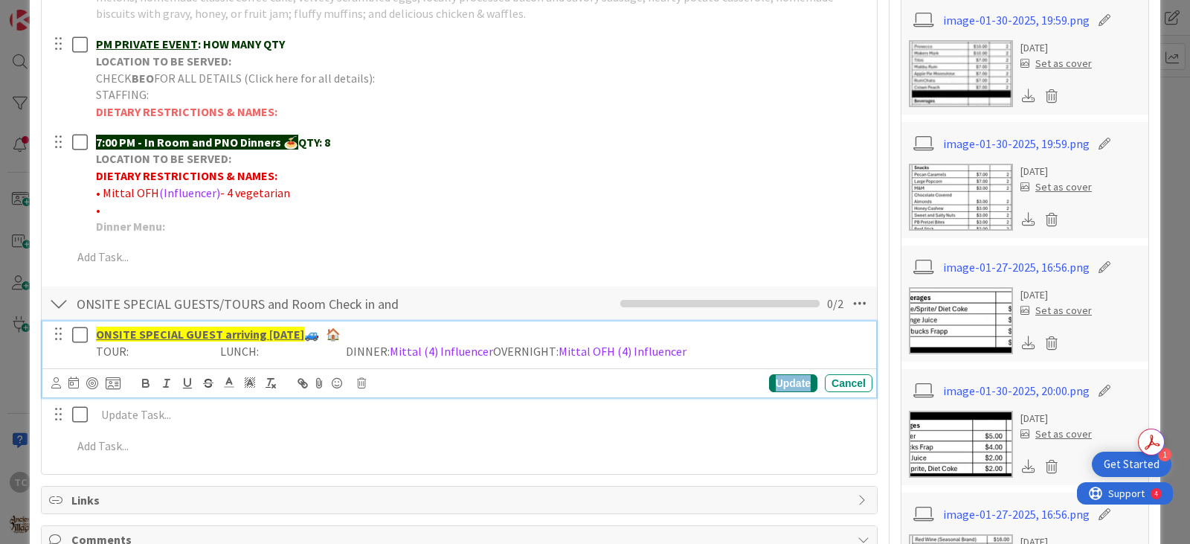
click at [784, 386] on div "Update" at bounding box center [793, 383] width 48 height 18
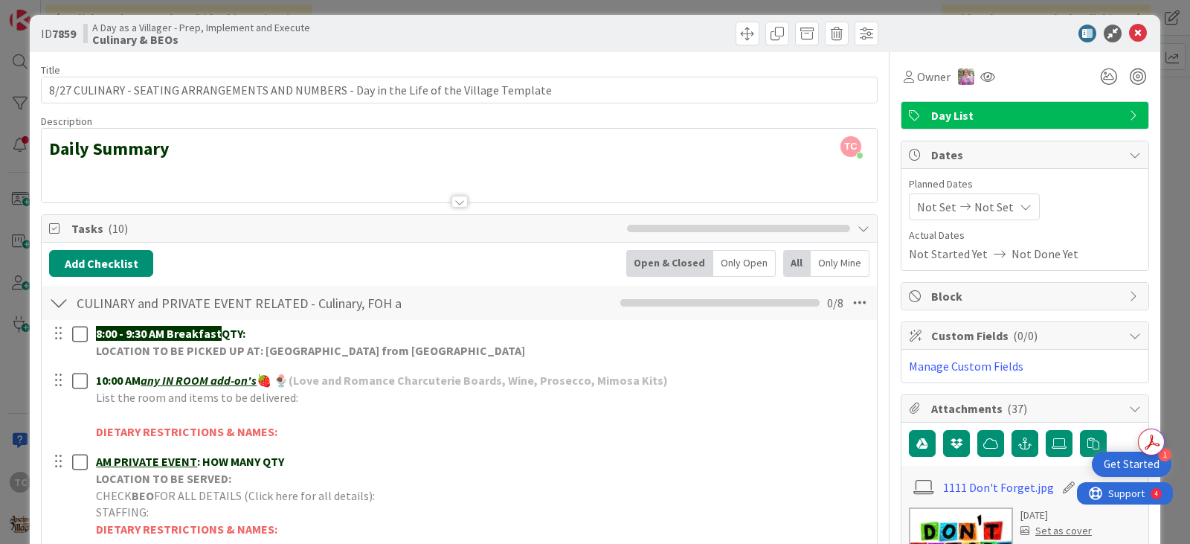
scroll to position [0, 0]
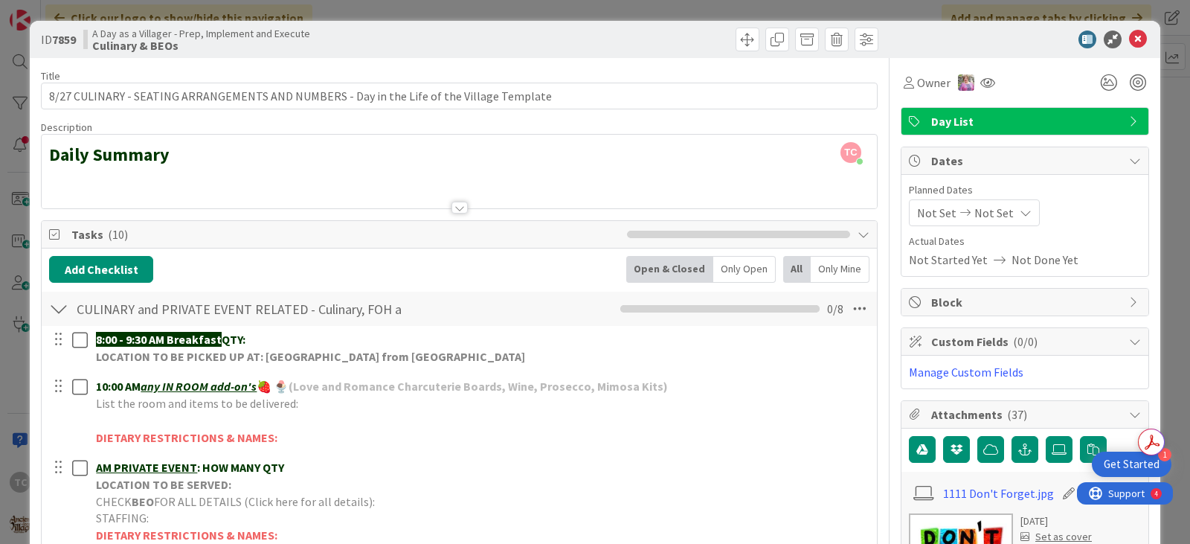
click at [537, 7] on div "ID 7859 A Day as a Villager - Prep, Implement and Execute Culinary & BEOs Title…" at bounding box center [595, 272] width 1190 height 544
